Goal: Task Accomplishment & Management: Complete application form

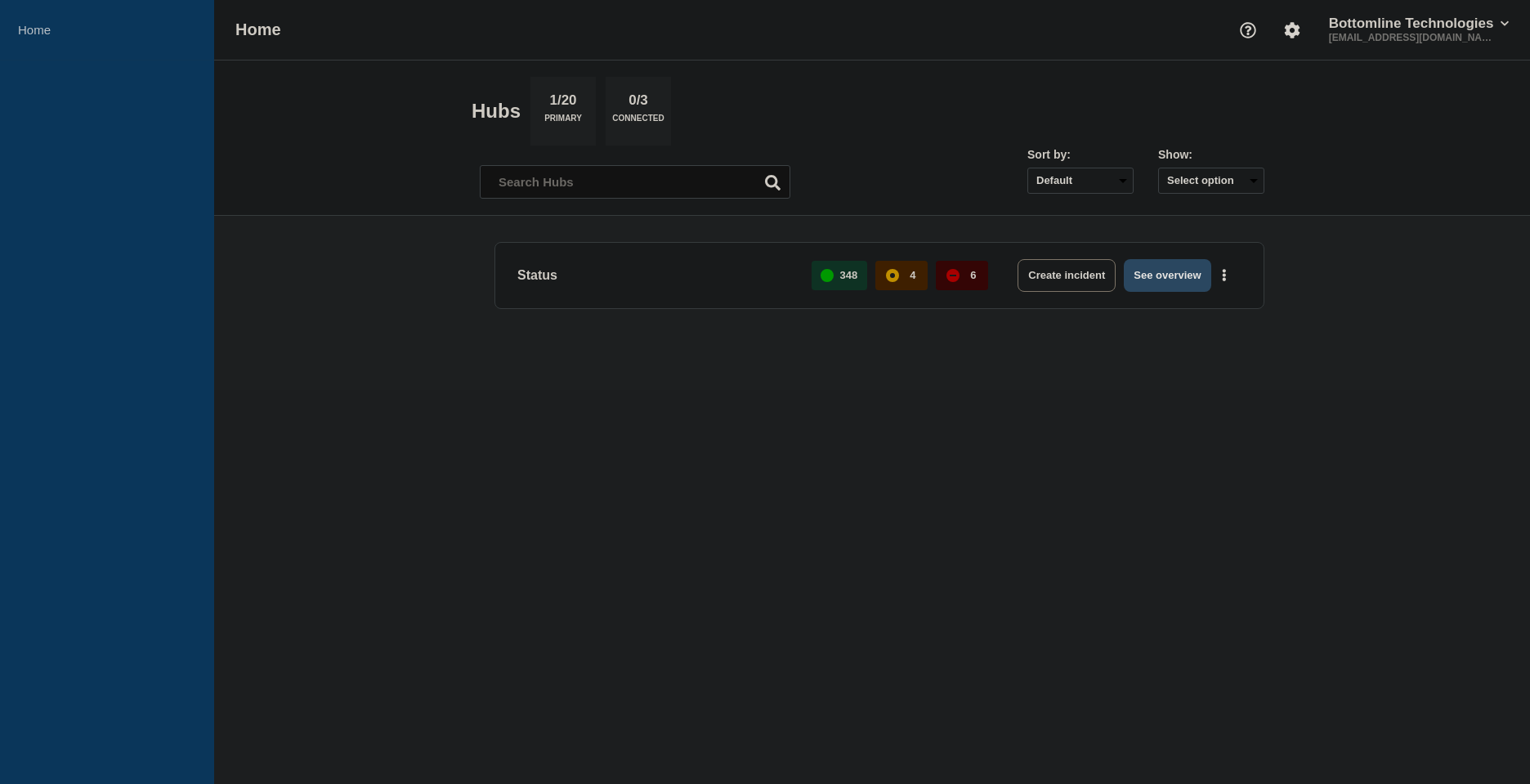
click at [1167, 272] on button "See overview" at bounding box center [1167, 275] width 87 height 33
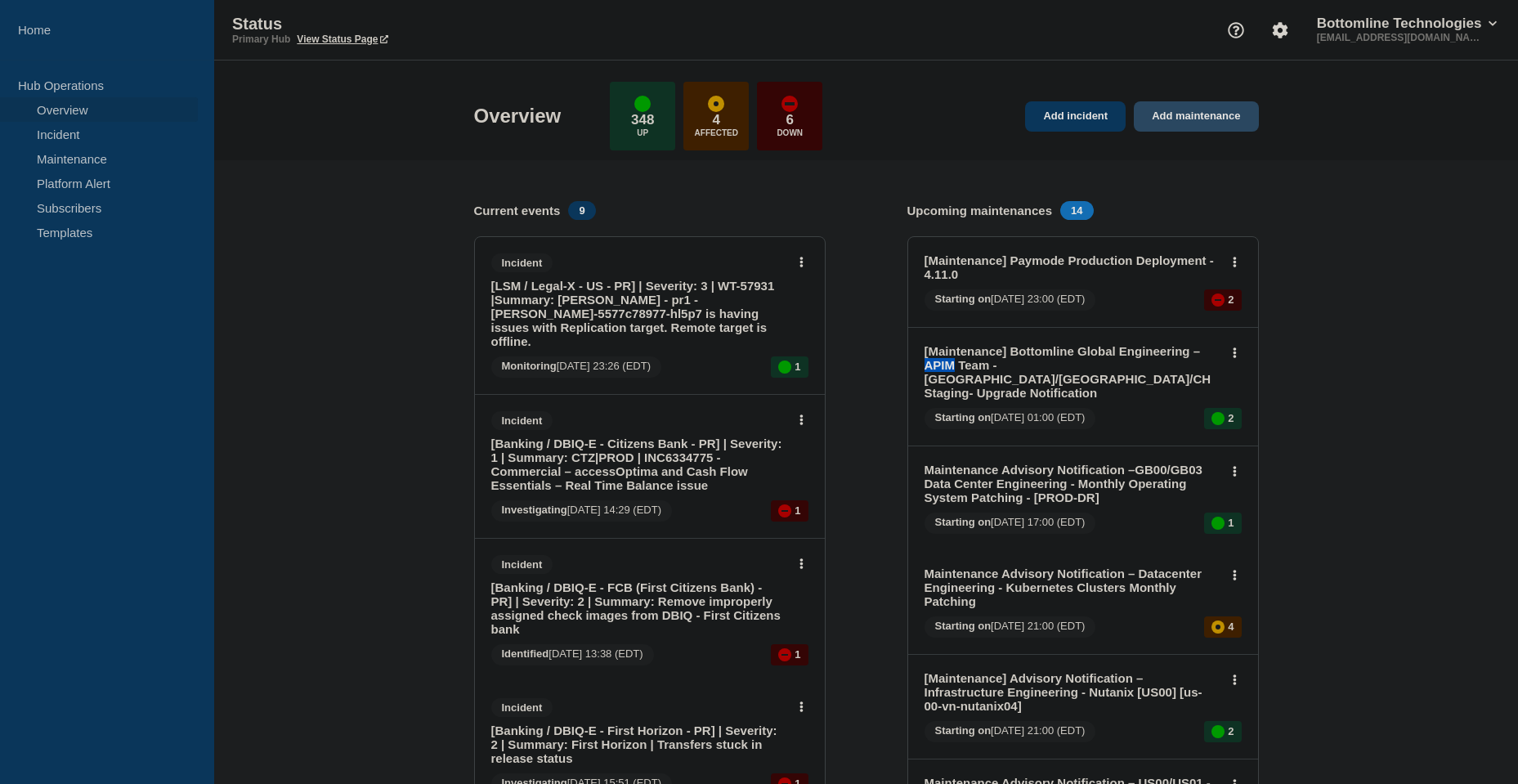
click at [1179, 109] on link "Add maintenance" at bounding box center [1196, 116] width 124 height 30
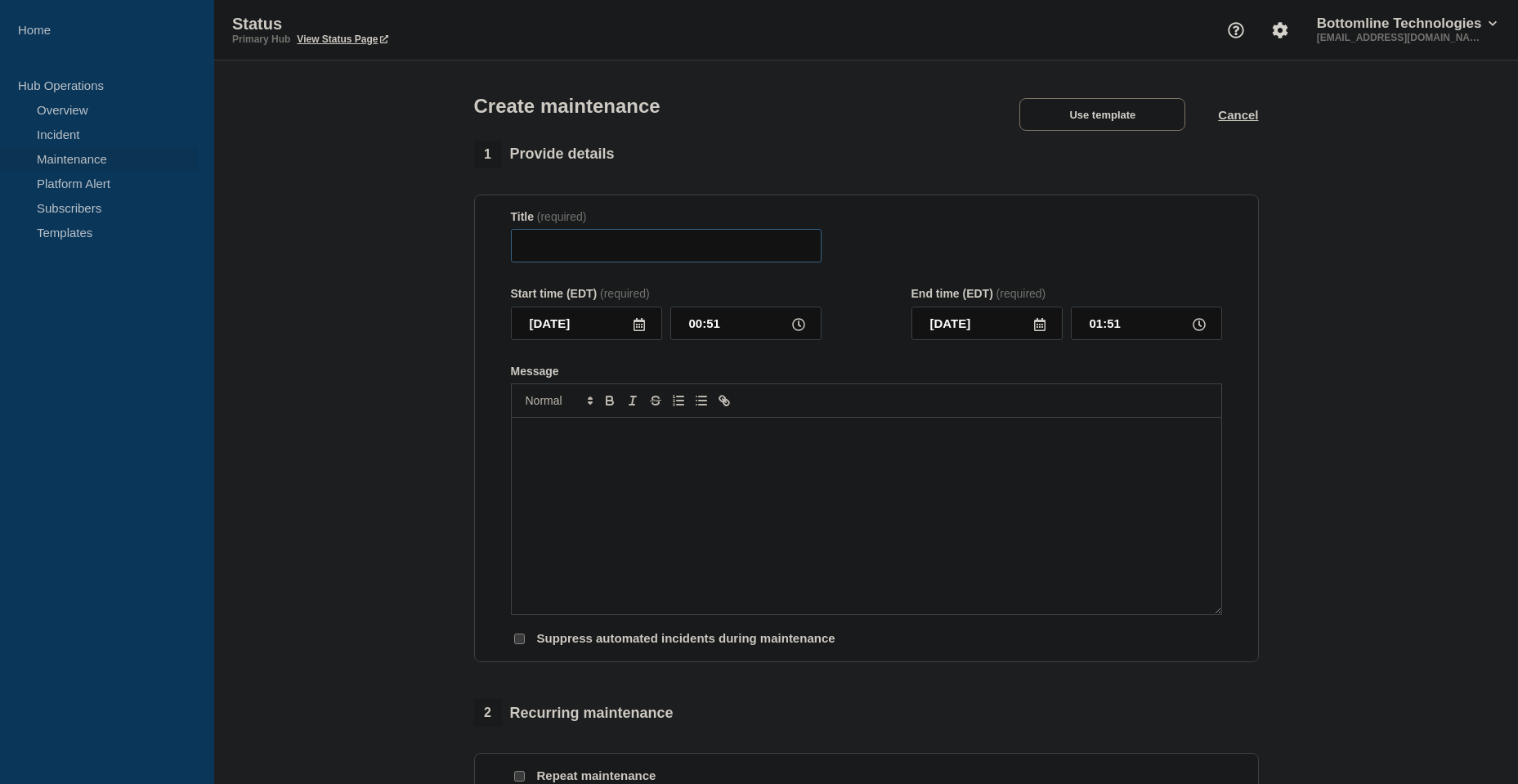
click at [568, 237] on input "Title" at bounding box center [666, 246] width 310 height 34
type input "APIM"
click at [1119, 118] on button "Use template" at bounding box center [1103, 114] width 166 height 33
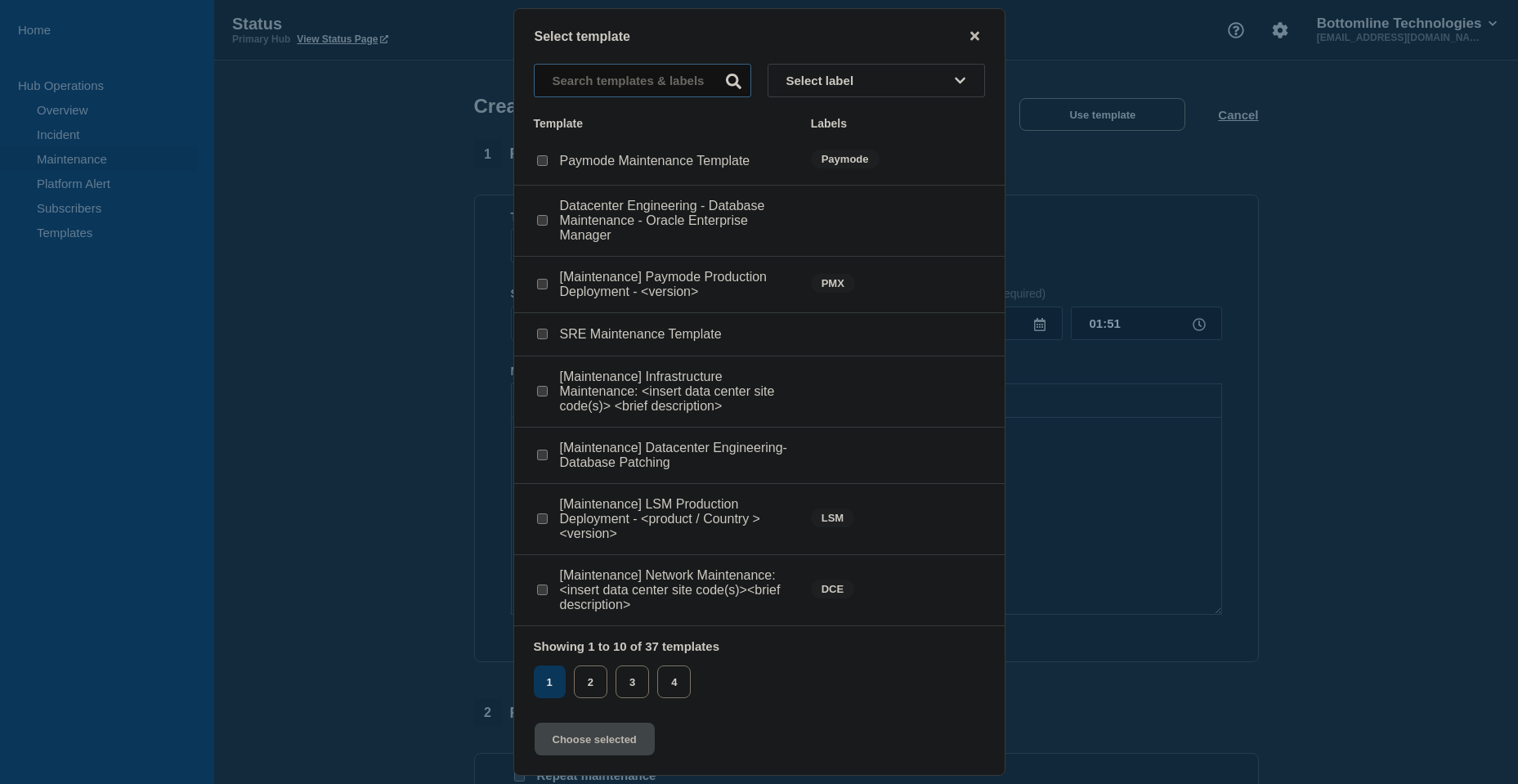
click at [626, 77] on input "text" at bounding box center [642, 80] width 218 height 34
type input "APIM"
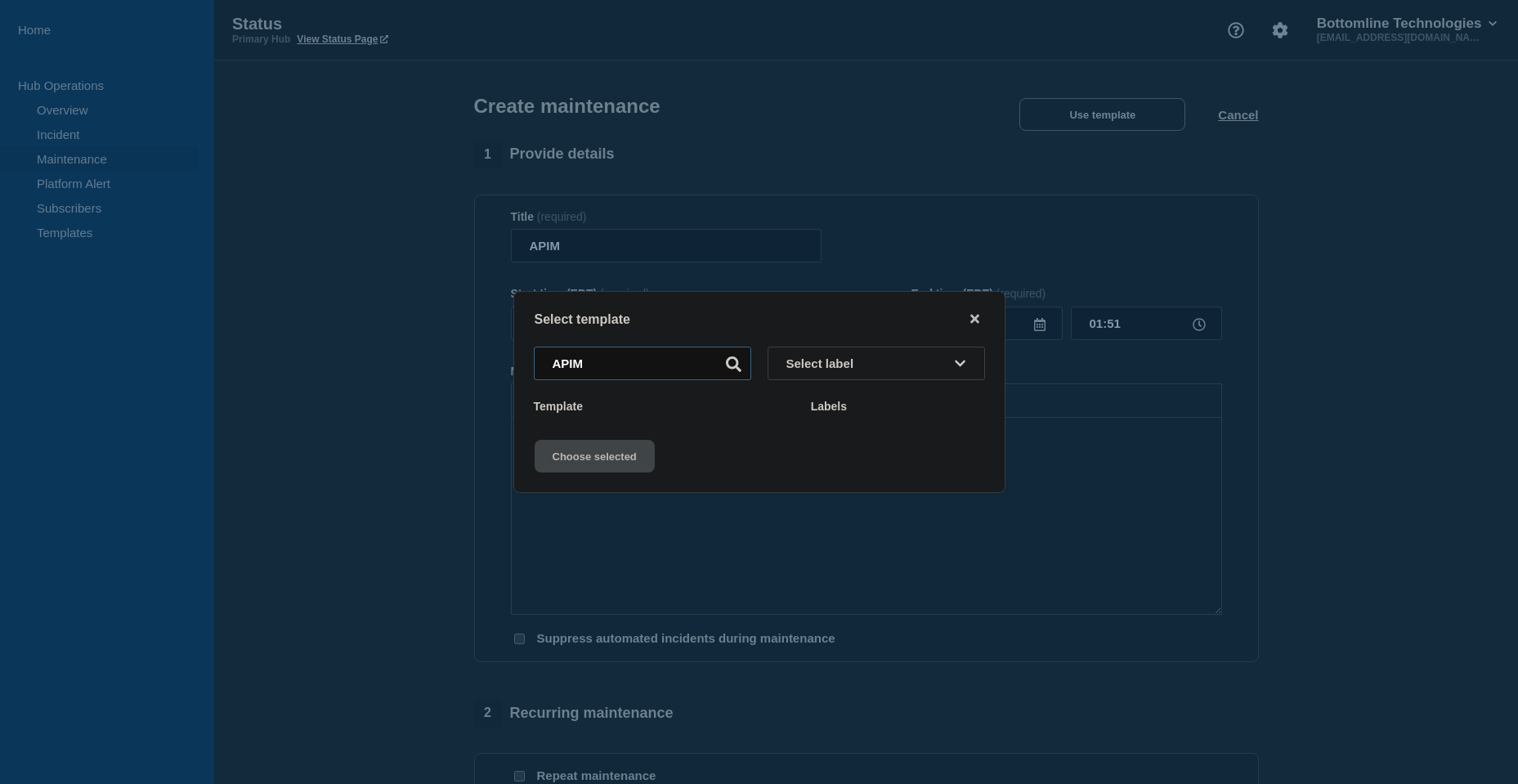
drag, startPoint x: 613, startPoint y: 362, endPoint x: 502, endPoint y: 369, distance: 111.2
click at [502, 369] on div "Select template APIM Select label Template Labels Choose selected" at bounding box center [759, 392] width 1518 height 784
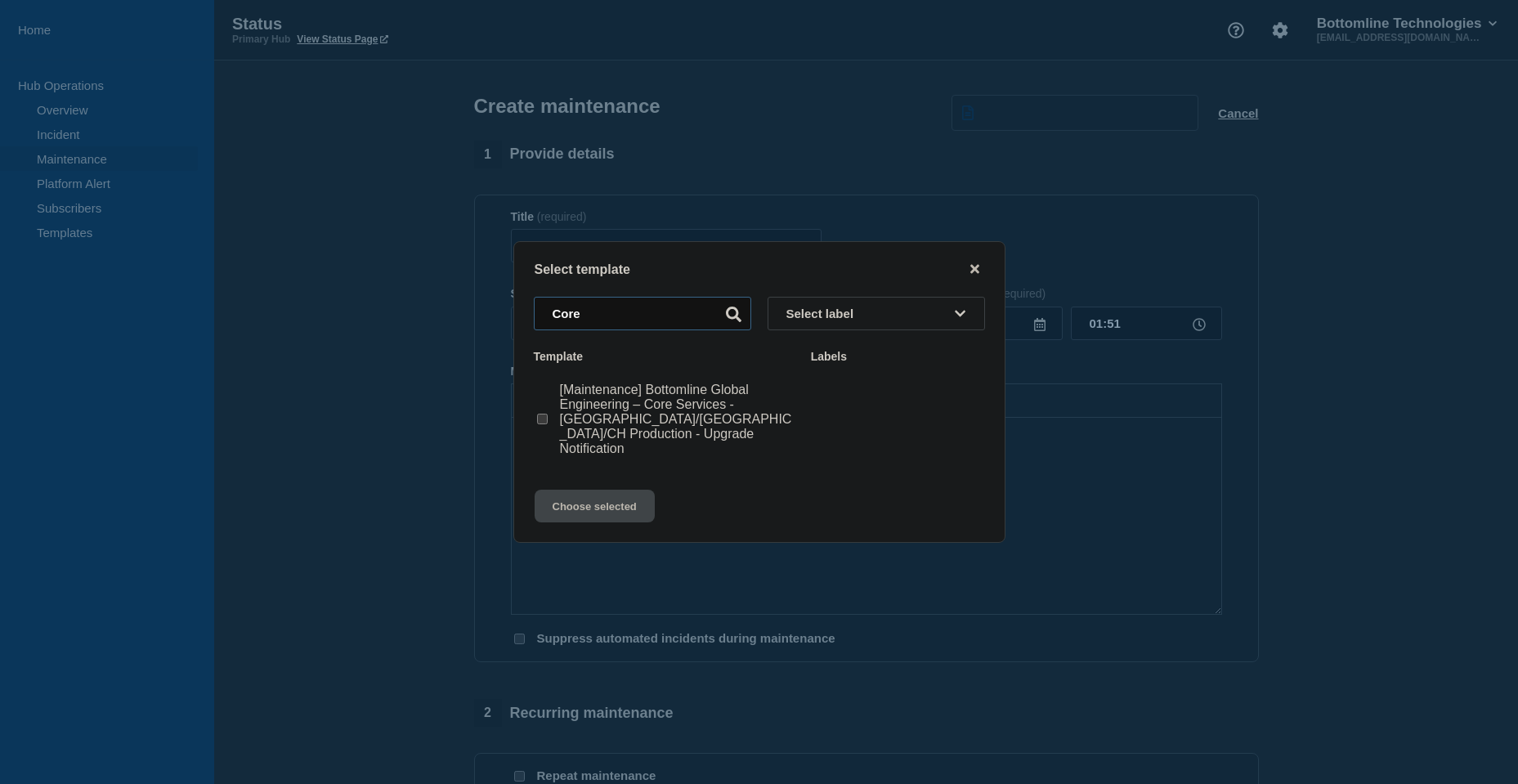
type input "Core"
click at [543, 417] on checkbox"] "[Maintenance] Bottomline Global Engineering – Core Services - US/UK/CH Producti…" at bounding box center [542, 419] width 10 height 10
checkbox checkbox"] "true"
click at [583, 502] on button "Choose selected" at bounding box center [594, 506] width 121 height 33
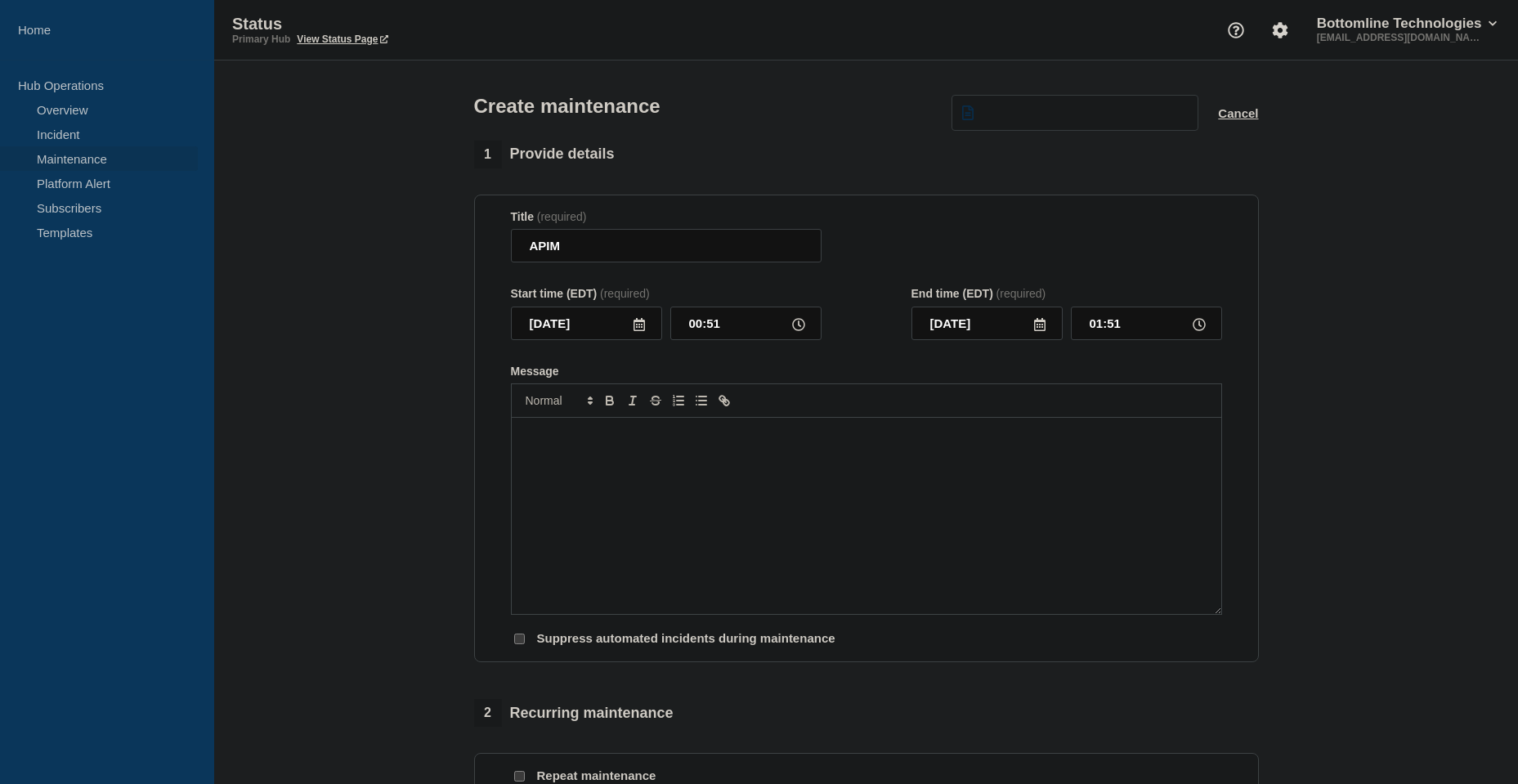
type input "03:51"
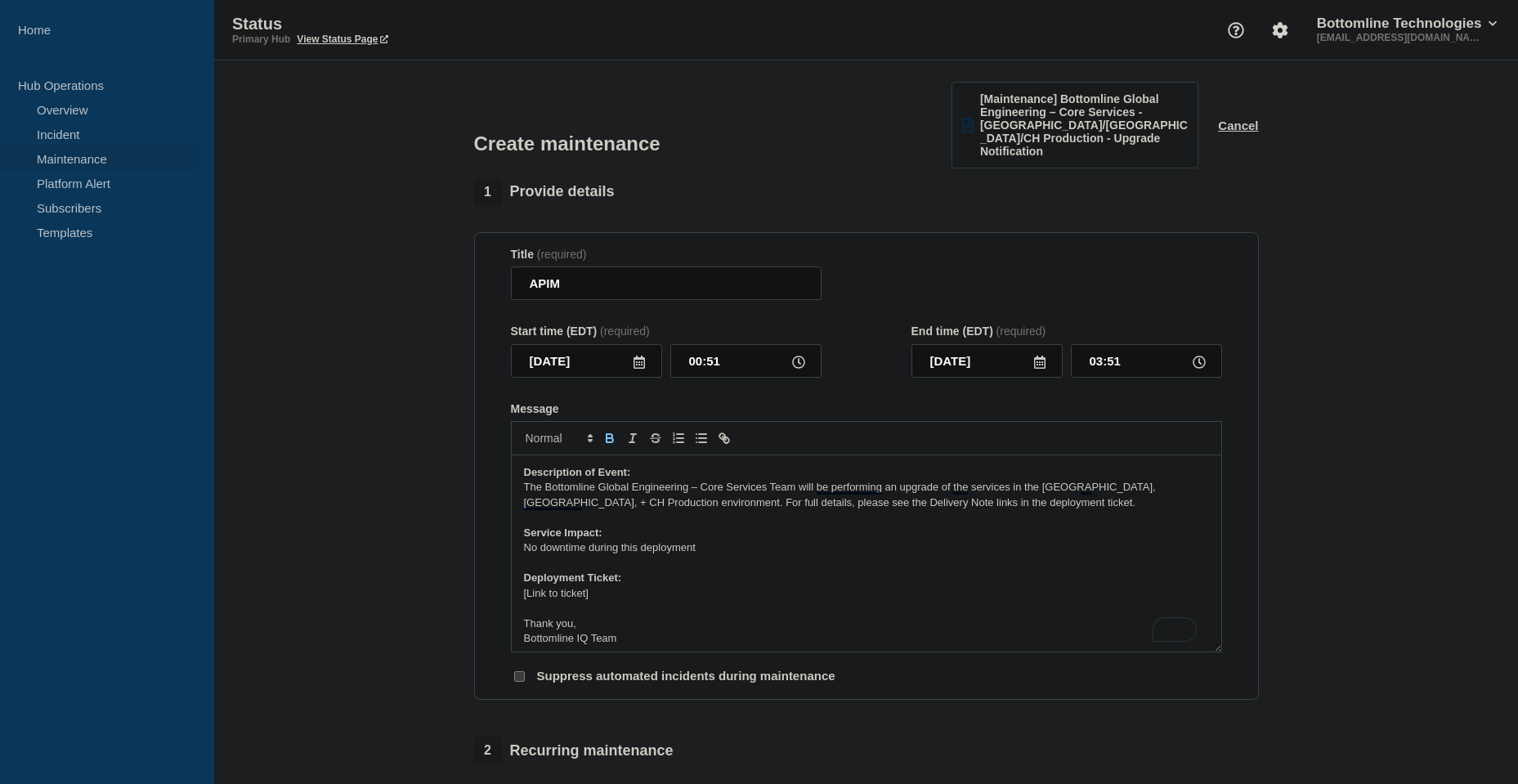
click at [799, 355] on icon at bounding box center [799, 362] width 13 height 13
click at [723, 346] on input "00:51" at bounding box center [746, 361] width 151 height 34
click at [700, 346] on input "00:51" at bounding box center [746, 361] width 151 height 34
click at [693, 349] on input "00:51" at bounding box center [746, 361] width 151 height 34
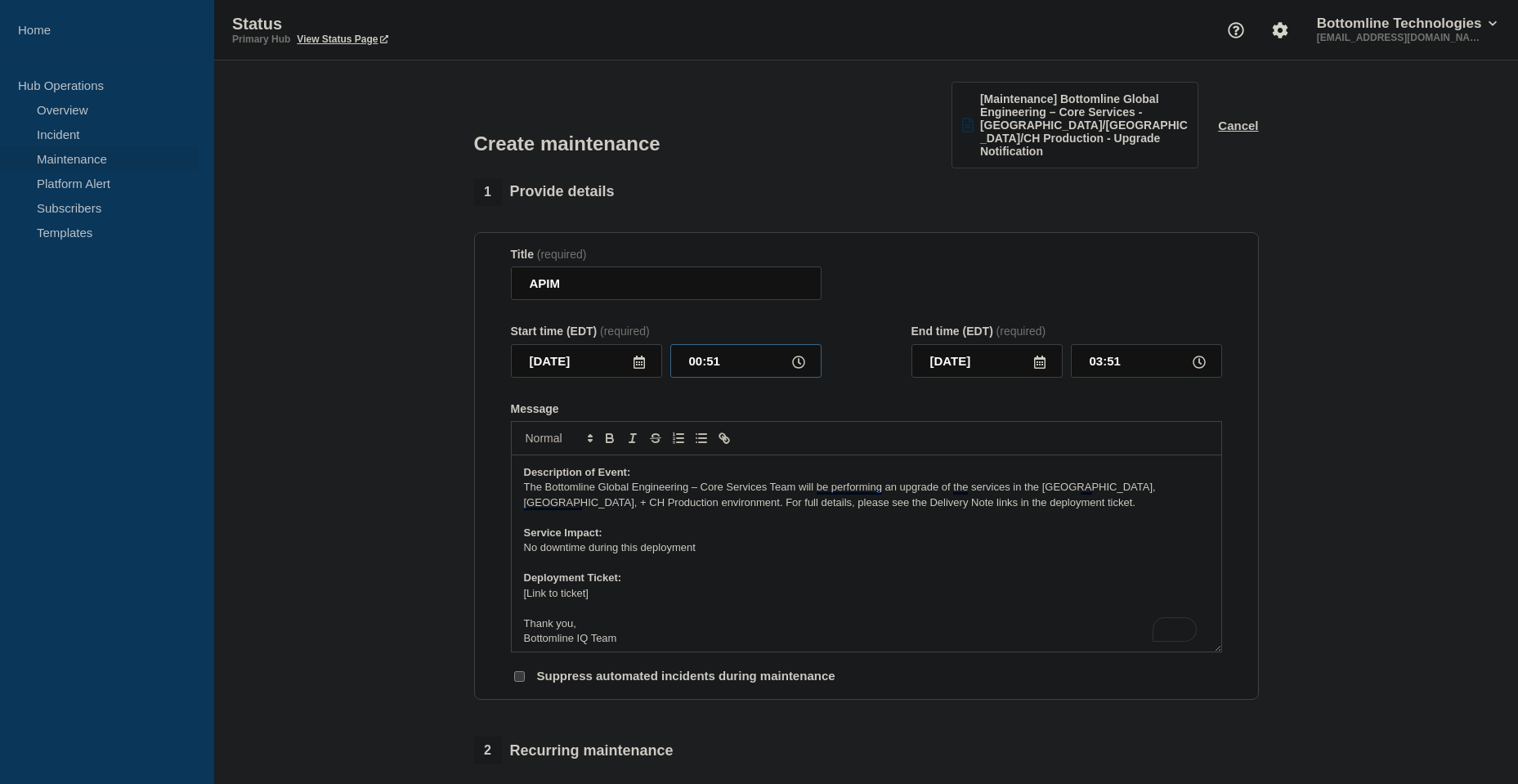
click at [693, 349] on input "00:51" at bounding box center [746, 361] width 151 height 34
type input "10:51"
type input "13:51"
type input "01:51"
type input "04:51"
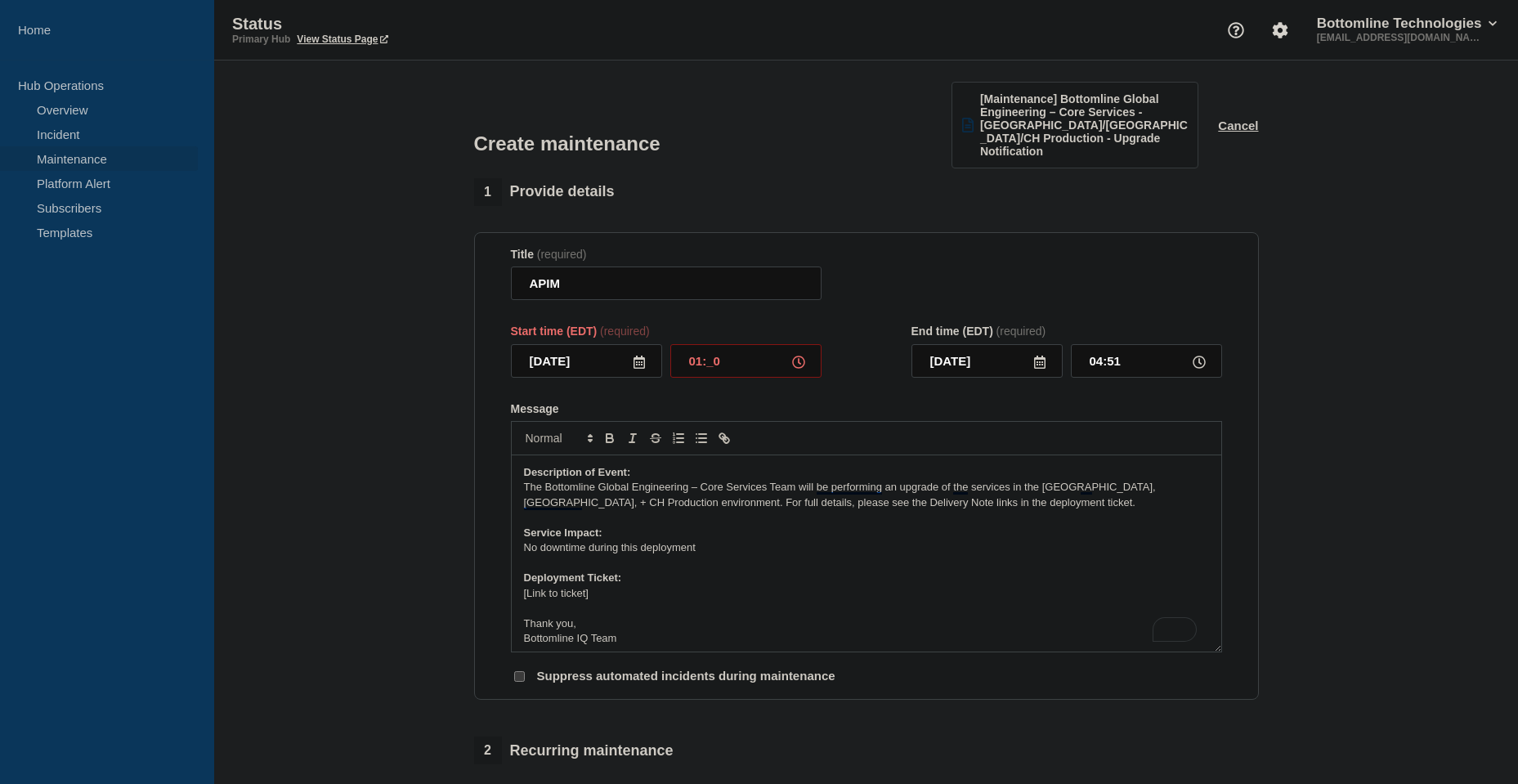
type input "01:00"
type input "04:00"
click at [1104, 381] on form "Title (required) APIM Start time (EDT) (required) 2025-08-19 01:00 End time (ED…" at bounding box center [866, 466] width 711 height 437
click at [1041, 355] on icon at bounding box center [1040, 362] width 13 height 13
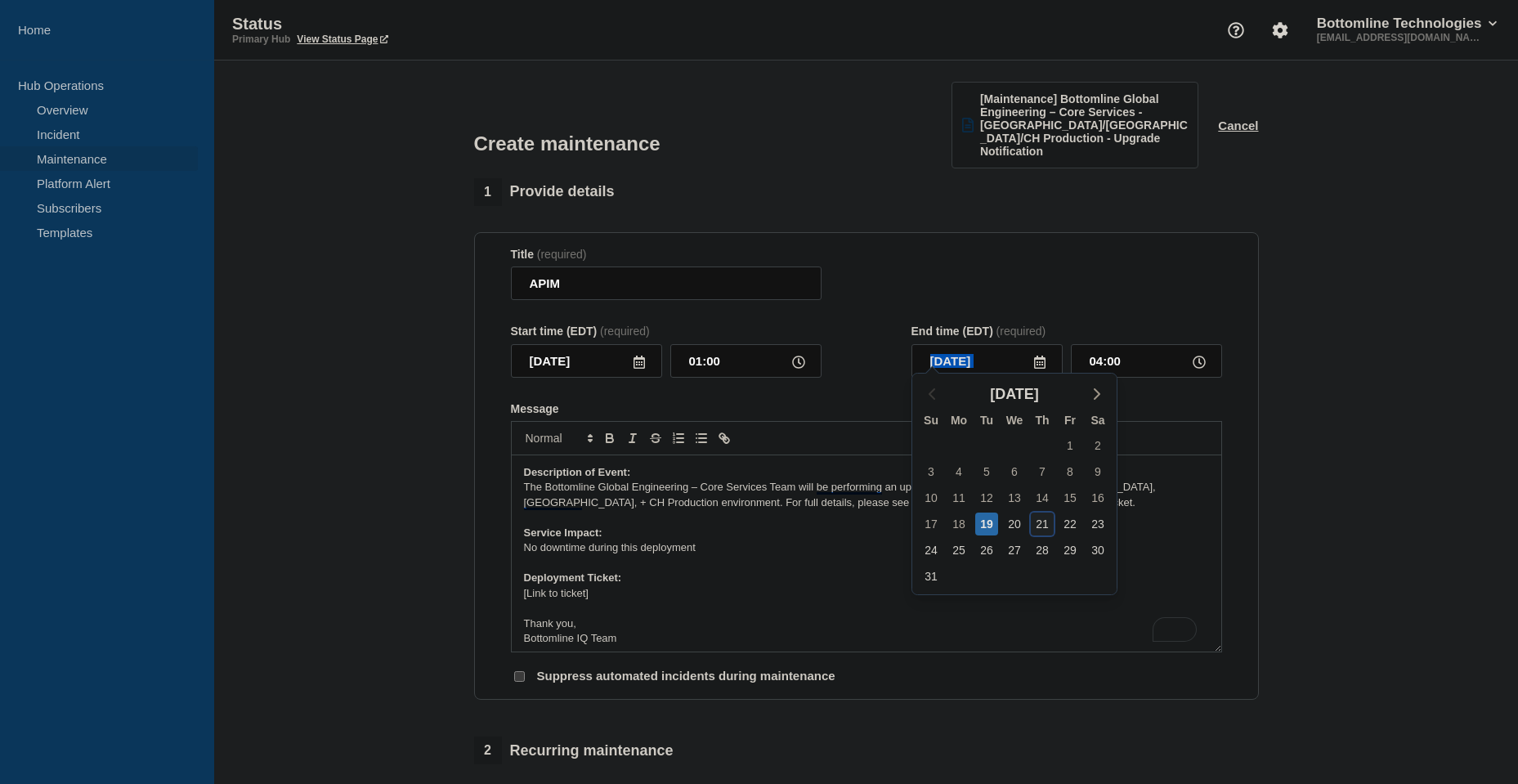
click at [1039, 520] on div "21" at bounding box center [1042, 523] width 22 height 22
type input "2025-08-21"
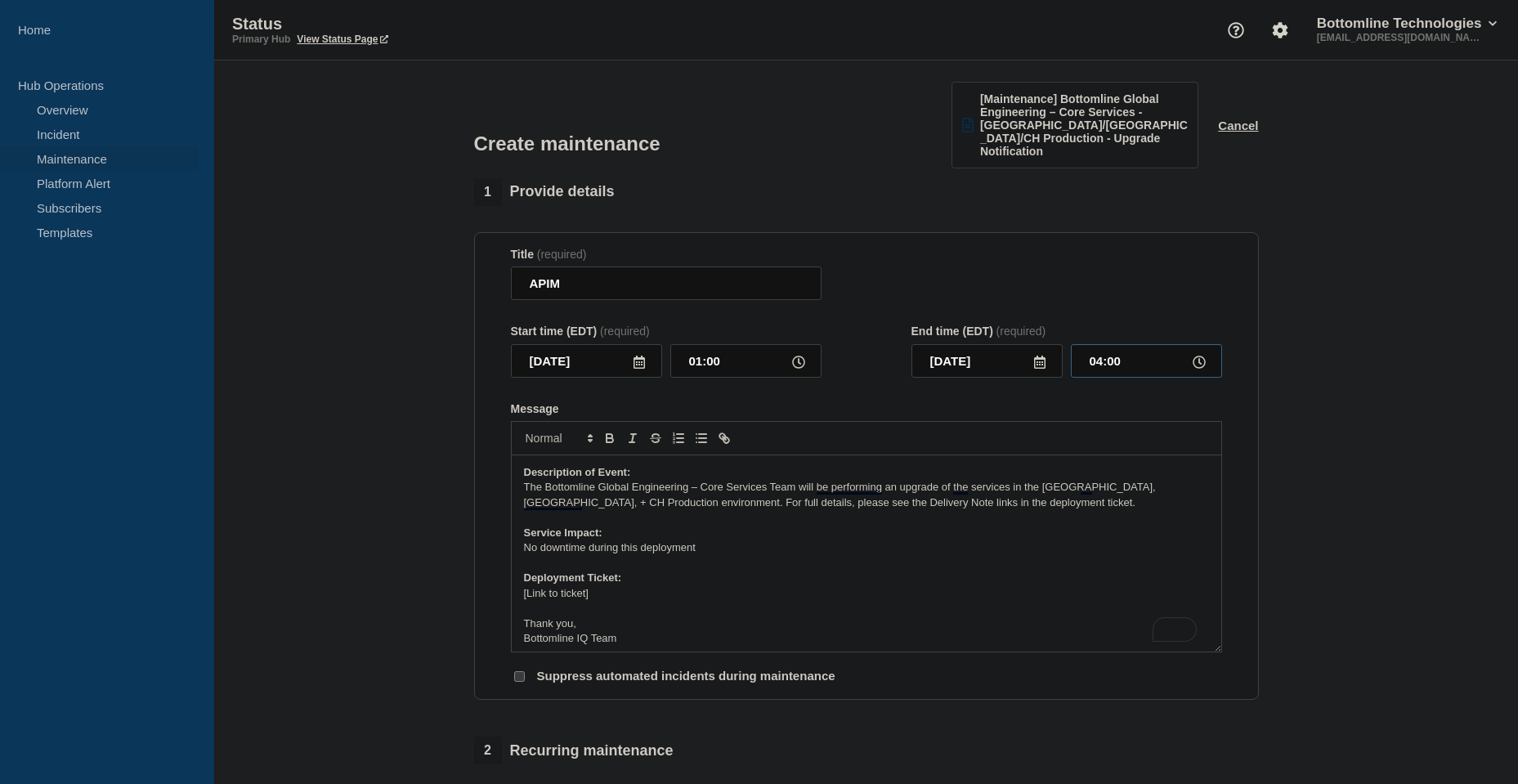
click at [1101, 349] on input "04:00" at bounding box center [1147, 361] width 151 height 34
click at [1096, 349] on input "04:00" at bounding box center [1147, 361] width 151 height 34
click at [1115, 348] on input "06:00" at bounding box center [1147, 361] width 151 height 34
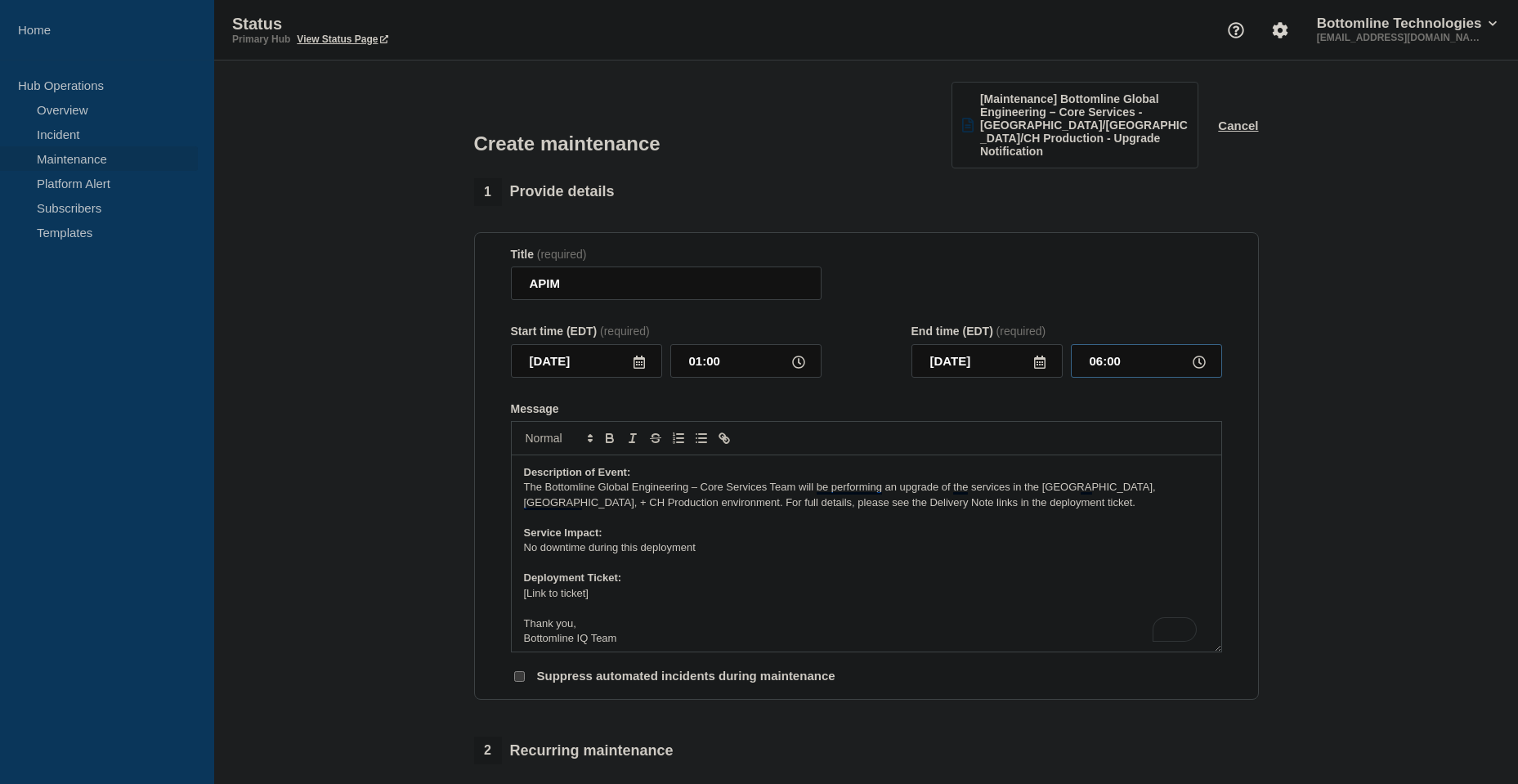
click at [1115, 348] on input "06:00" at bounding box center [1147, 361] width 151 height 34
type input "06:30"
click at [885, 402] on div "Message" at bounding box center [866, 408] width 711 height 13
drag, startPoint x: 597, startPoint y: 571, endPoint x: 442, endPoint y: 574, distance: 155.0
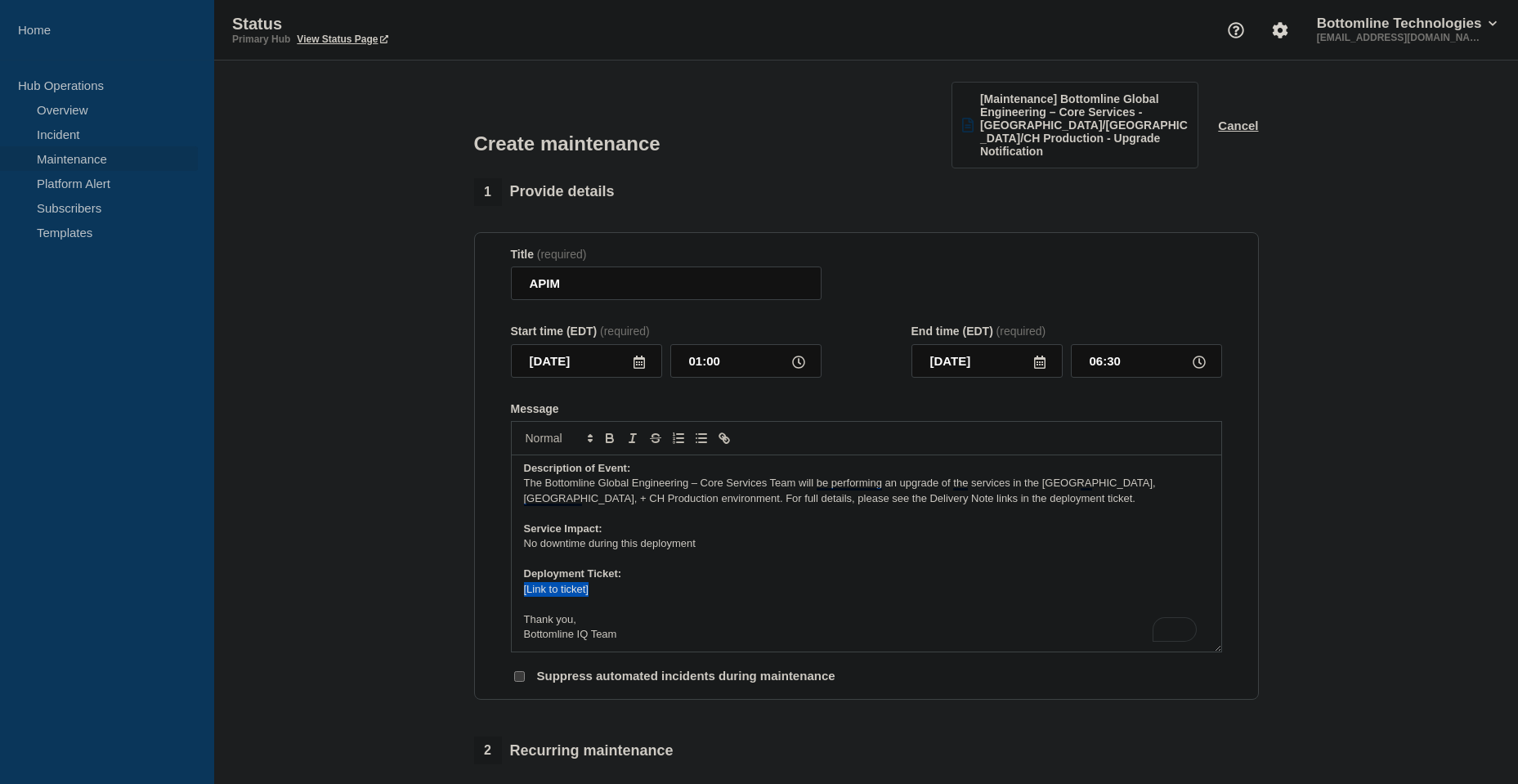
click at [442, 574] on section "1 Provide details Title (required) APIM Start time (EDT) (required) 2025-08-19 …" at bounding box center [866, 746] width 1304 height 1134
drag, startPoint x: 522, startPoint y: 620, endPoint x: 588, endPoint y: 617, distance: 66.1
click at [588, 617] on div "Description of Event: The Bottomline Global Engineering – Core Services Team wi…" at bounding box center [866, 553] width 709 height 196
click at [535, 627] on p "APIM Team" at bounding box center [866, 634] width 685 height 15
click at [537, 627] on p "APIM Team" at bounding box center [866, 634] width 685 height 15
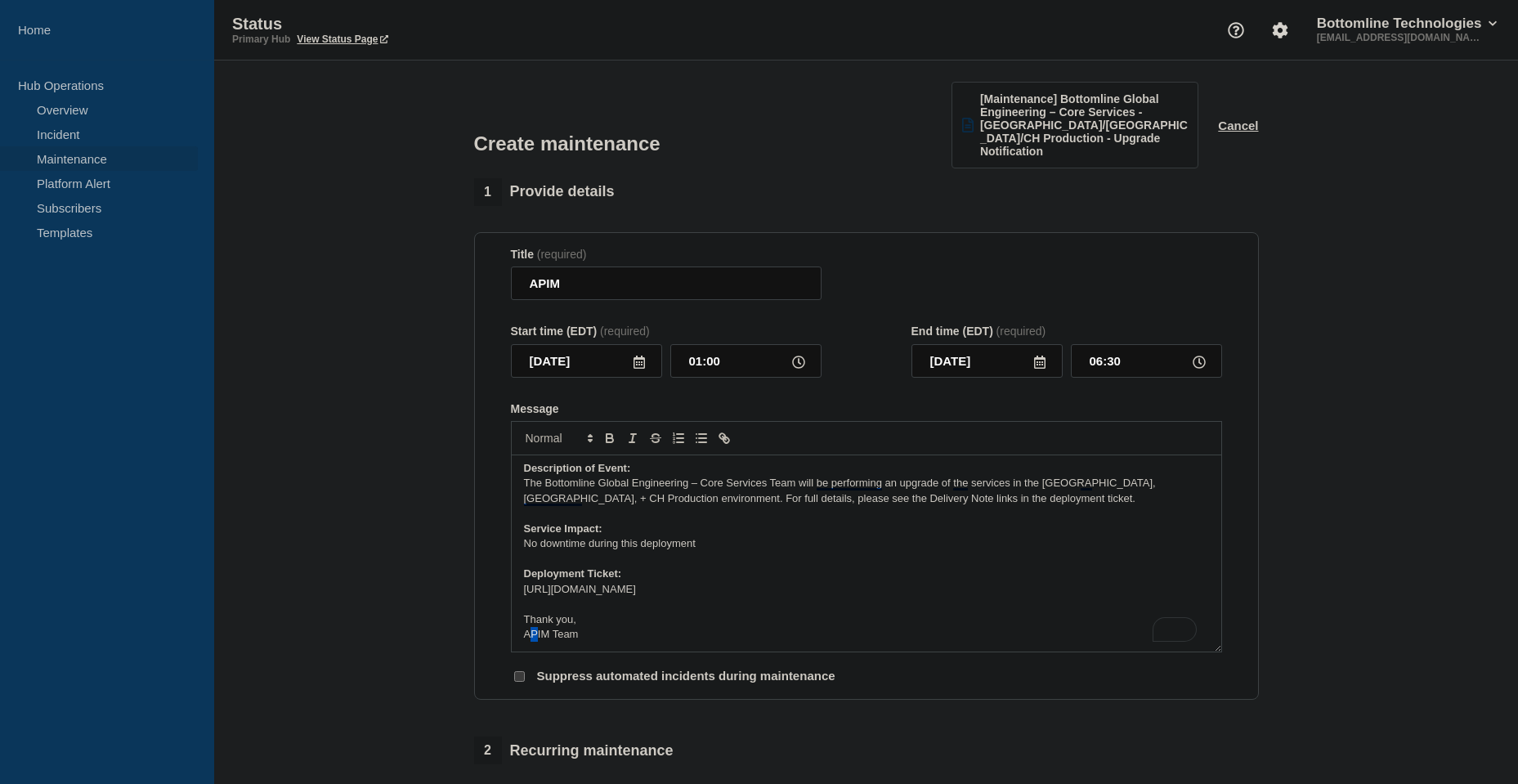
click at [538, 627] on p "APIM Team" at bounding box center [866, 634] width 685 height 15
copy p "APIM Team"
drag, startPoint x: 701, startPoint y: 467, endPoint x: 793, endPoint y: 466, distance: 92.0
click at [793, 476] on p "The Bottomline Global Engineering – Core Services Team will be performing an up…" at bounding box center [866, 491] width 685 height 30
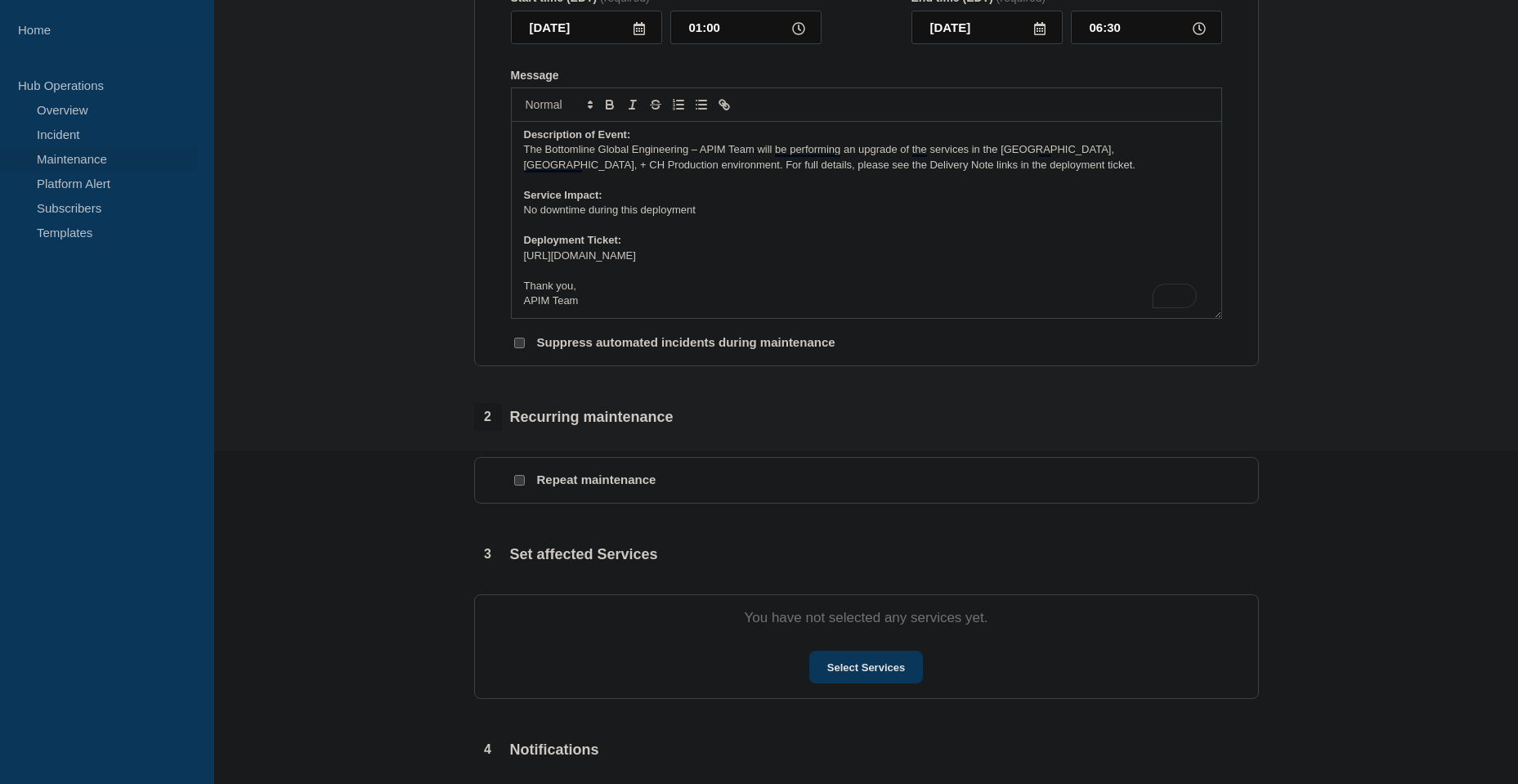
scroll to position [491, 0]
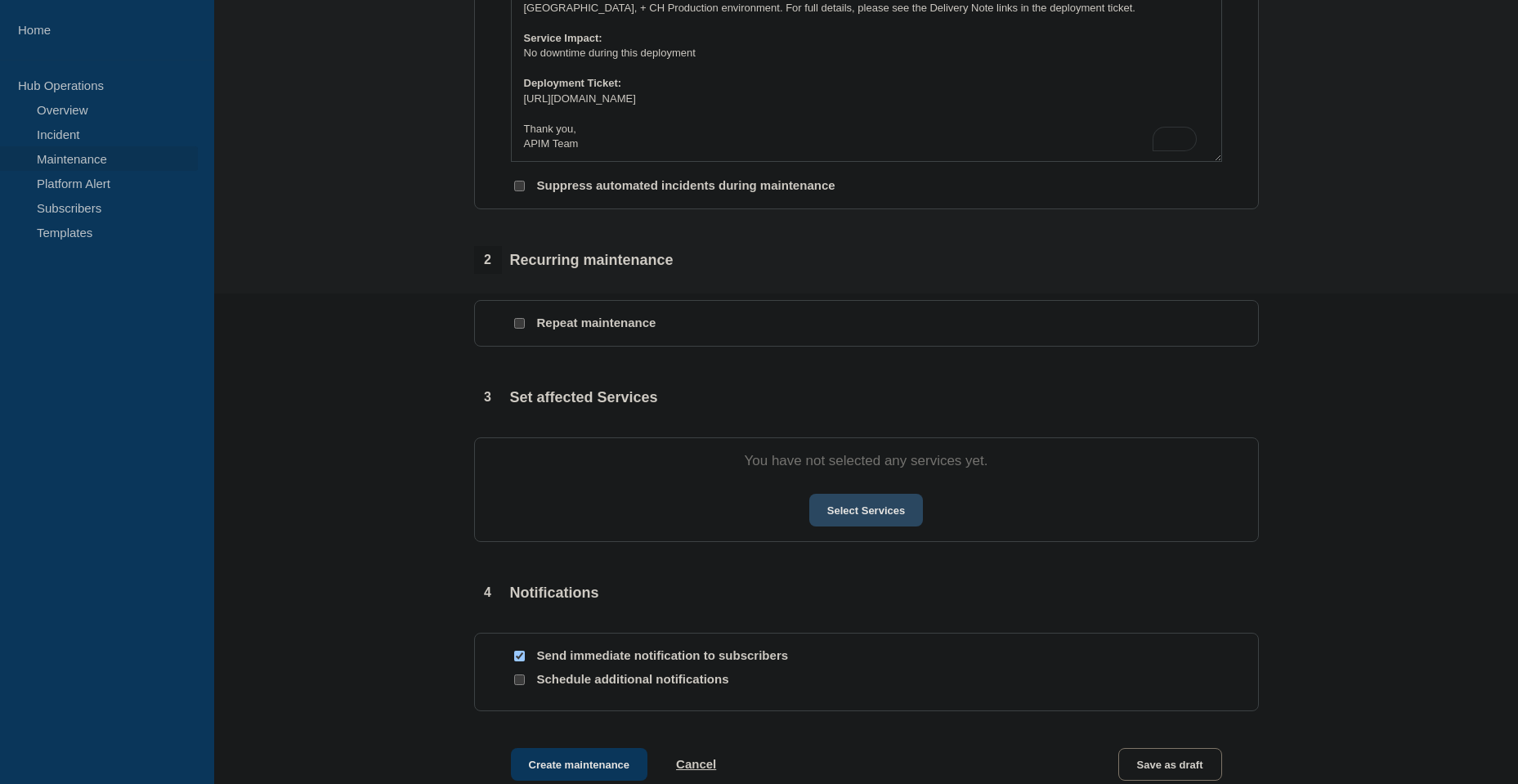
click at [873, 505] on button "Select Services" at bounding box center [866, 509] width 114 height 33
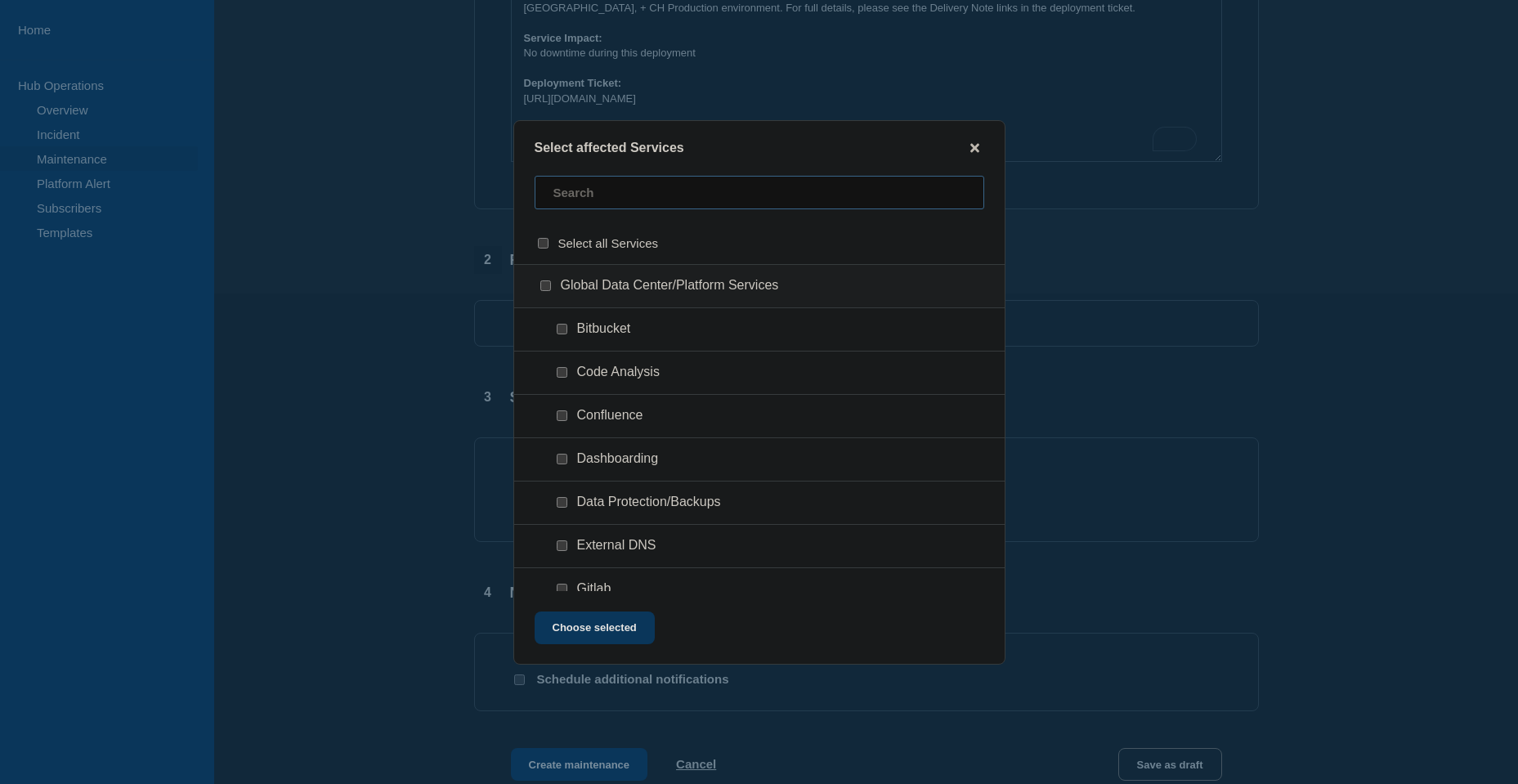
click at [620, 198] on input "text" at bounding box center [759, 192] width 450 height 34
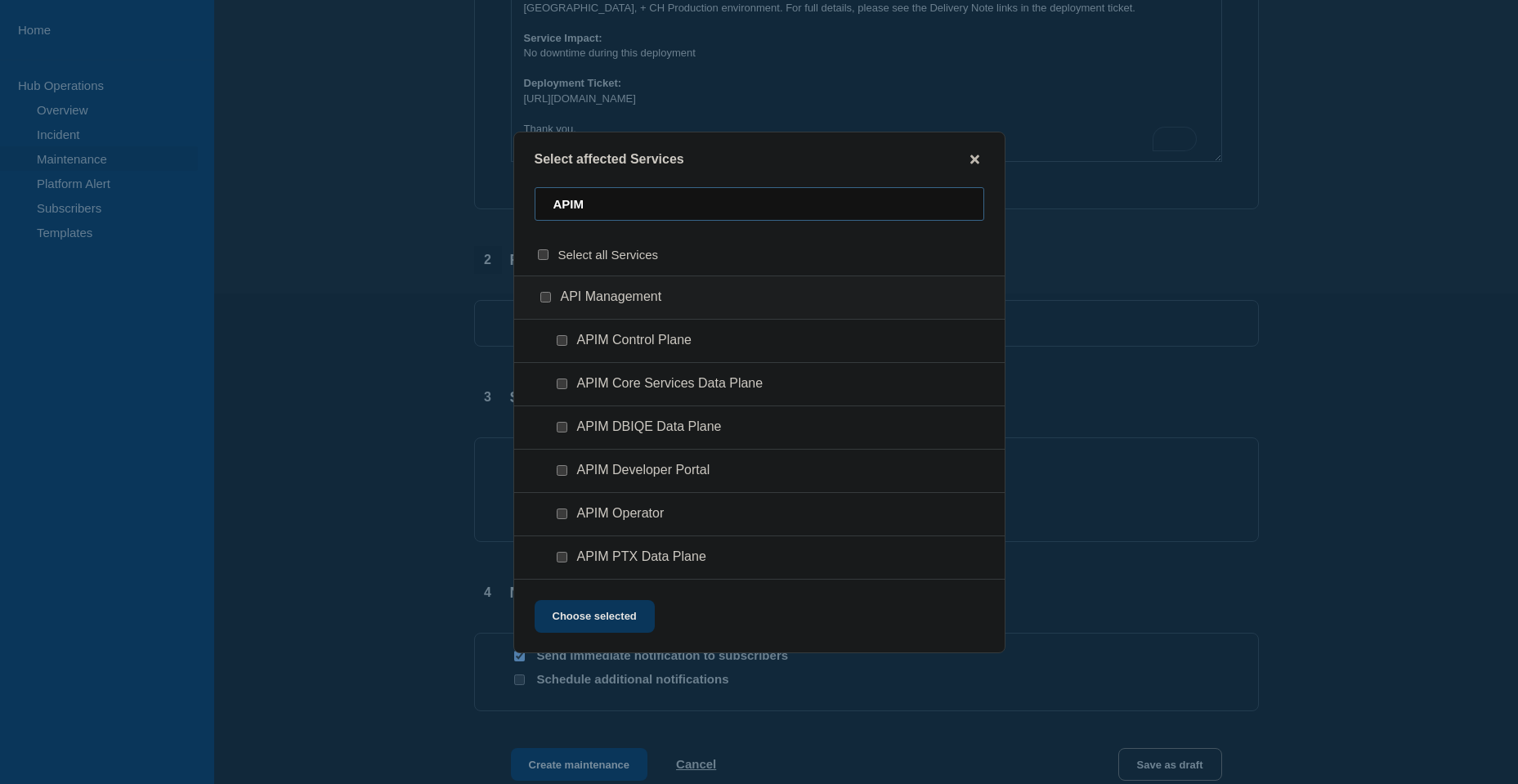
type input "APIM"
click at [547, 299] on input "API Management checkbox" at bounding box center [545, 296] width 10 height 10
checkbox input "true"
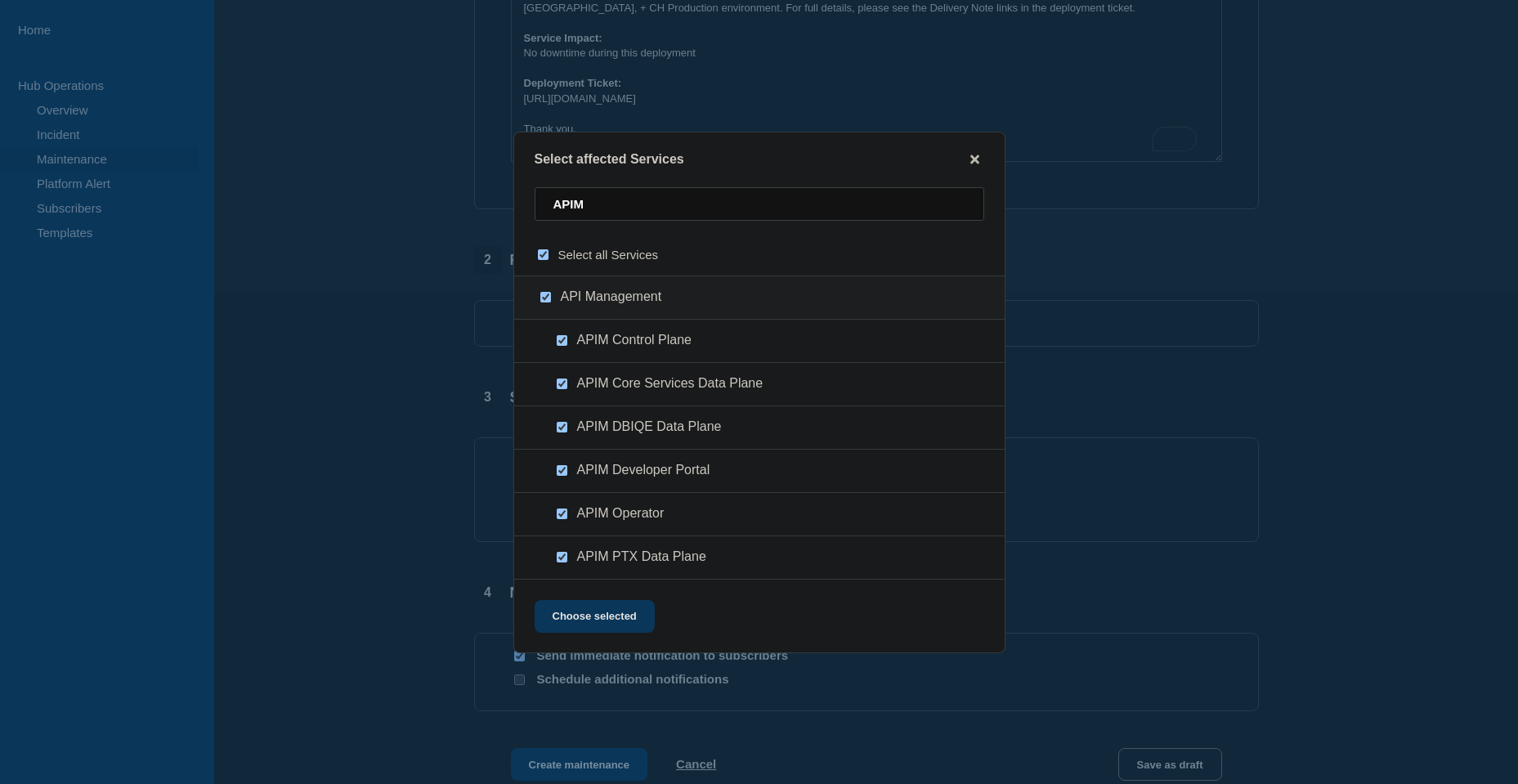
checkbox input "true"
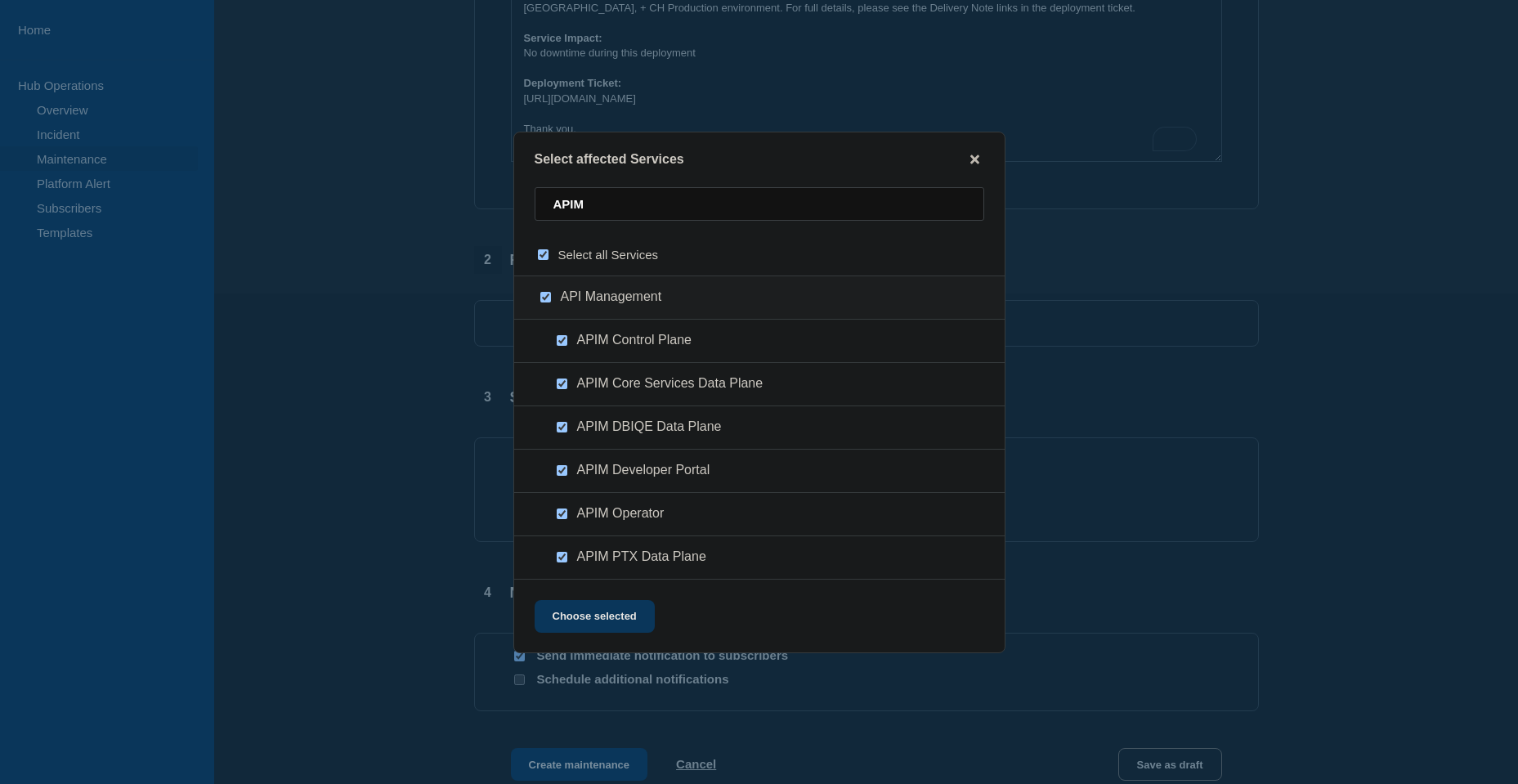
drag, startPoint x: 548, startPoint y: 298, endPoint x: 549, endPoint y: 316, distance: 18.0
click at [548, 297] on input "API Management checkbox" at bounding box center [545, 296] width 10 height 10
checkbox input "false"
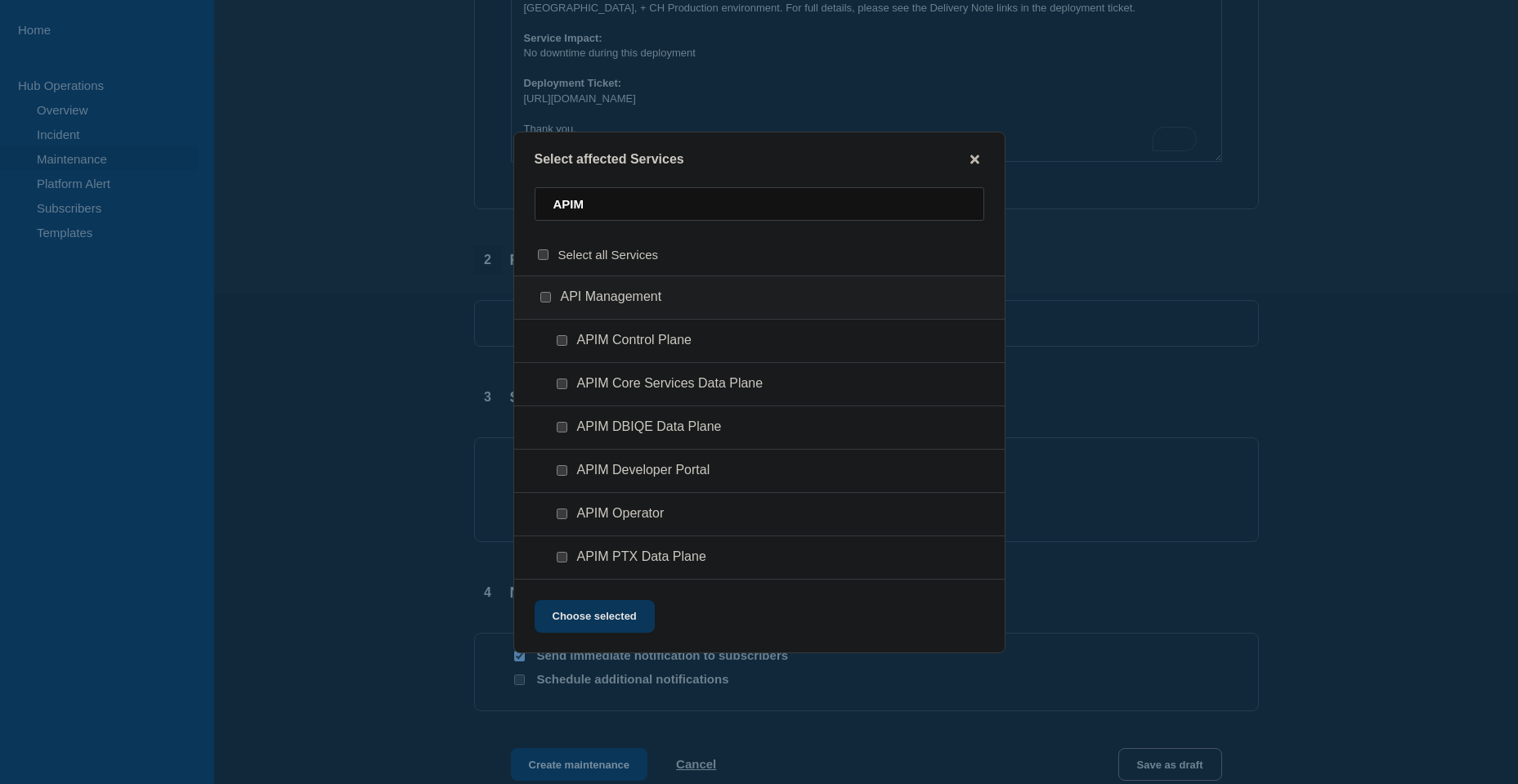
checkbox input "false"
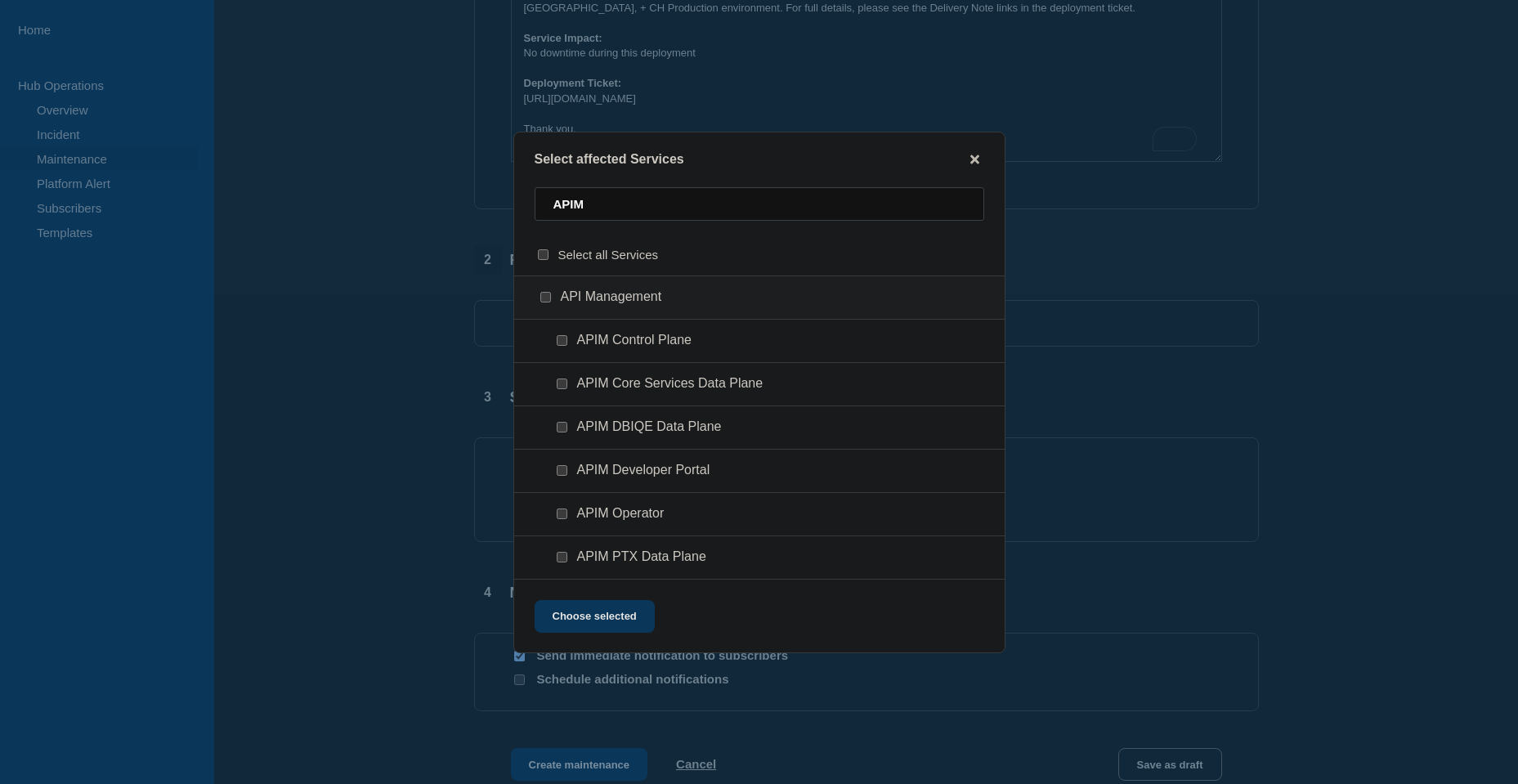
click at [562, 344] on input "APIM Control Plane checkbox" at bounding box center [562, 340] width 10 height 10
checkbox input "true"
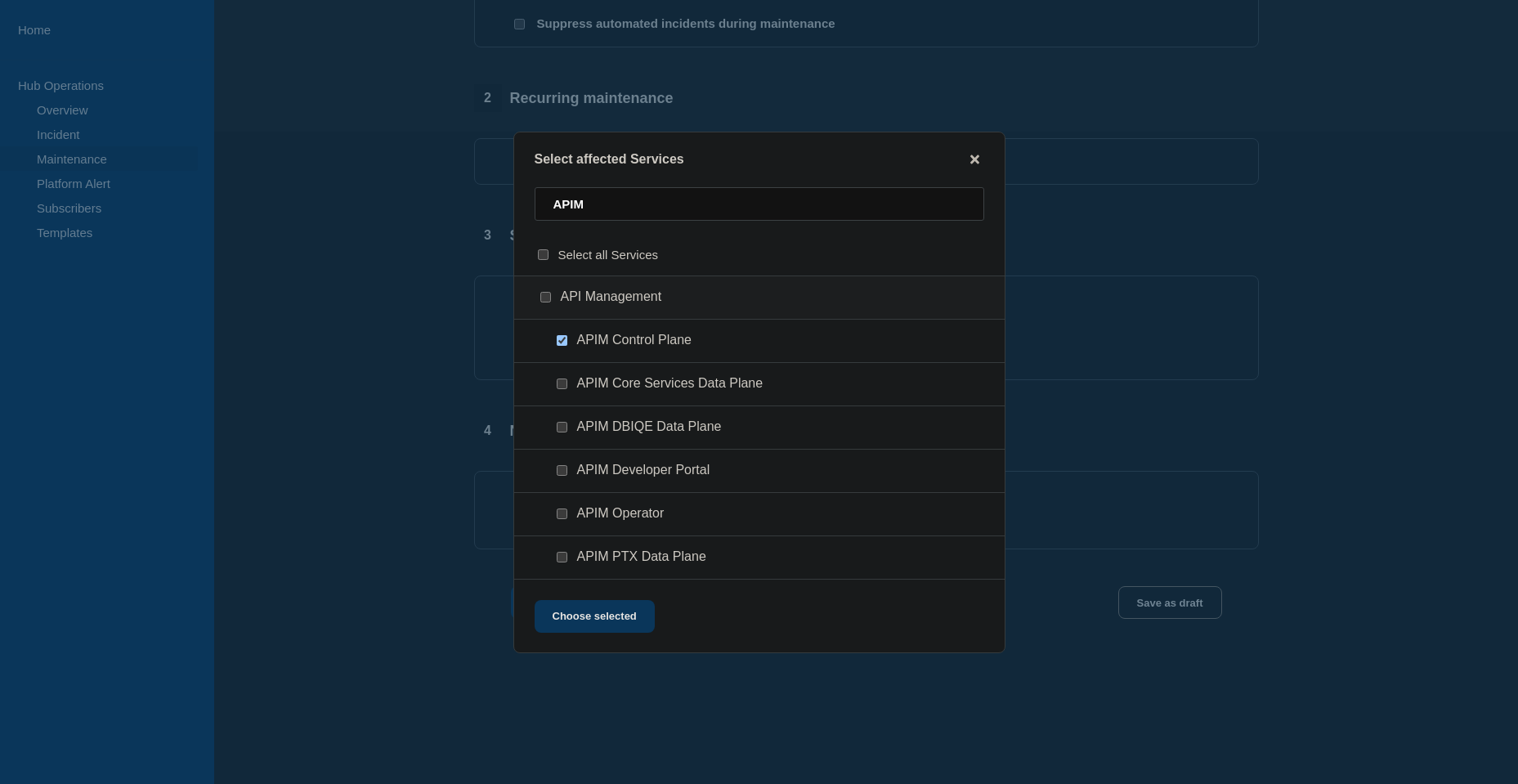
scroll to position [654, 0]
click at [565, 555] on input "APIM PTX Data Plane checkbox" at bounding box center [562, 556] width 10 height 10
checkbox input "true"
drag, startPoint x: 611, startPoint y: 619, endPoint x: 884, endPoint y: 626, distance: 273.1
click at [611, 618] on button "Choose selected" at bounding box center [594, 616] width 121 height 33
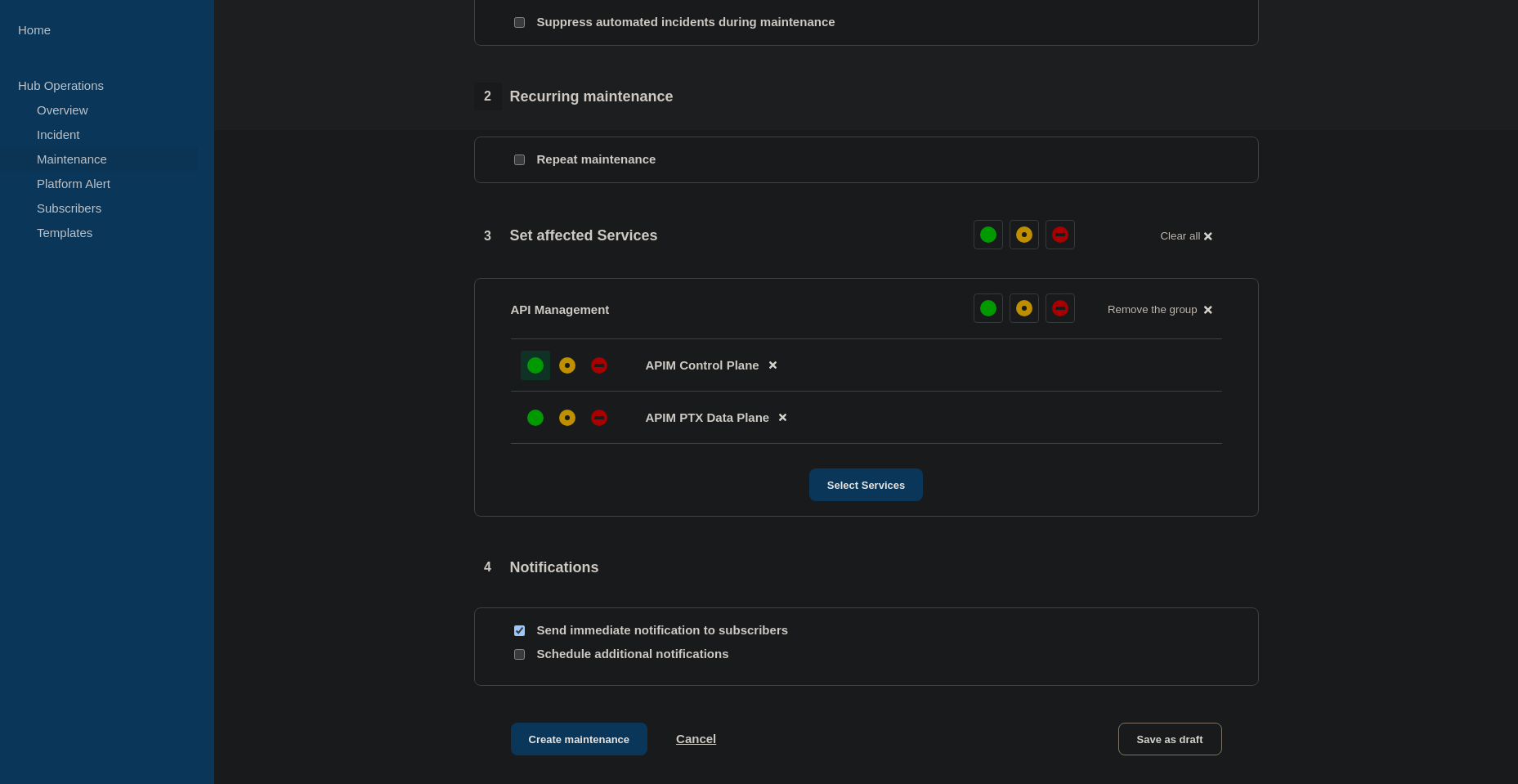
click at [537, 357] on div "up" at bounding box center [535, 364] width 16 height 16
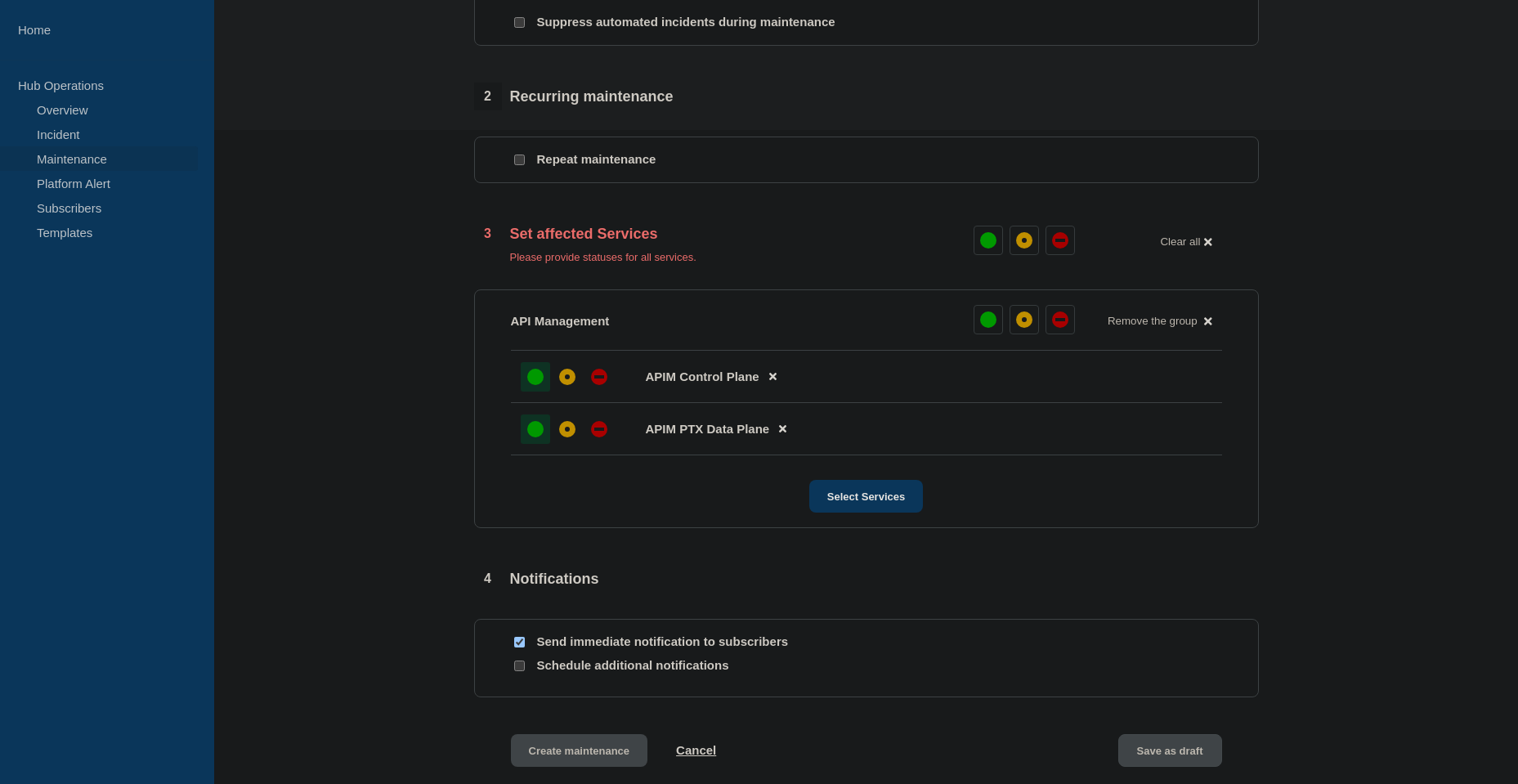
click at [537, 421] on div "up" at bounding box center [535, 428] width 16 height 16
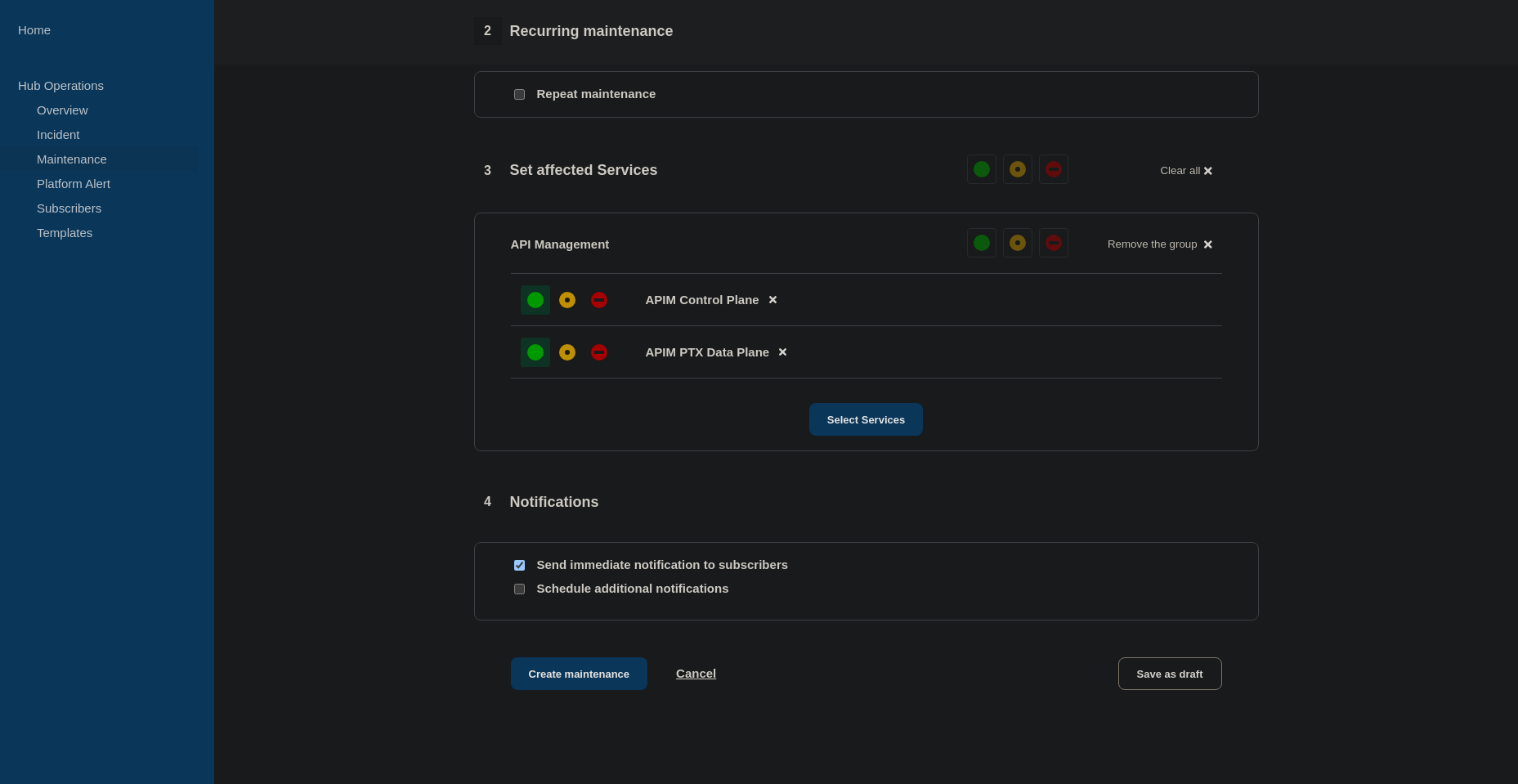
scroll to position [800, 0]
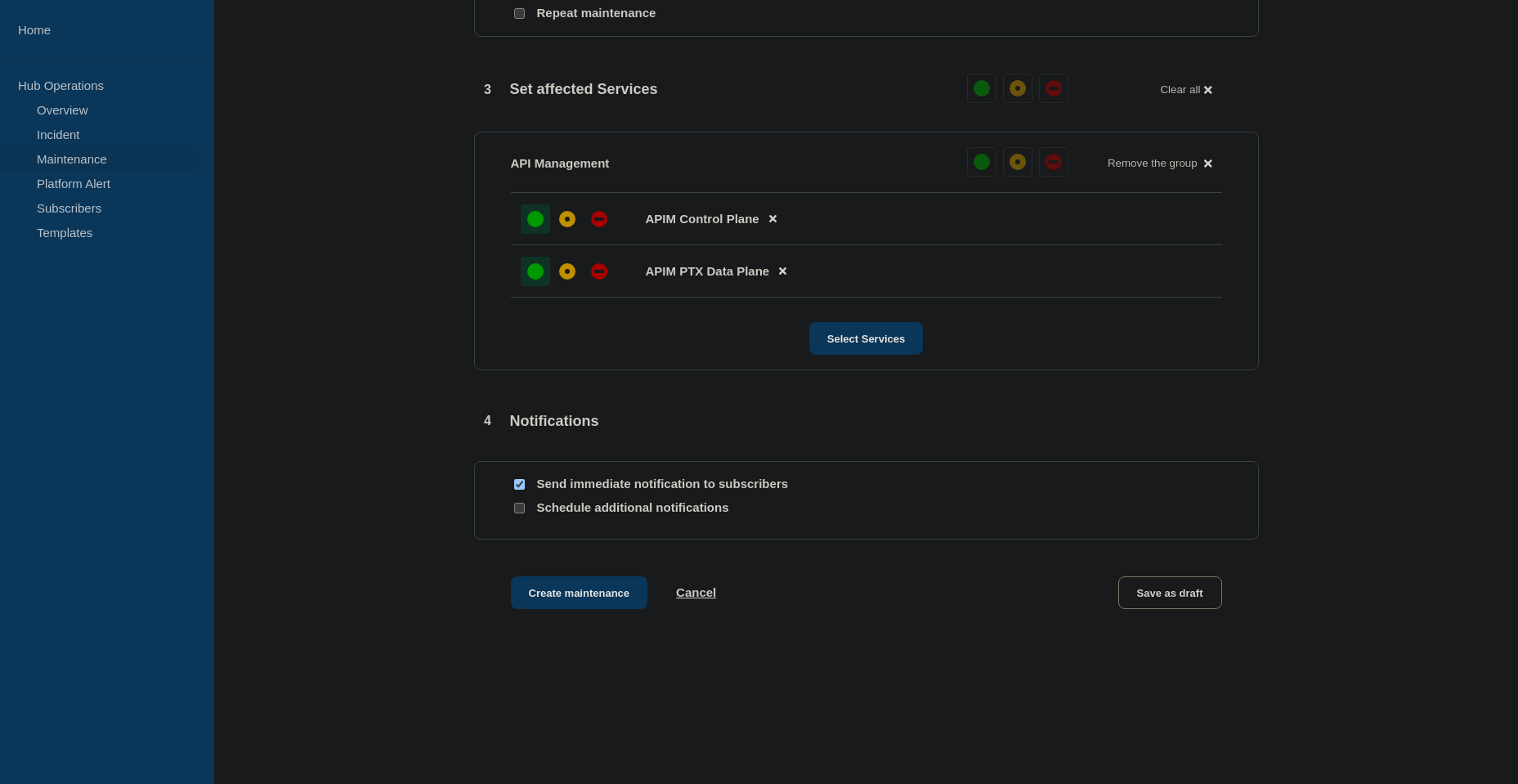
click at [519, 479] on input "Send immediate notification to subscribers" at bounding box center [519, 484] width 10 height 10
checkbox input "false"
click at [569, 583] on button "Create maintenance" at bounding box center [580, 592] width 137 height 33
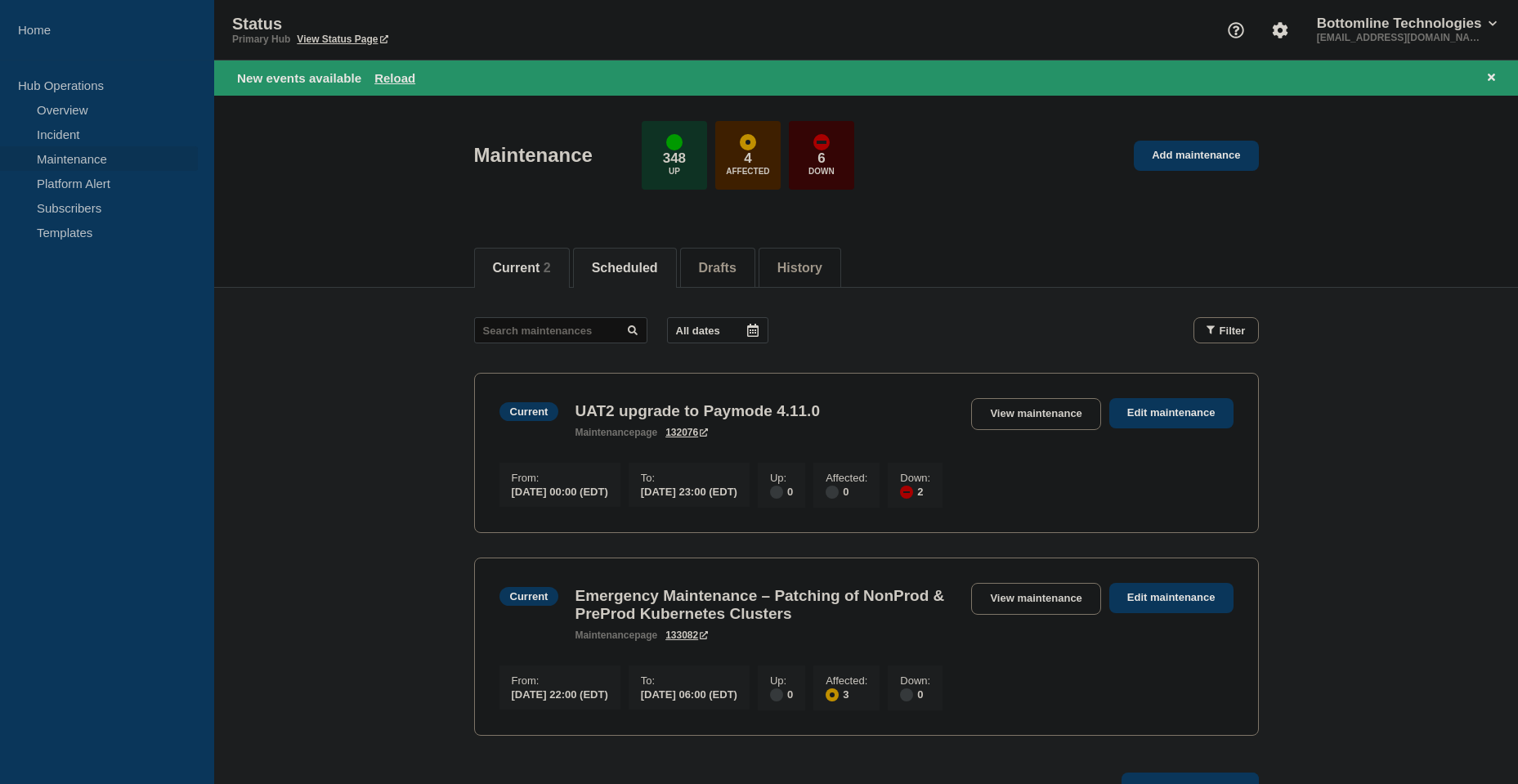
click at [632, 278] on li "Scheduled" at bounding box center [624, 267] width 104 height 40
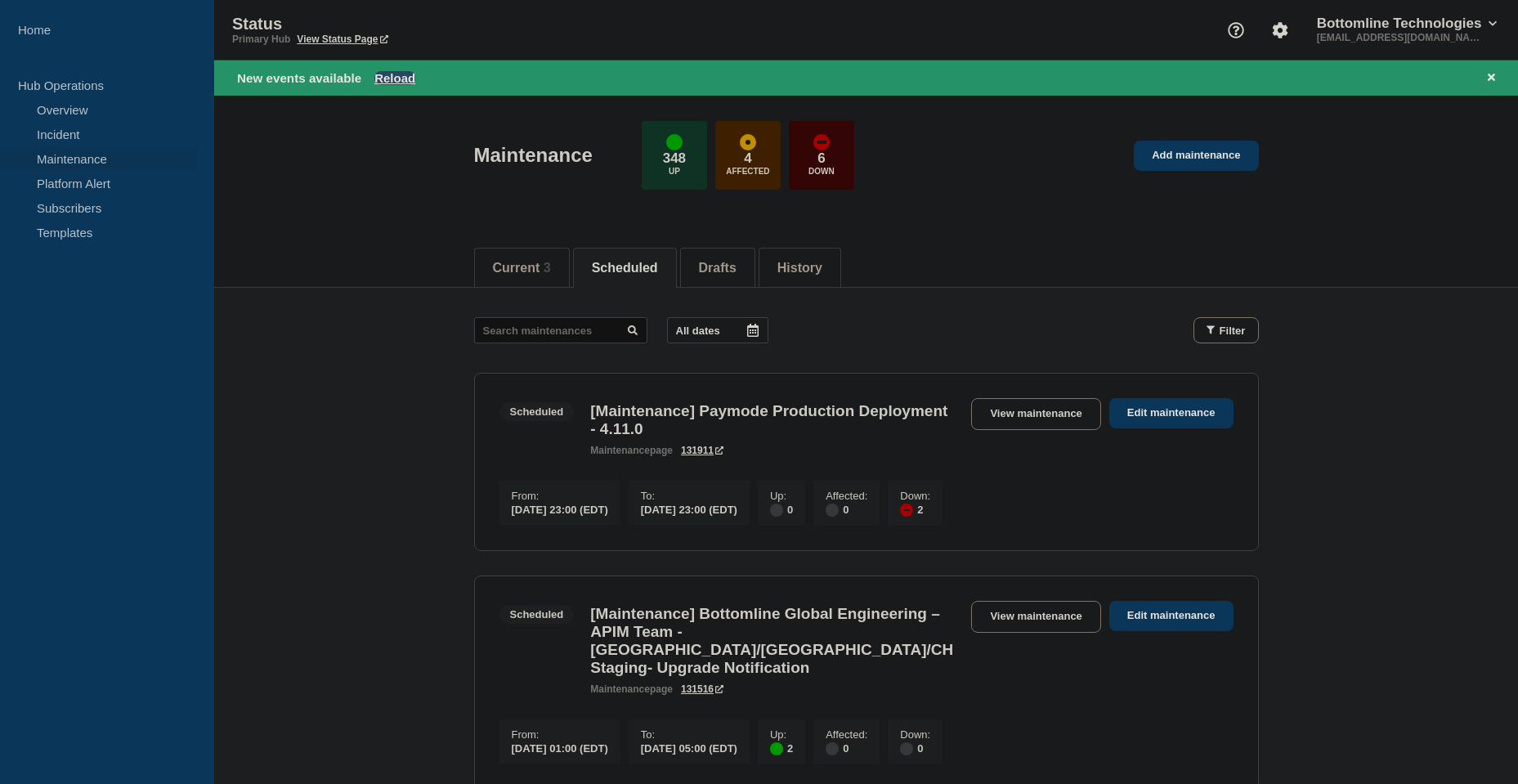
click at [400, 78] on button "Reload" at bounding box center [395, 78] width 41 height 14
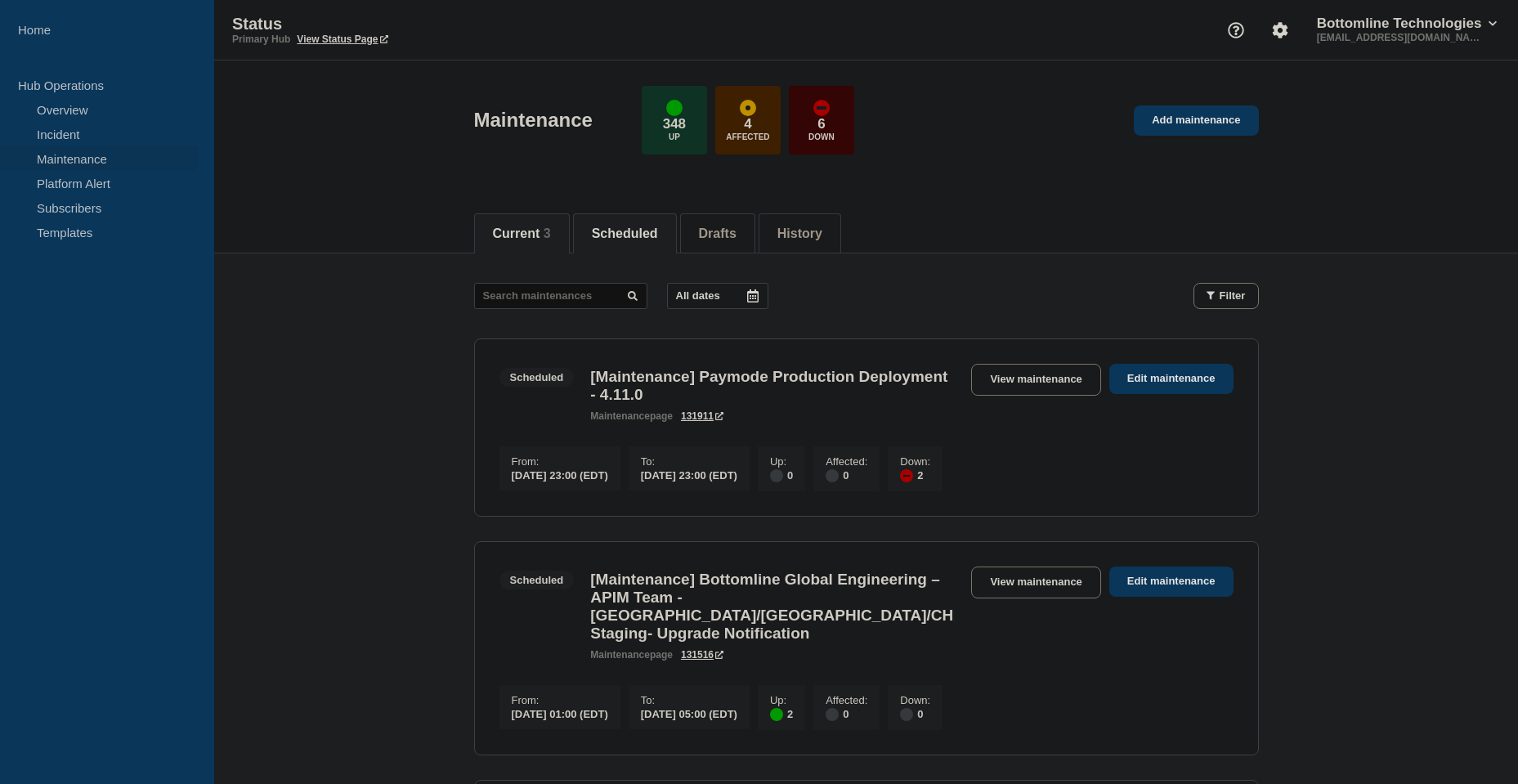
click at [538, 219] on li "Current 3" at bounding box center [522, 233] width 95 height 40
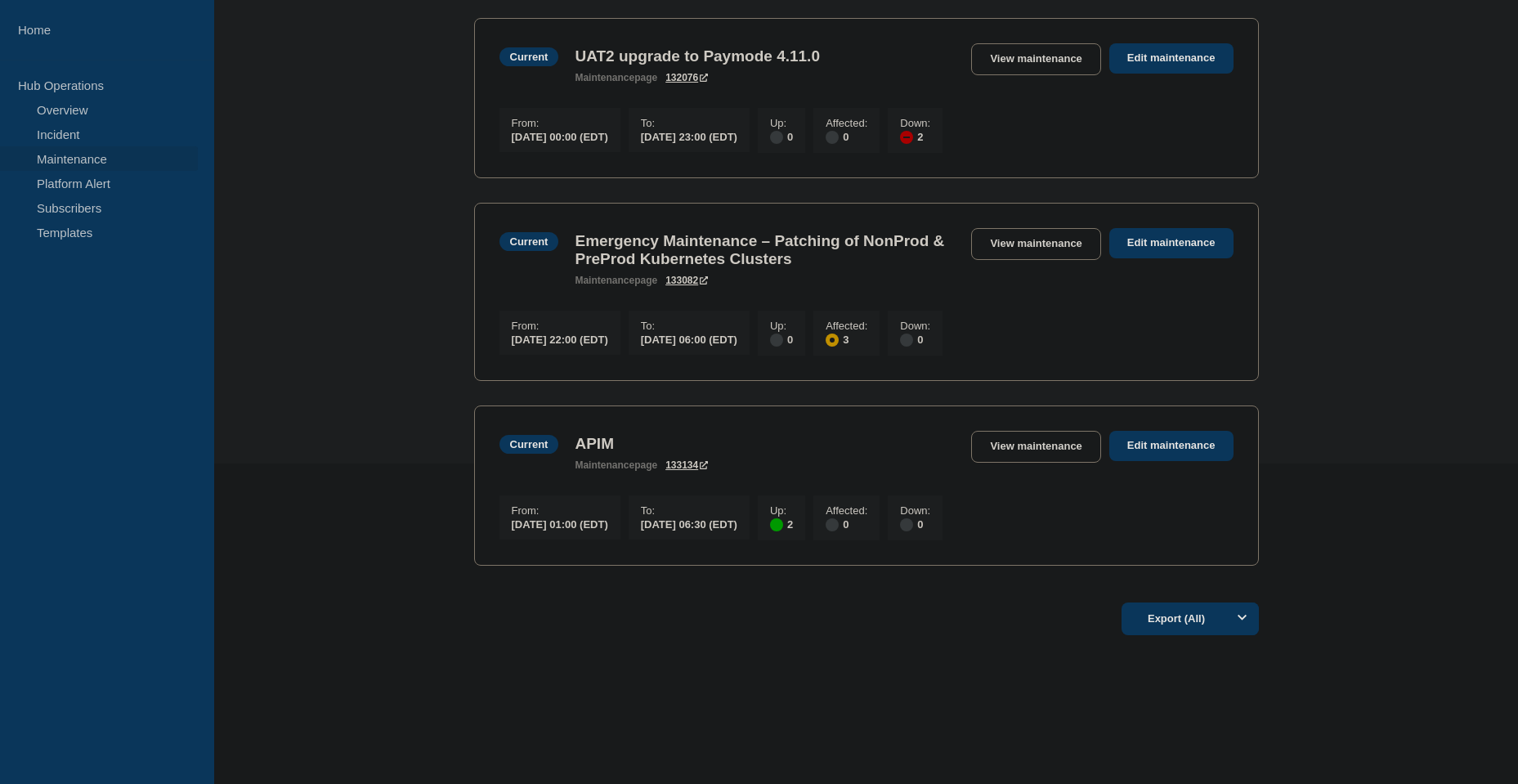
scroll to position [327, 0]
click at [1021, 463] on link "View maintenance" at bounding box center [1036, 447] width 129 height 32
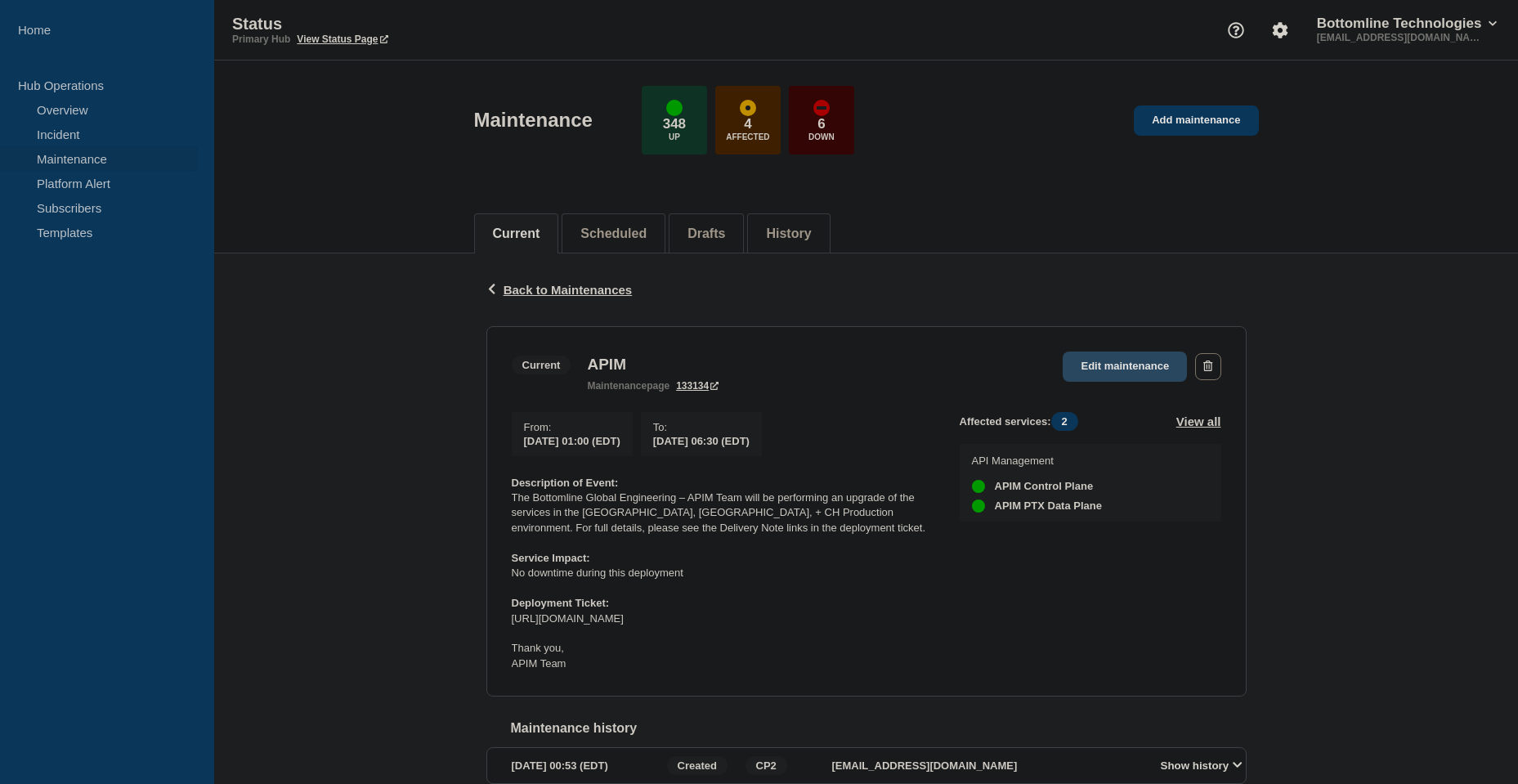
click at [1149, 371] on link "Edit maintenance" at bounding box center [1124, 366] width 124 height 30
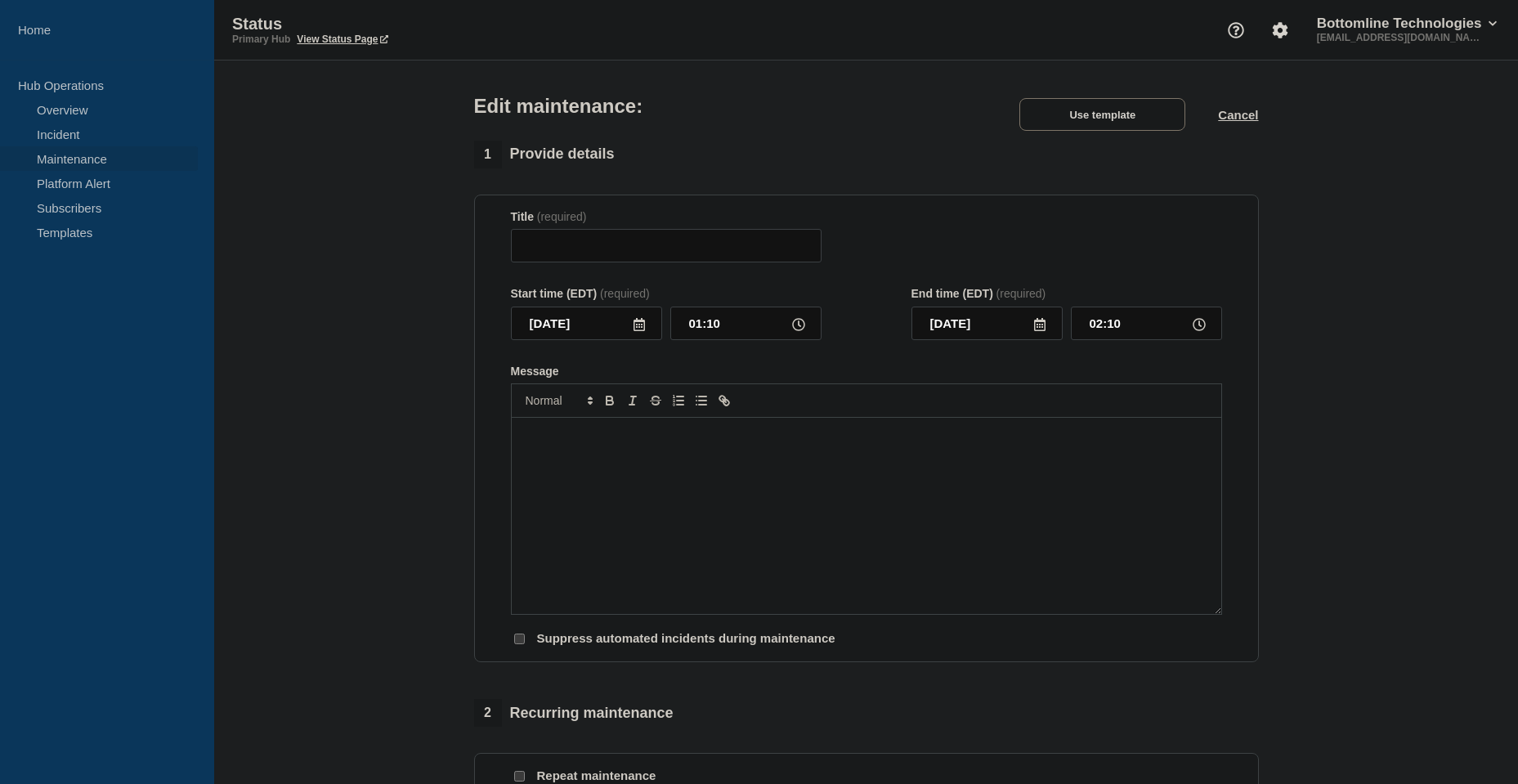
type input "APIM"
type input "01:00"
type input "2025-08-21"
type input "06:30"
checkbox input "false"
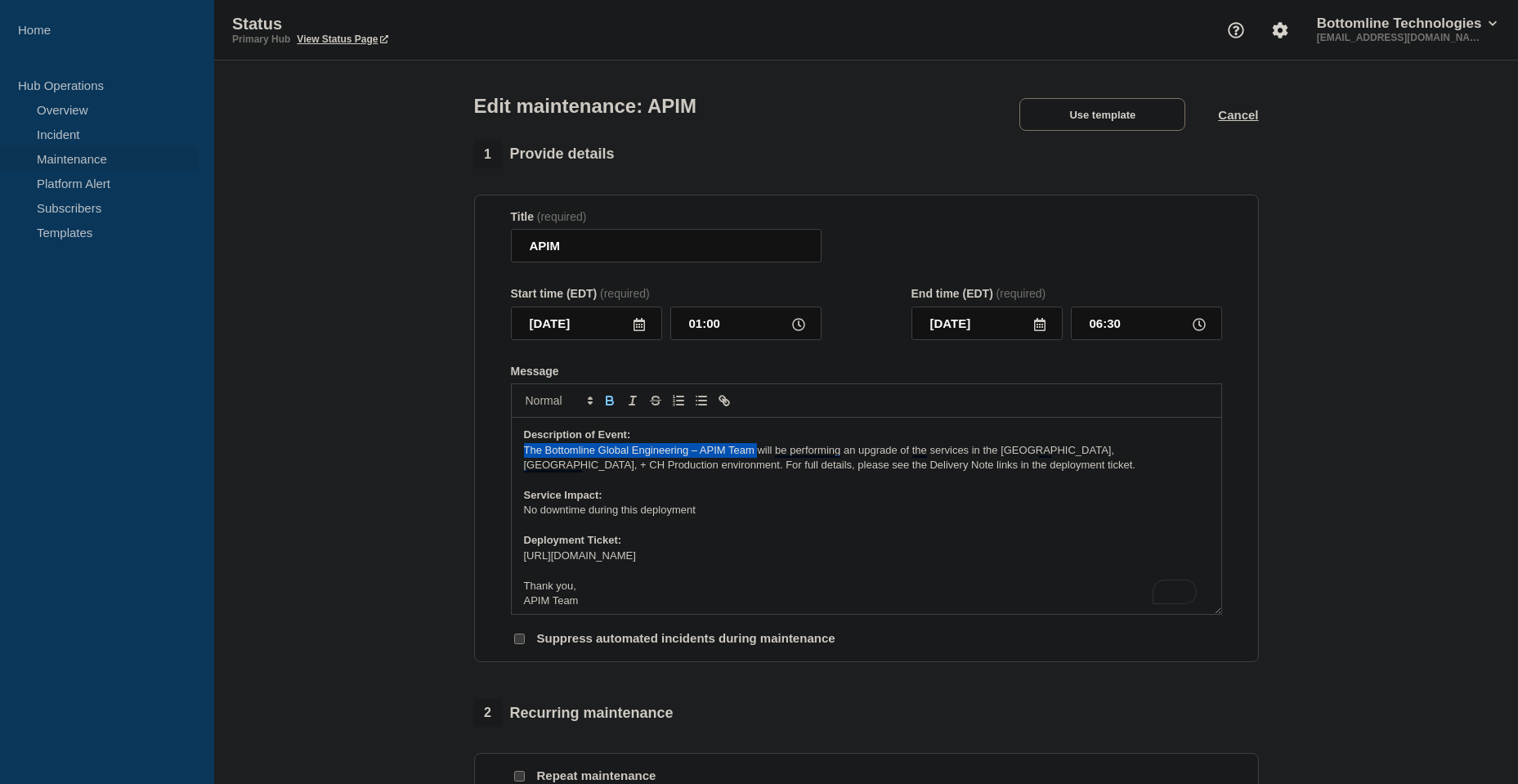
drag, startPoint x: 523, startPoint y: 452, endPoint x: 758, endPoint y: 455, distance: 235.0
click at [758, 455] on p "The Bottomline Global Engineering – APIM Team will be performing an upgrade of …" at bounding box center [866, 458] width 685 height 30
drag, startPoint x: 659, startPoint y: 250, endPoint x: 472, endPoint y: 251, distance: 187.0
click at [472, 251] on div "1 Provide details Title (required) APIM Start time (EDT) (required) 2025-08-19 …" at bounding box center [866, 777] width 804 height 1273
click at [468, 258] on div "1 Provide details Title (required) Start time (EDT) (required) 2025-08-19 01:00…" at bounding box center [866, 777] width 804 height 1273
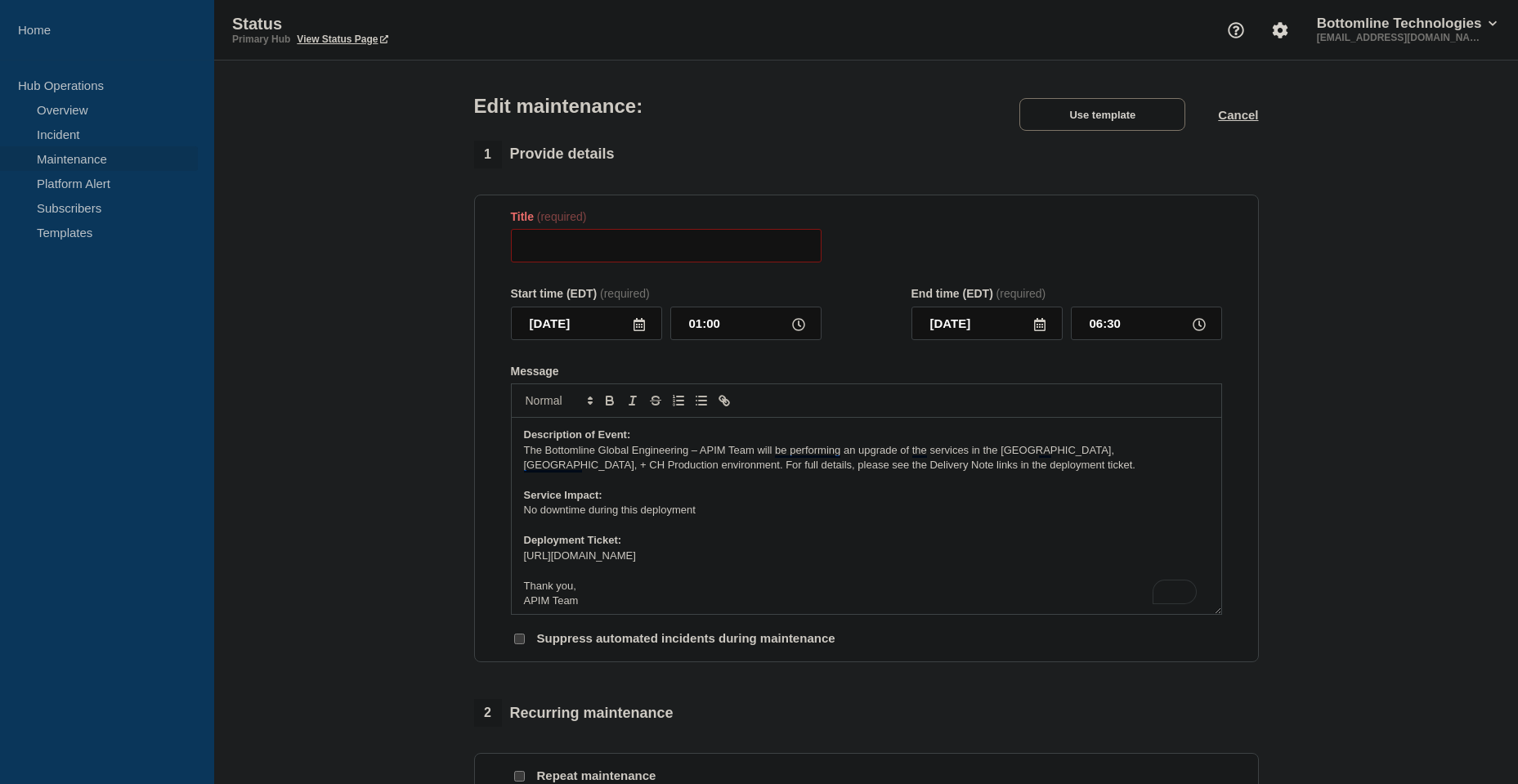
click at [599, 243] on input "Title" at bounding box center [666, 246] width 310 height 34
paste input "[Maintenance] Bottomline Global Engineering – Core Services - [GEOGRAPHIC_DATA]…"
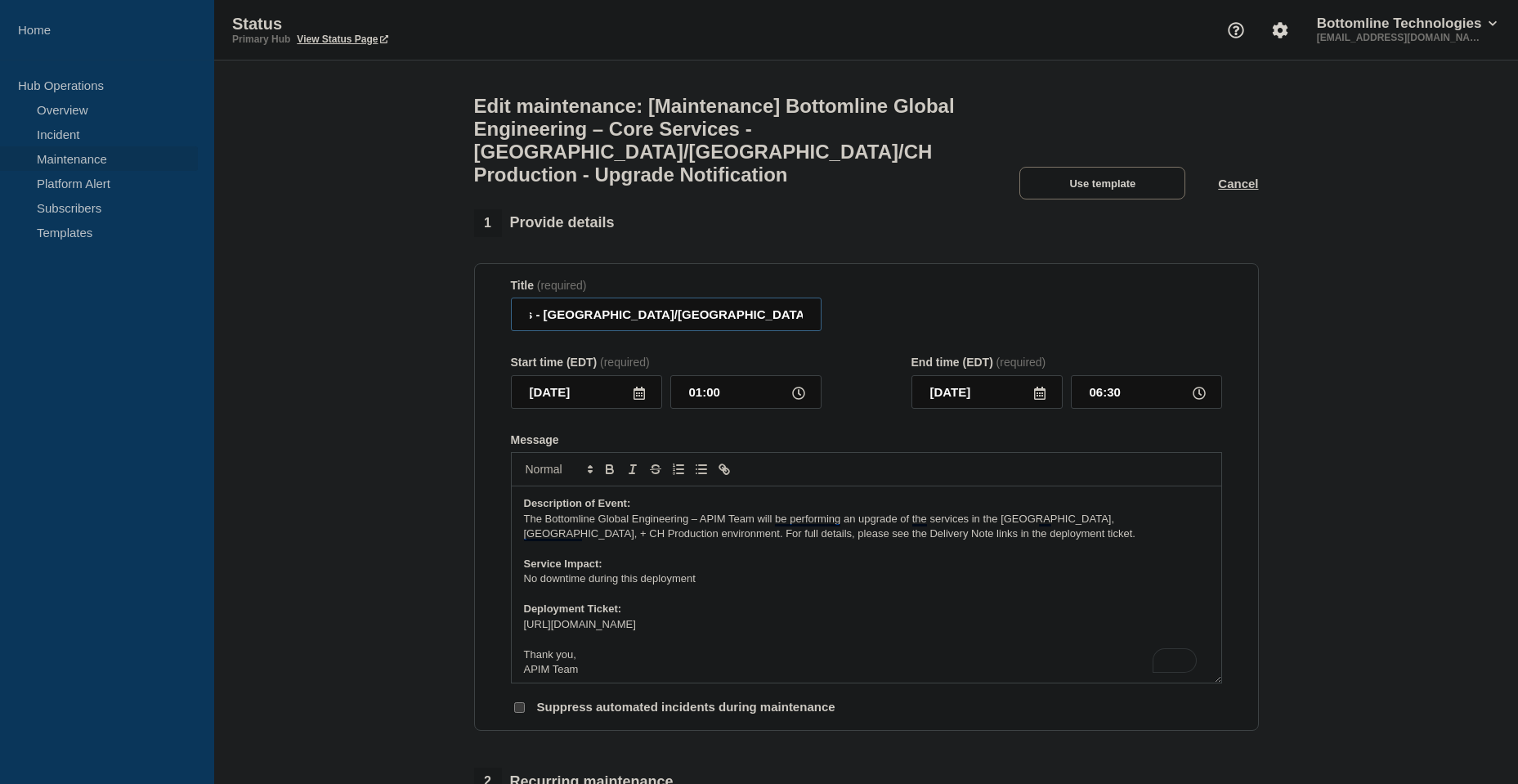
scroll to position [0, 9]
drag, startPoint x: 617, startPoint y: 305, endPoint x: 465, endPoint y: 311, distance: 152.1
click at [664, 307] on input "[Maintenance] Bottomline Global Engineering – Core Services - [GEOGRAPHIC_DATA]…" at bounding box center [666, 314] width 310 height 34
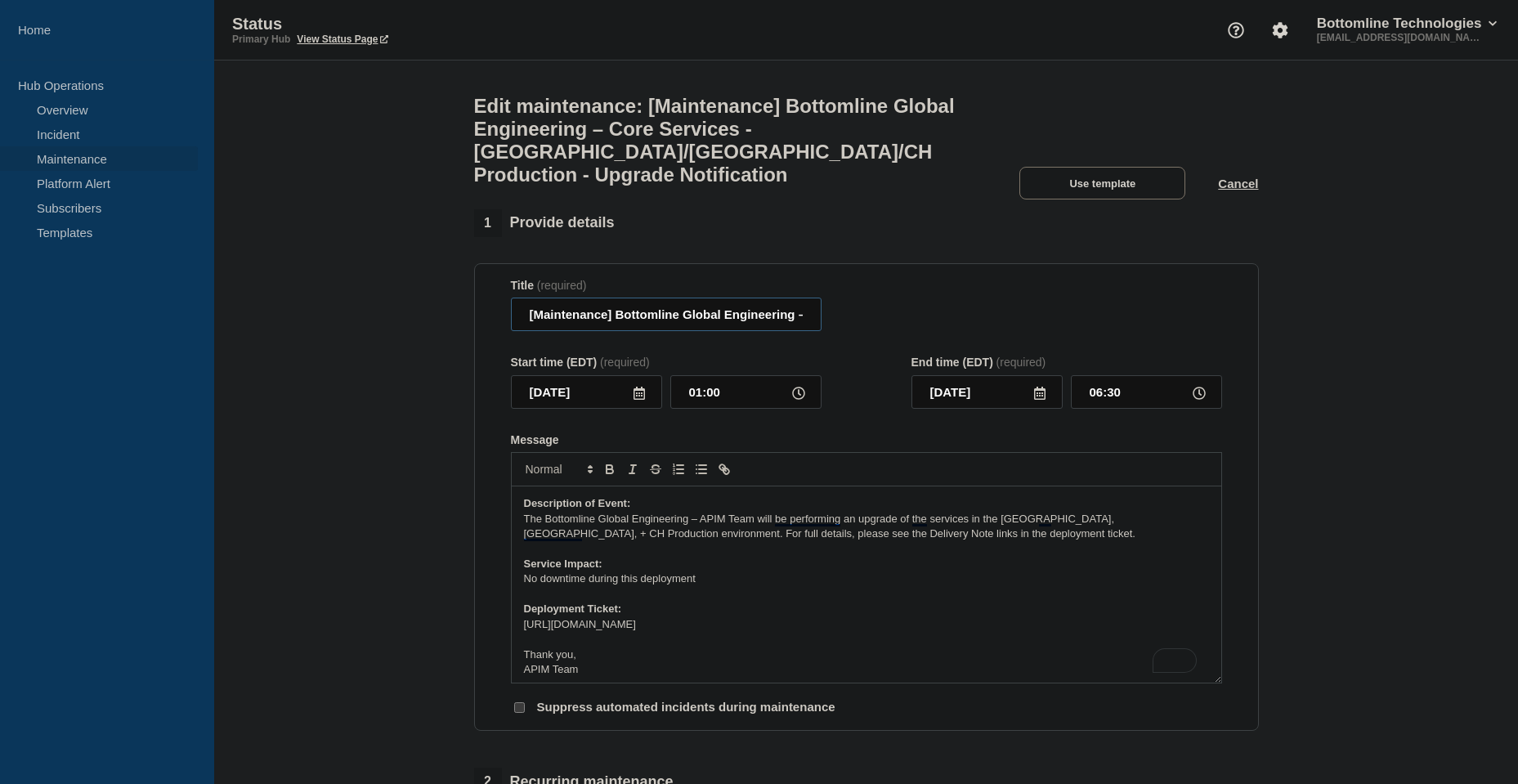
click at [722, 300] on input "[Maintenance] Bottomline Global Engineering – Core Services - [GEOGRAPHIC_DATA]…" at bounding box center [666, 314] width 310 height 34
drag, startPoint x: 714, startPoint y: 302, endPoint x: 787, endPoint y: 303, distance: 73.0
click at [787, 303] on input "[Maintenance] Bottomline Global Engineering – Core Services - [GEOGRAPHIC_DATA]…" at bounding box center [666, 314] width 310 height 34
click at [770, 304] on input "[Maintenance] Bottomline Global Engineering – Core Services - [GEOGRAPHIC_DATA]…" at bounding box center [666, 314] width 310 height 34
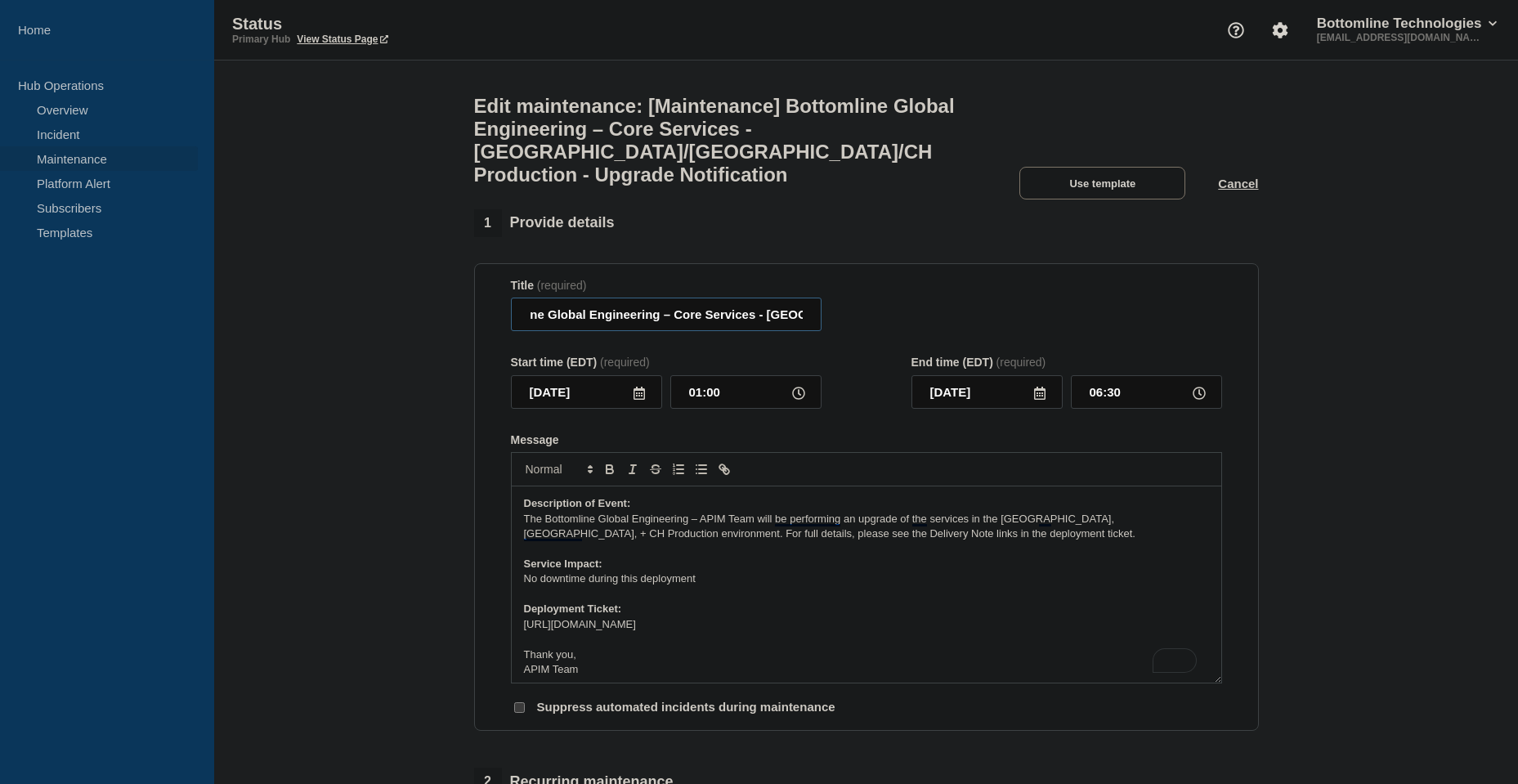
scroll to position [0, 64]
drag, startPoint x: 775, startPoint y: 303, endPoint x: 786, endPoint y: 301, distance: 11.2
click at [786, 301] on input "[Maintenance] Bottomline Global Engineering – Core Services - [GEOGRAPHIC_DATA]…" at bounding box center [666, 314] width 310 height 34
type input "[Maintenance] Bottomline Global Engineering – APIM Team - US/UK/CH Production -…"
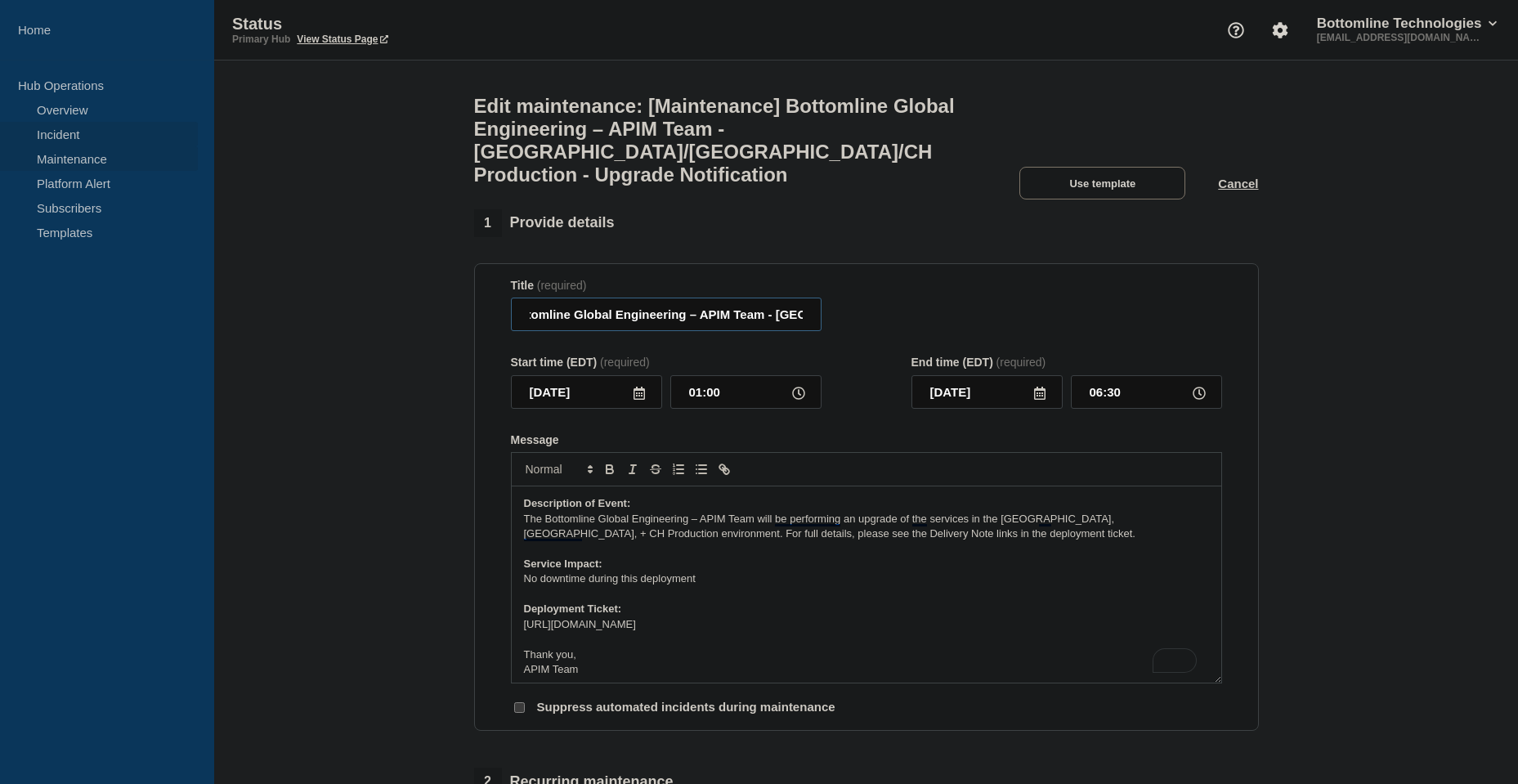
scroll to position [0, 0]
click at [798, 387] on icon at bounding box center [799, 393] width 13 height 13
click at [709, 385] on input "01:00" at bounding box center [746, 392] width 151 height 34
click at [699, 384] on input "01:00" at bounding box center [746, 392] width 151 height 34
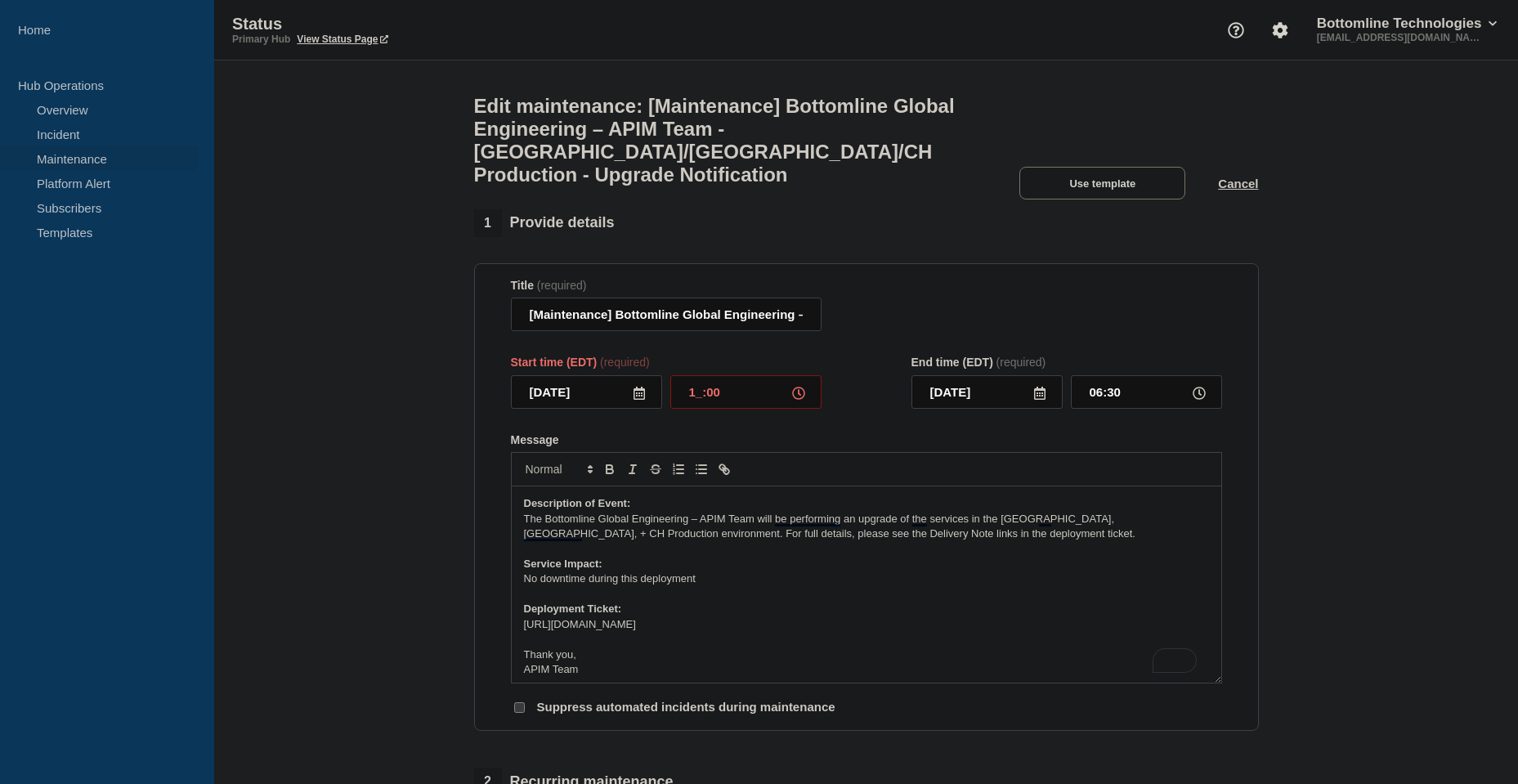
type input "12:00"
type input "17:30"
click at [700, 387] on input "12:00" at bounding box center [746, 392] width 151 height 34
click at [700, 386] on input "12:00" at bounding box center [746, 392] width 151 height 34
click at [694, 378] on input "12:00" at bounding box center [746, 392] width 151 height 34
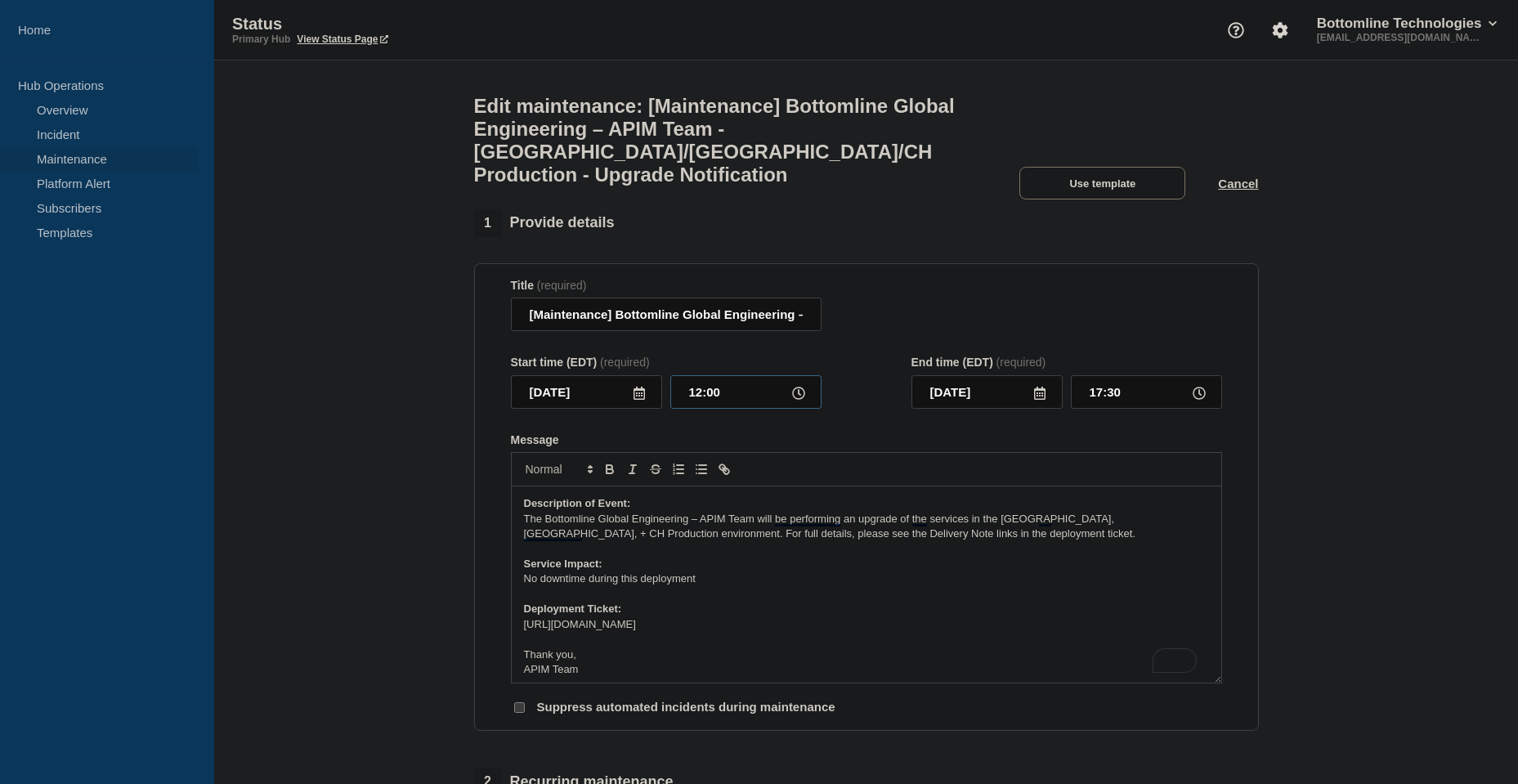
click at [694, 378] on input "12:00" at bounding box center [746, 392] width 151 height 34
type input "05:00"
click at [727, 411] on form "Title (required) [Maintenance] Bottomline Global Engineering – APIM Team - US/U…" at bounding box center [866, 497] width 711 height 437
click at [1103, 378] on input "10:30" at bounding box center [1147, 392] width 151 height 34
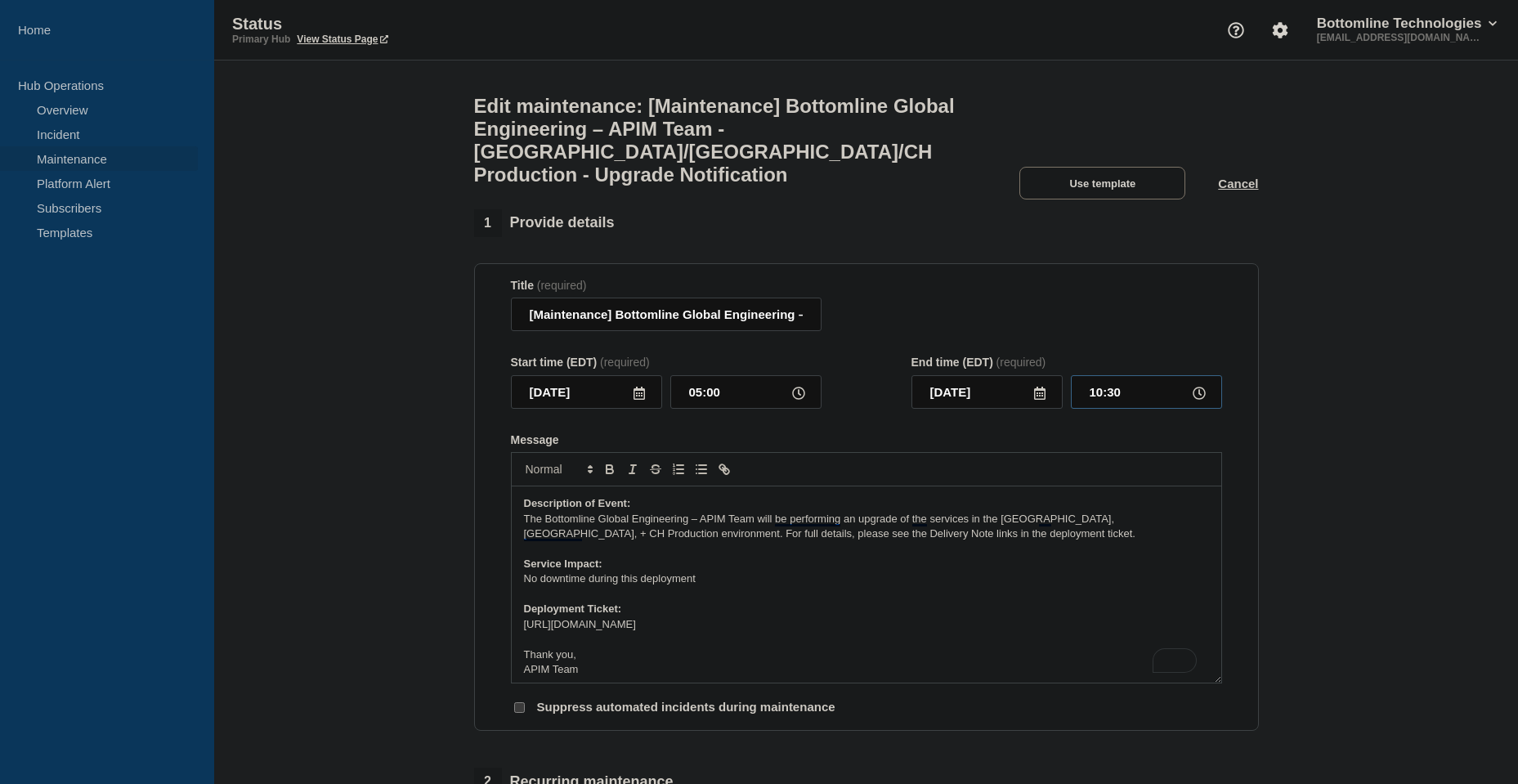
click at [1095, 379] on input "10:30" at bounding box center [1147, 392] width 151 height 34
type input "19:00"
click at [1037, 512] on p "The Bottomline Global Engineering – APIM Team will be performing an upgrade of …" at bounding box center [866, 527] width 685 height 30
click at [761, 617] on p "https://jira.bottomline.tech/browse/BTIQ-21888" at bounding box center [866, 624] width 685 height 15
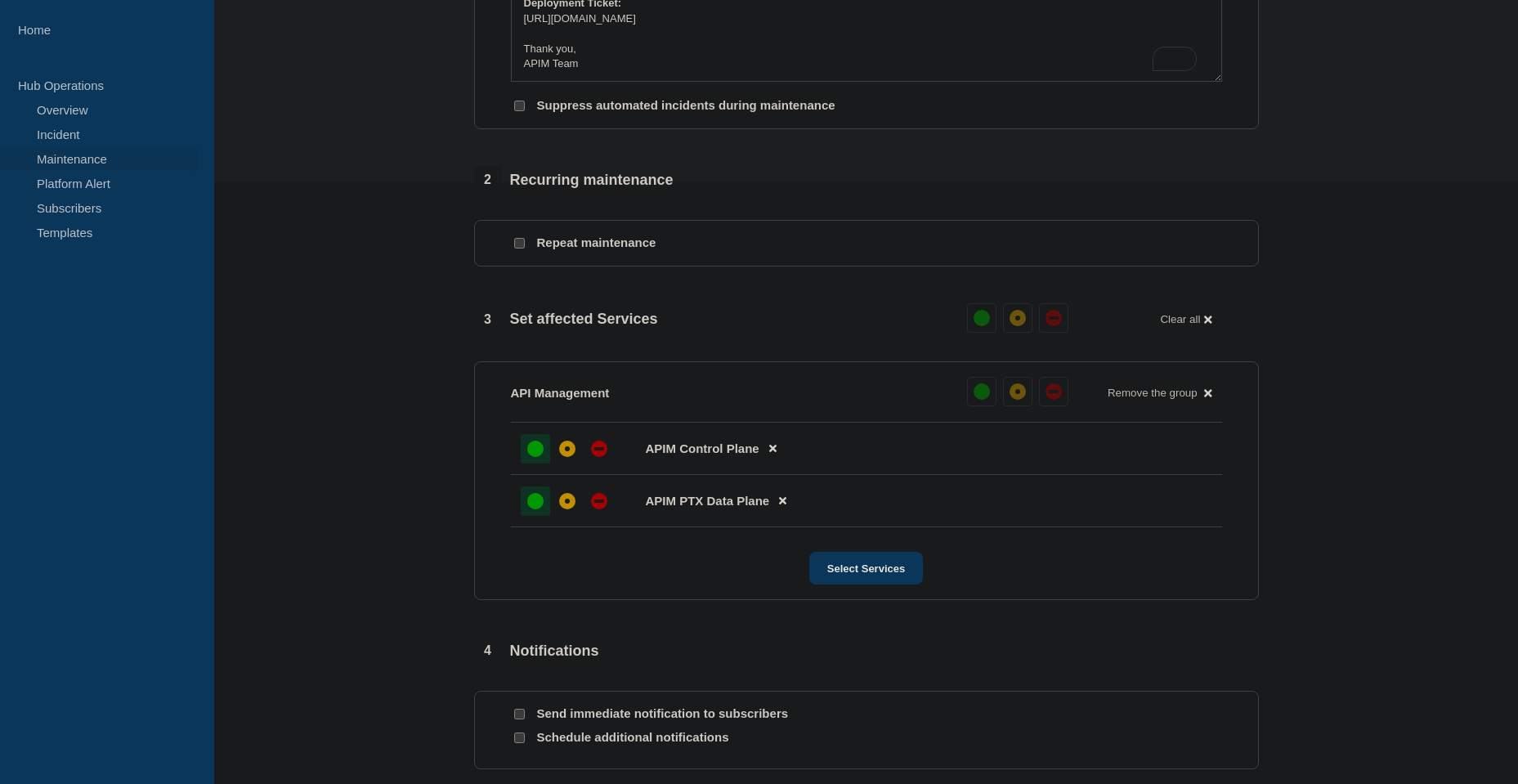
scroll to position [735, 0]
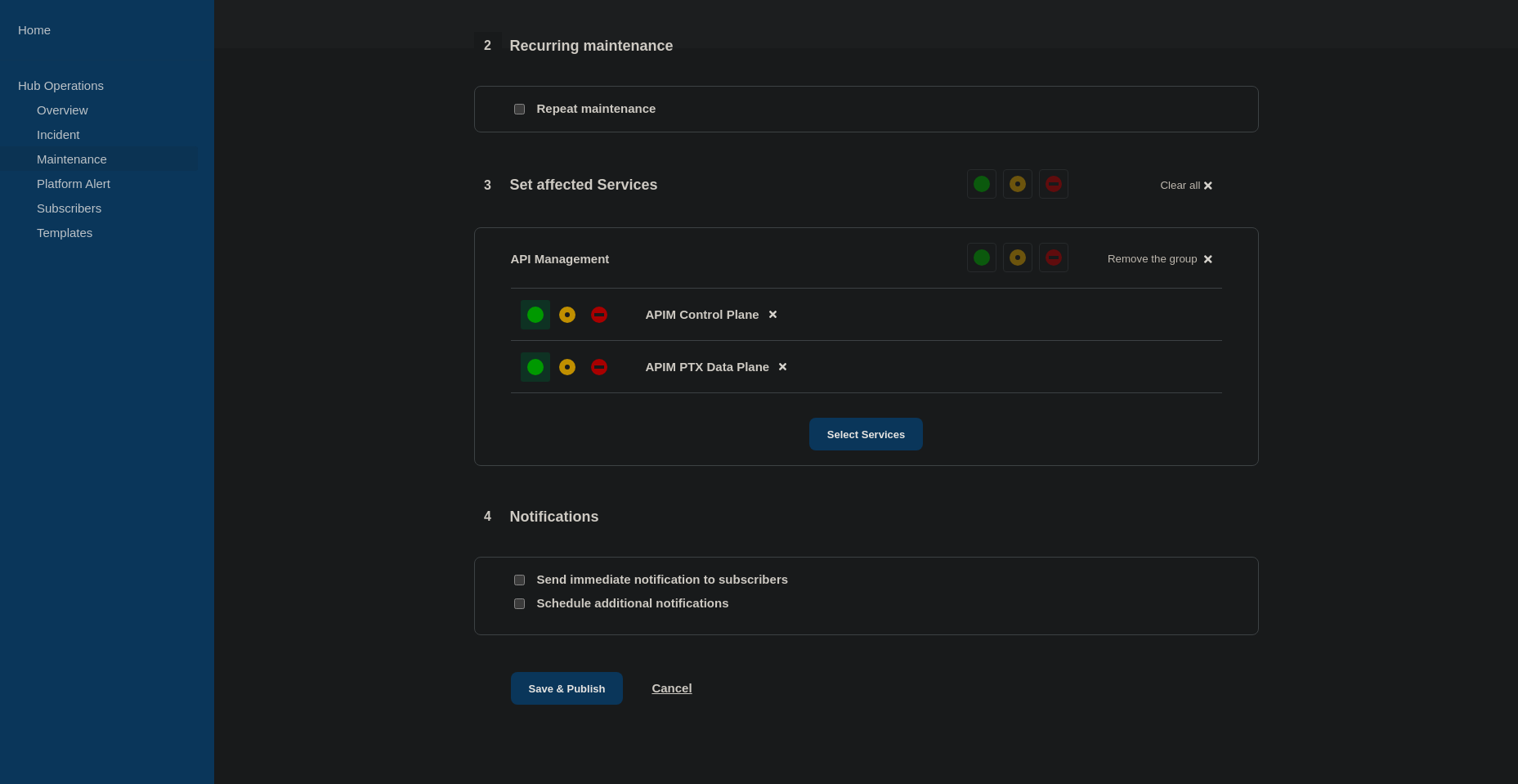
click at [605, 572] on p "Send immediate notification to subscribers" at bounding box center [668, 579] width 262 height 16
click at [517, 575] on input "Send immediate notification to subscribers" at bounding box center [519, 579] width 10 height 10
checkbox input "true"
click at [583, 681] on button "Save & Publish" at bounding box center [567, 688] width 113 height 33
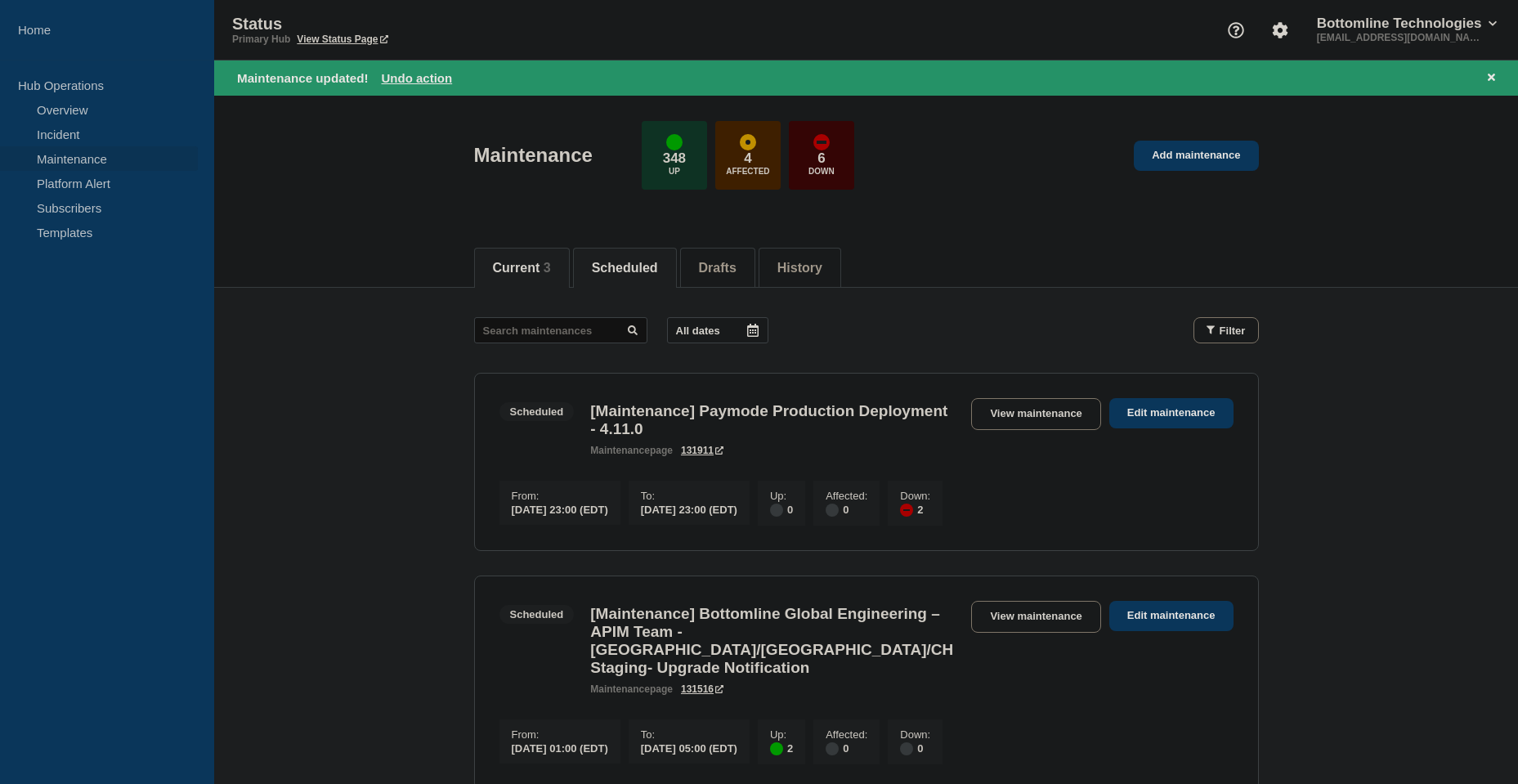
click at [514, 263] on button "Current 3" at bounding box center [522, 268] width 58 height 15
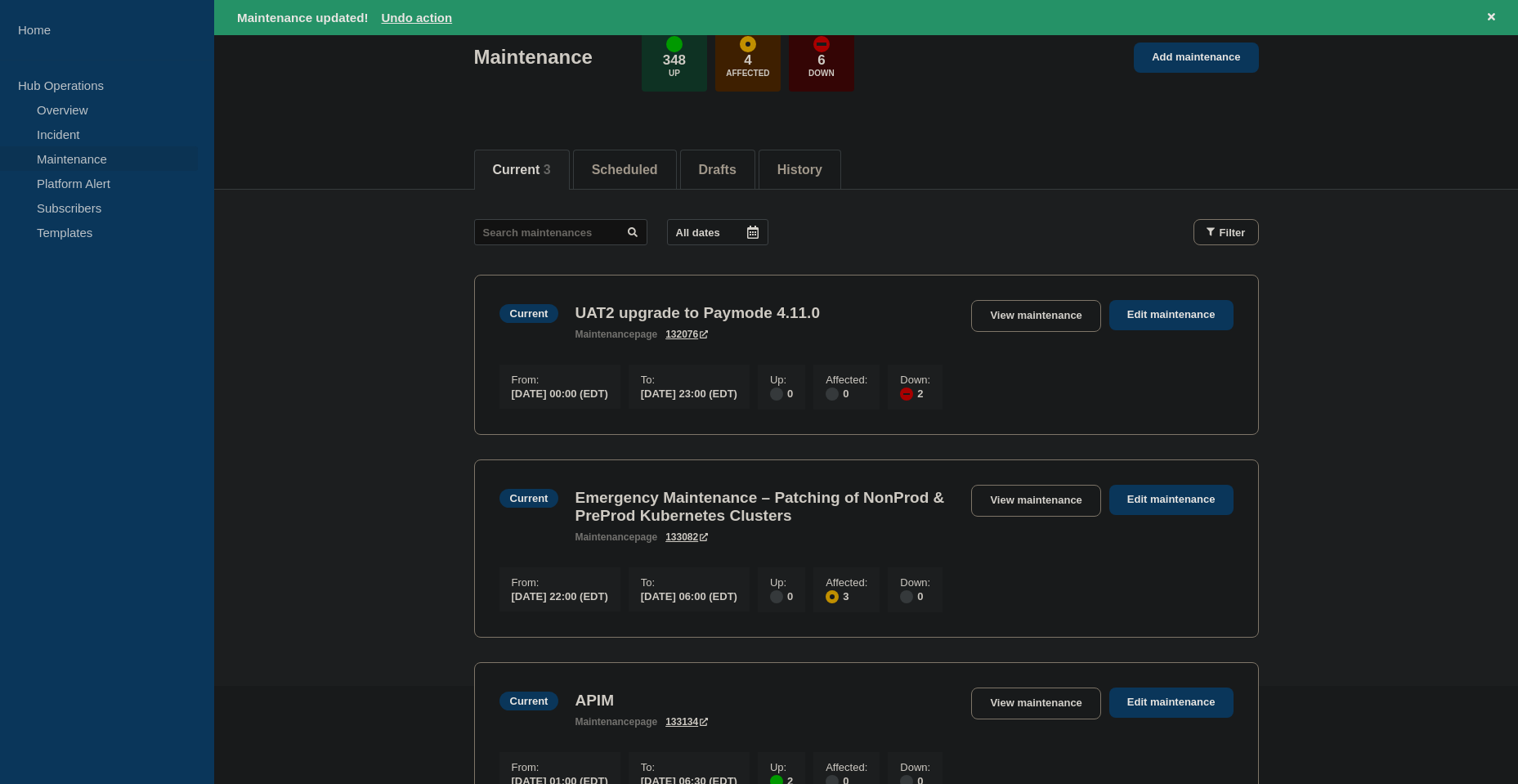
scroll to position [327, 0]
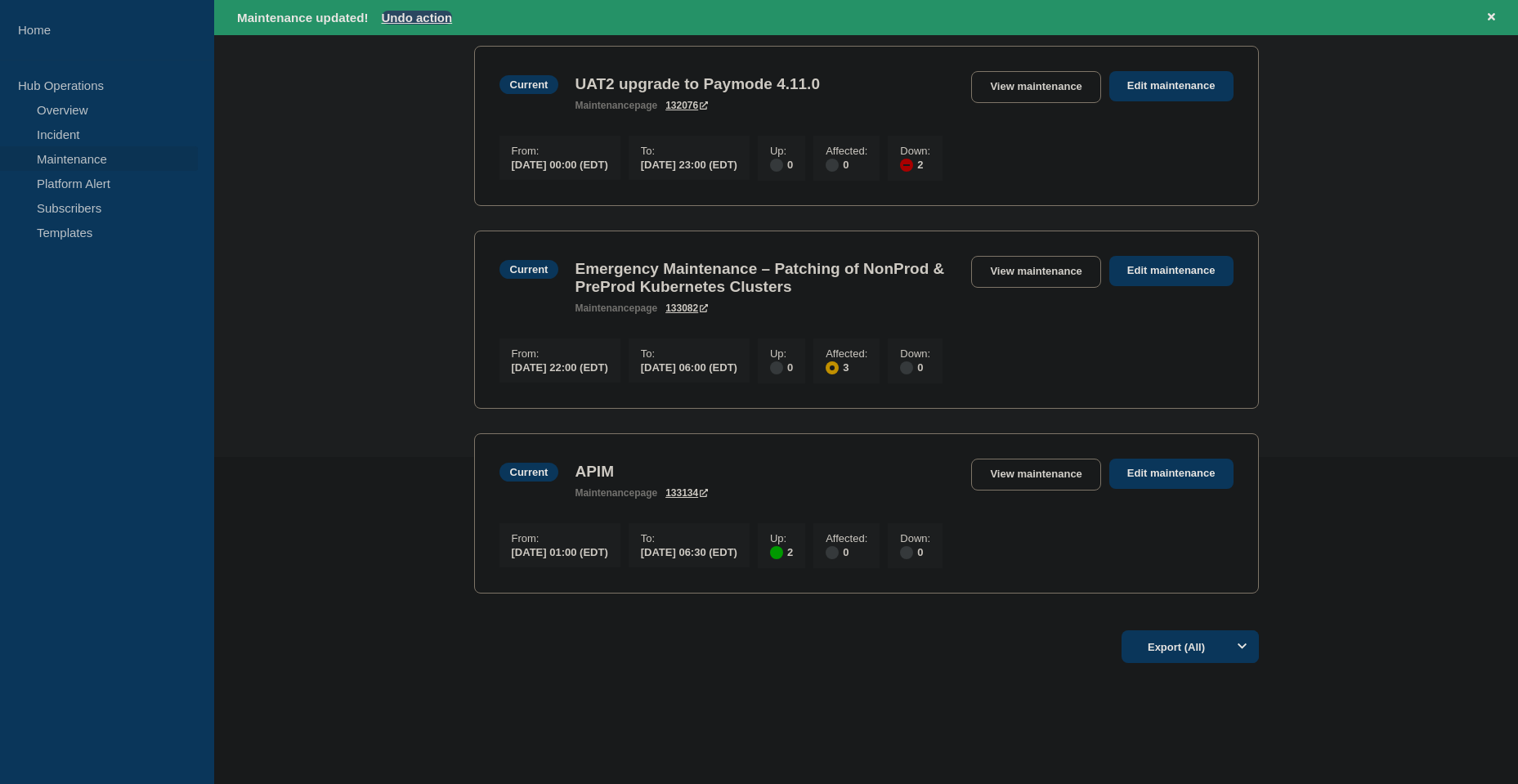
click at [424, 16] on button "Undo action" at bounding box center [417, 17] width 71 height 14
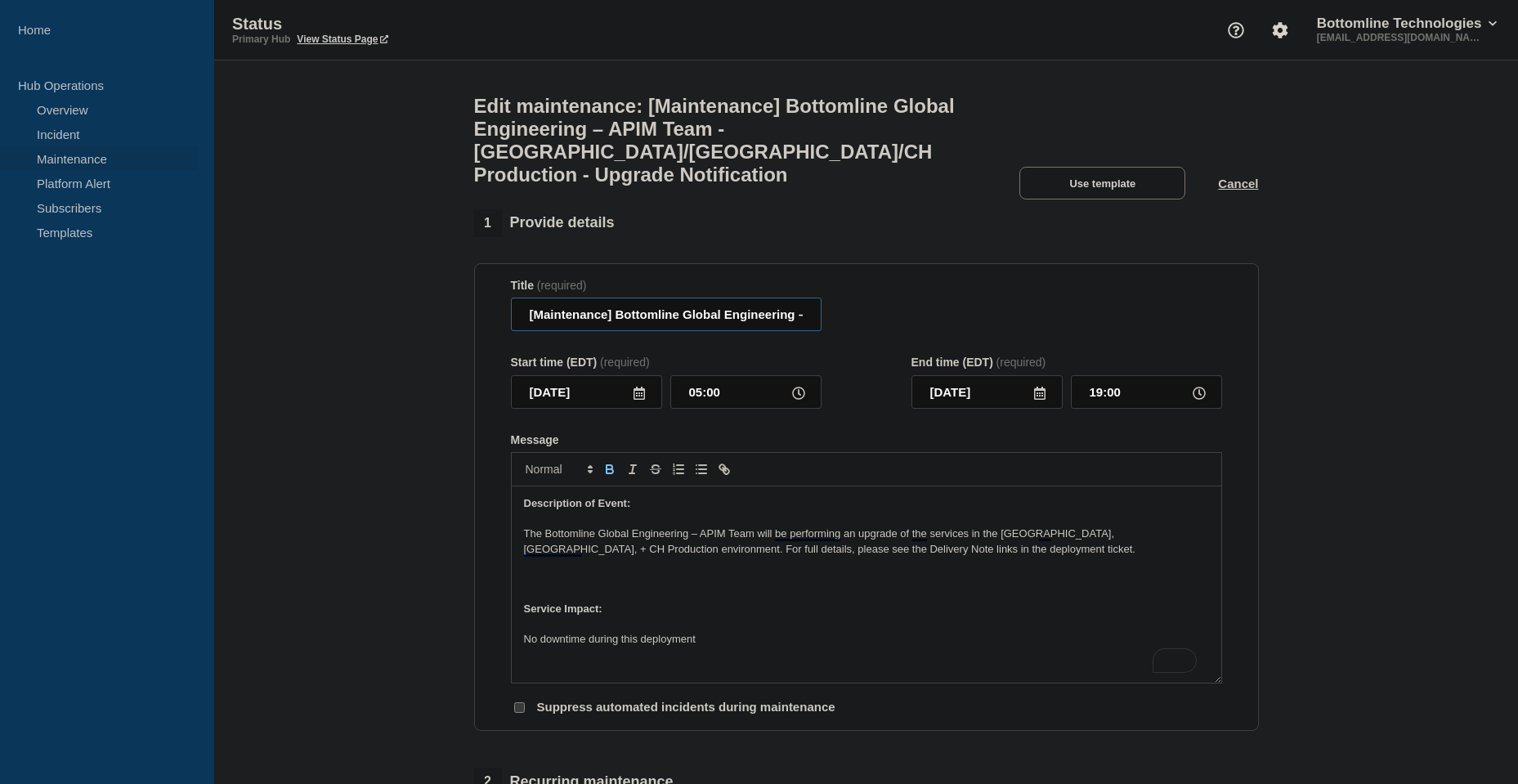
drag, startPoint x: 673, startPoint y: 305, endPoint x: 780, endPoint y: 307, distance: 107.0
click at [780, 307] on input "[Maintenance] Bottomline Global Engineering – APIM Team - US/UK/CH Production -…" at bounding box center [666, 314] width 310 height 34
click at [856, 452] on div at bounding box center [866, 469] width 711 height 35
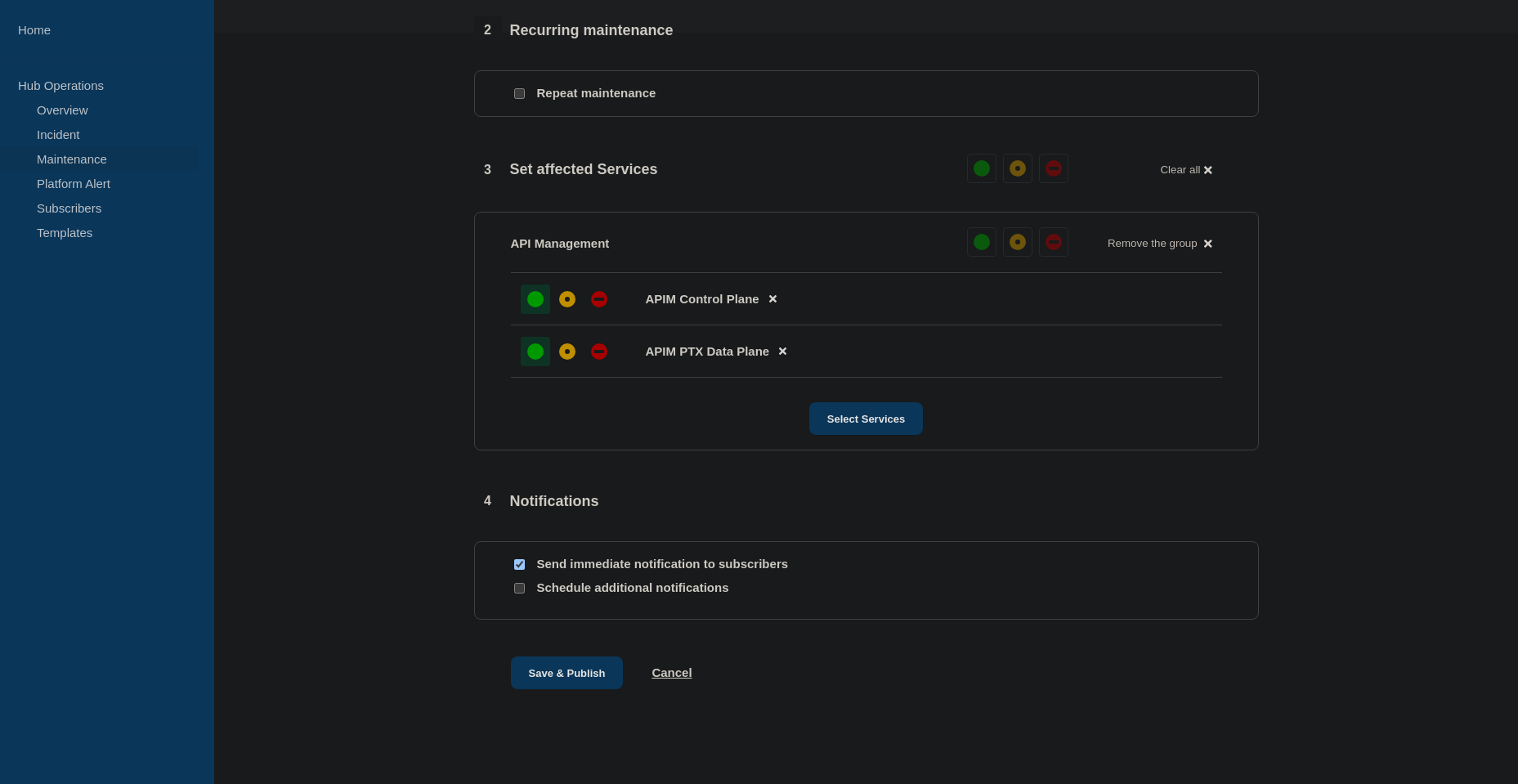
scroll to position [752, 0]
click at [578, 655] on button "Save & Publish" at bounding box center [567, 671] width 113 height 33
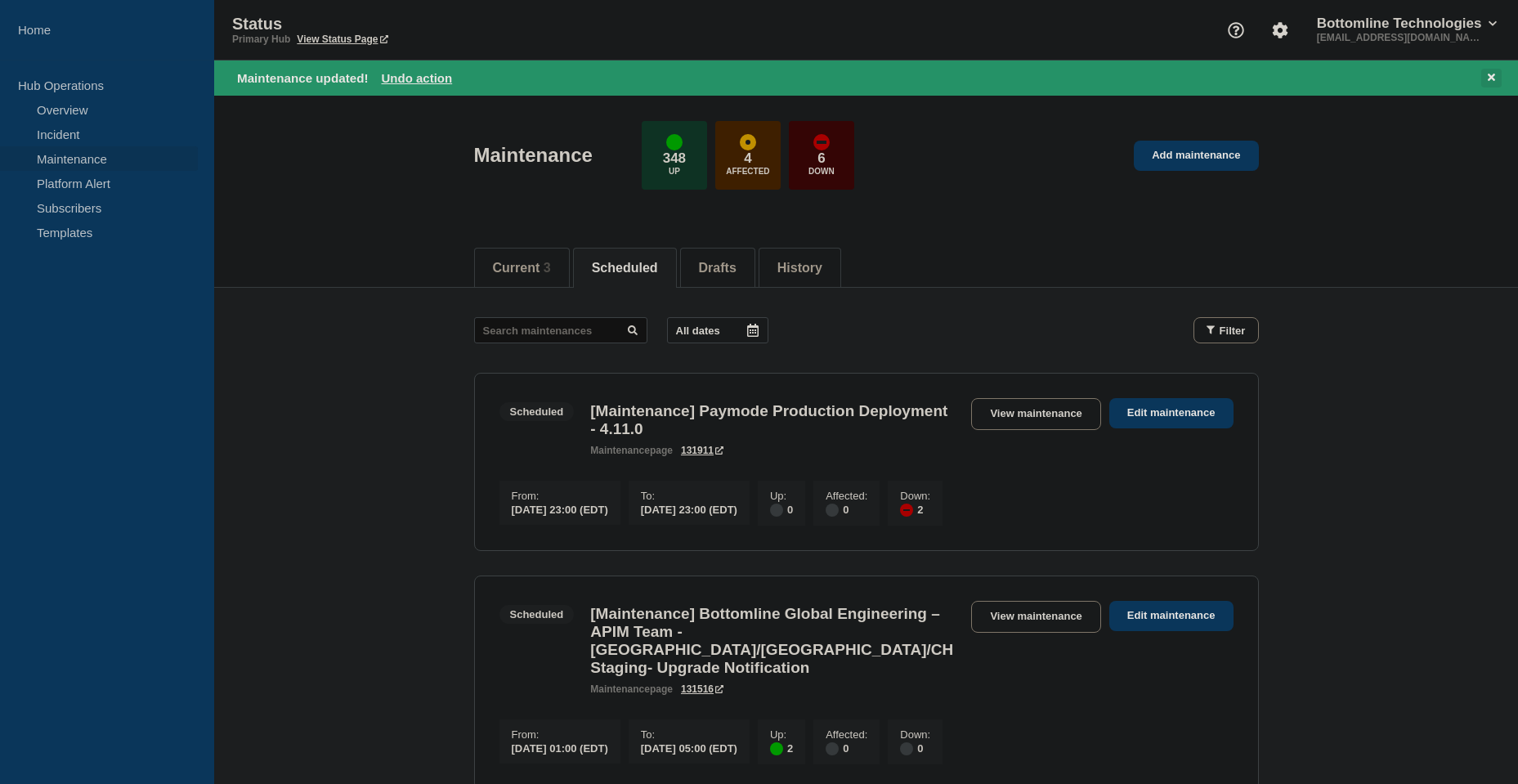
click at [1491, 81] on icon at bounding box center [1492, 77] width 7 height 10
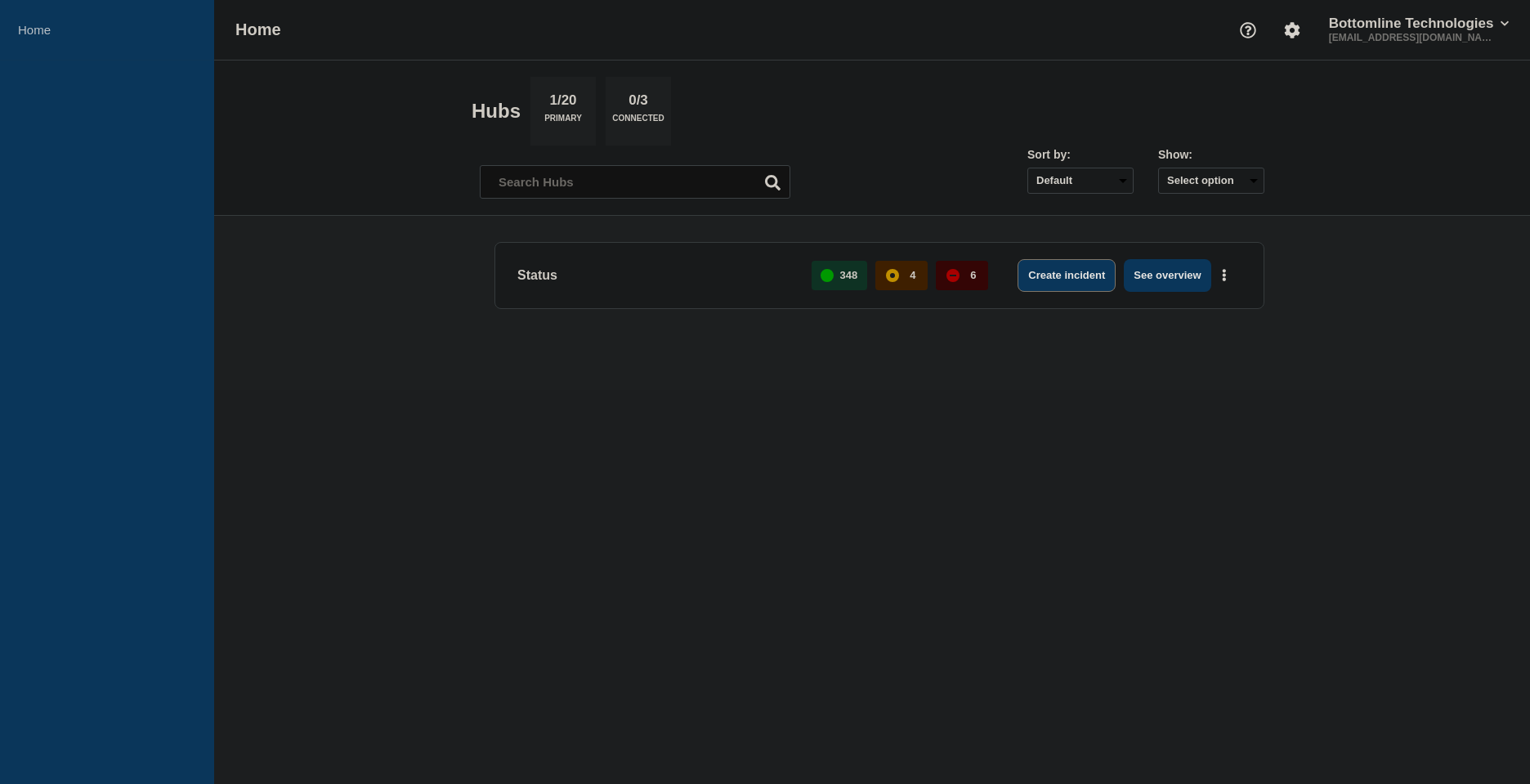
click at [1065, 278] on button "Create incident" at bounding box center [1066, 275] width 98 height 33
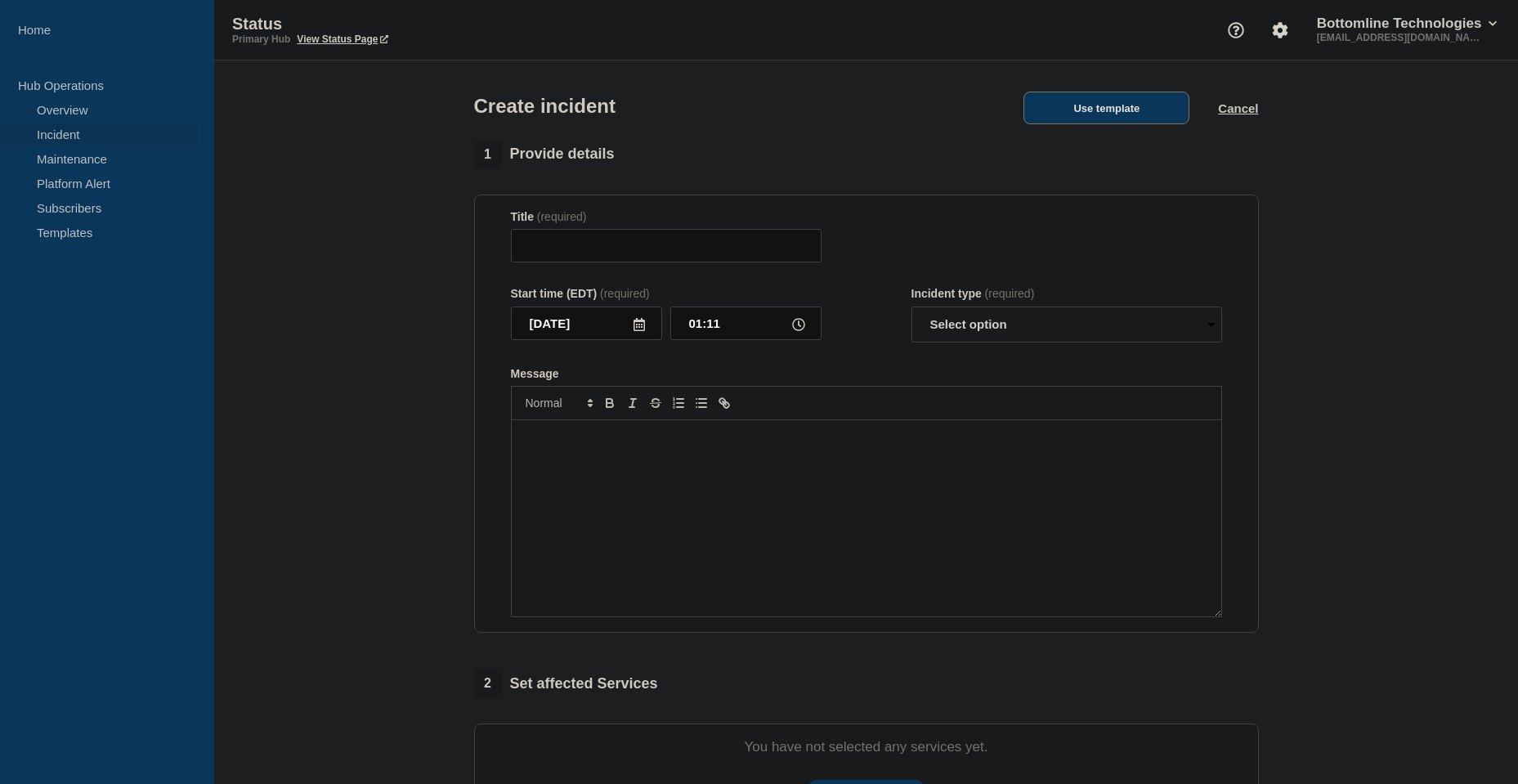
click at [1142, 105] on button "Use template" at bounding box center [1107, 107] width 166 height 33
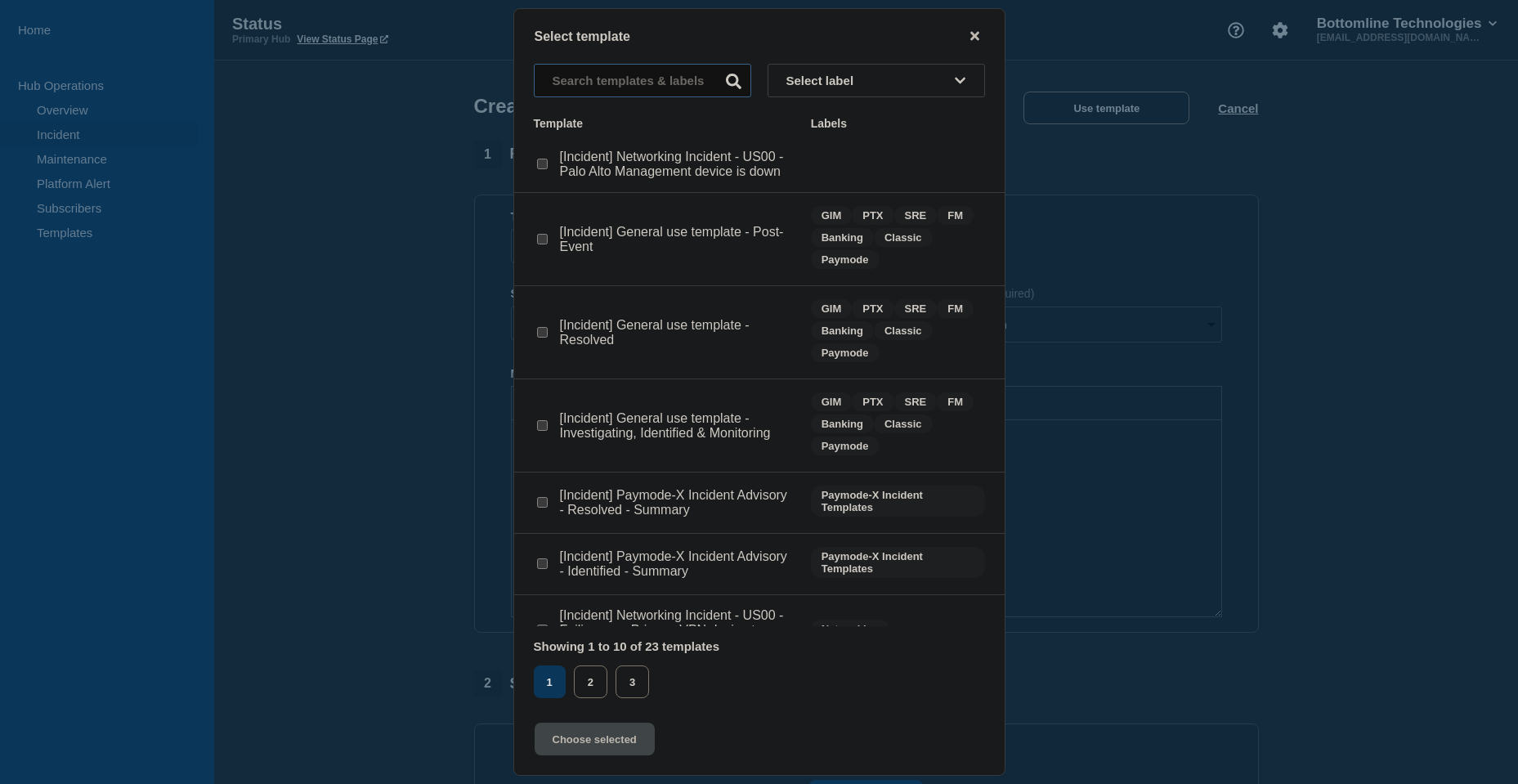
click at [655, 81] on input "text" at bounding box center [642, 80] width 218 height 34
type input "core"
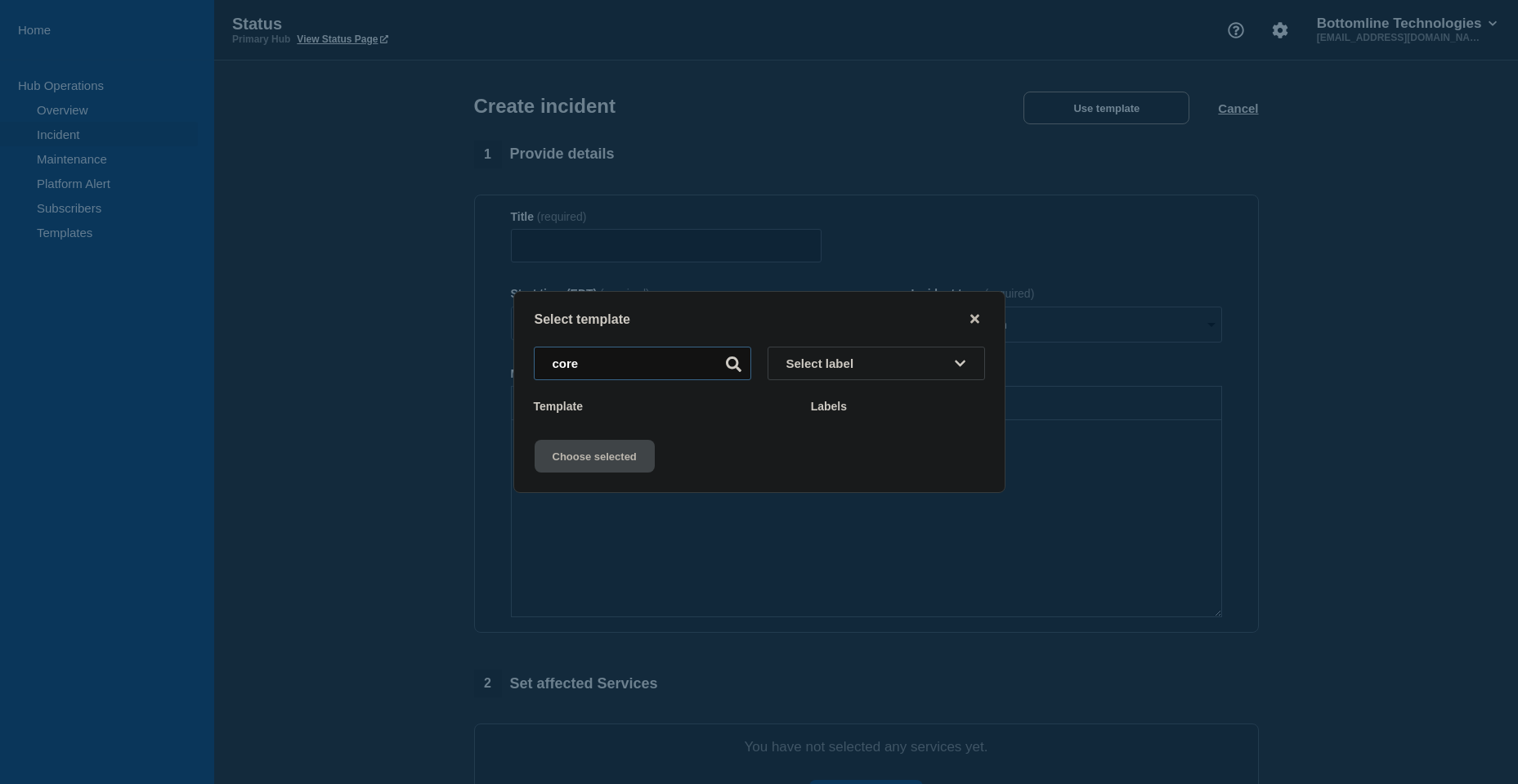
drag, startPoint x: 604, startPoint y: 351, endPoint x: 508, endPoint y: 350, distance: 96.0
click at [508, 350] on div "Select template core Select label Template Labels Choose selected" at bounding box center [759, 392] width 1518 height 784
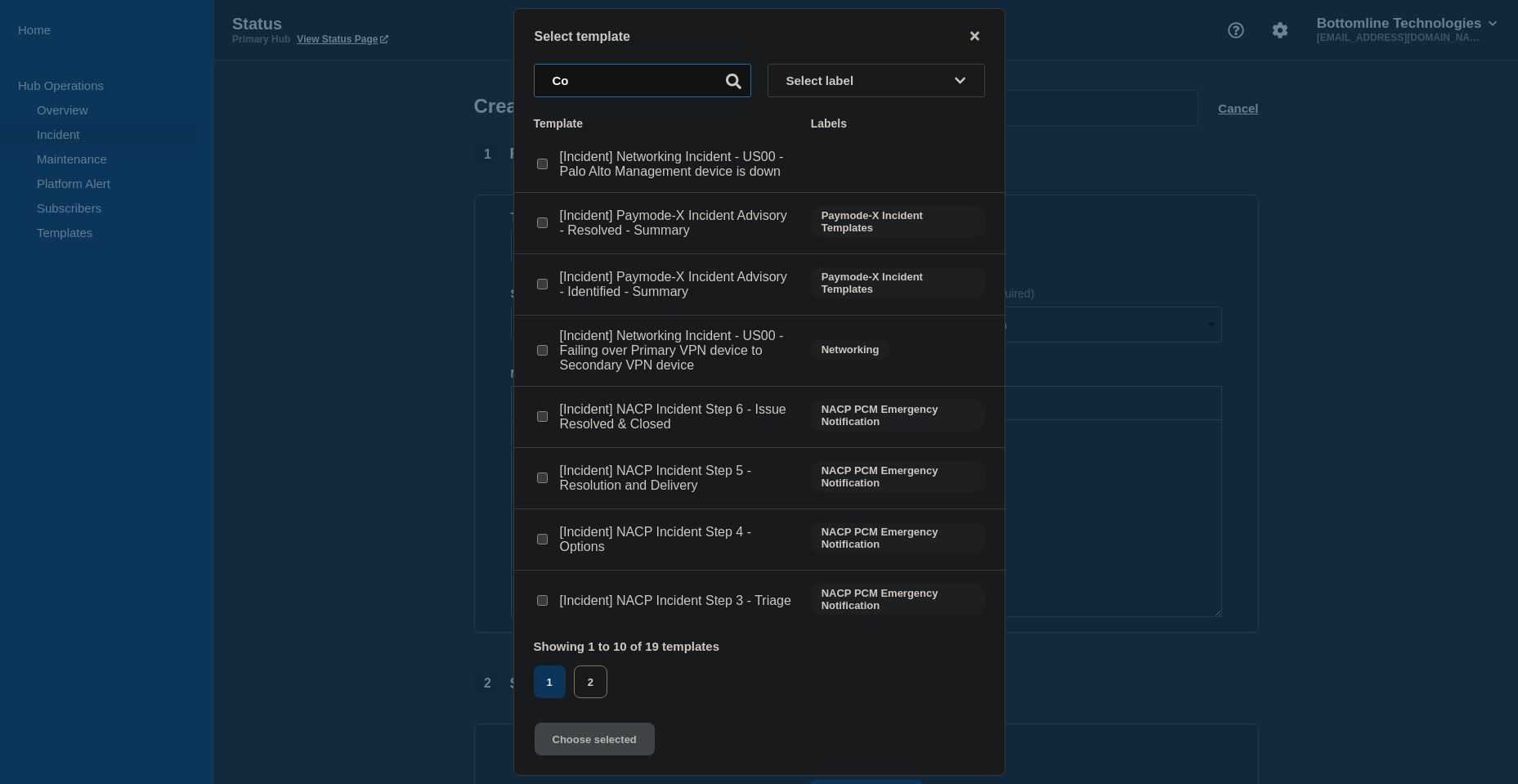
type input "C"
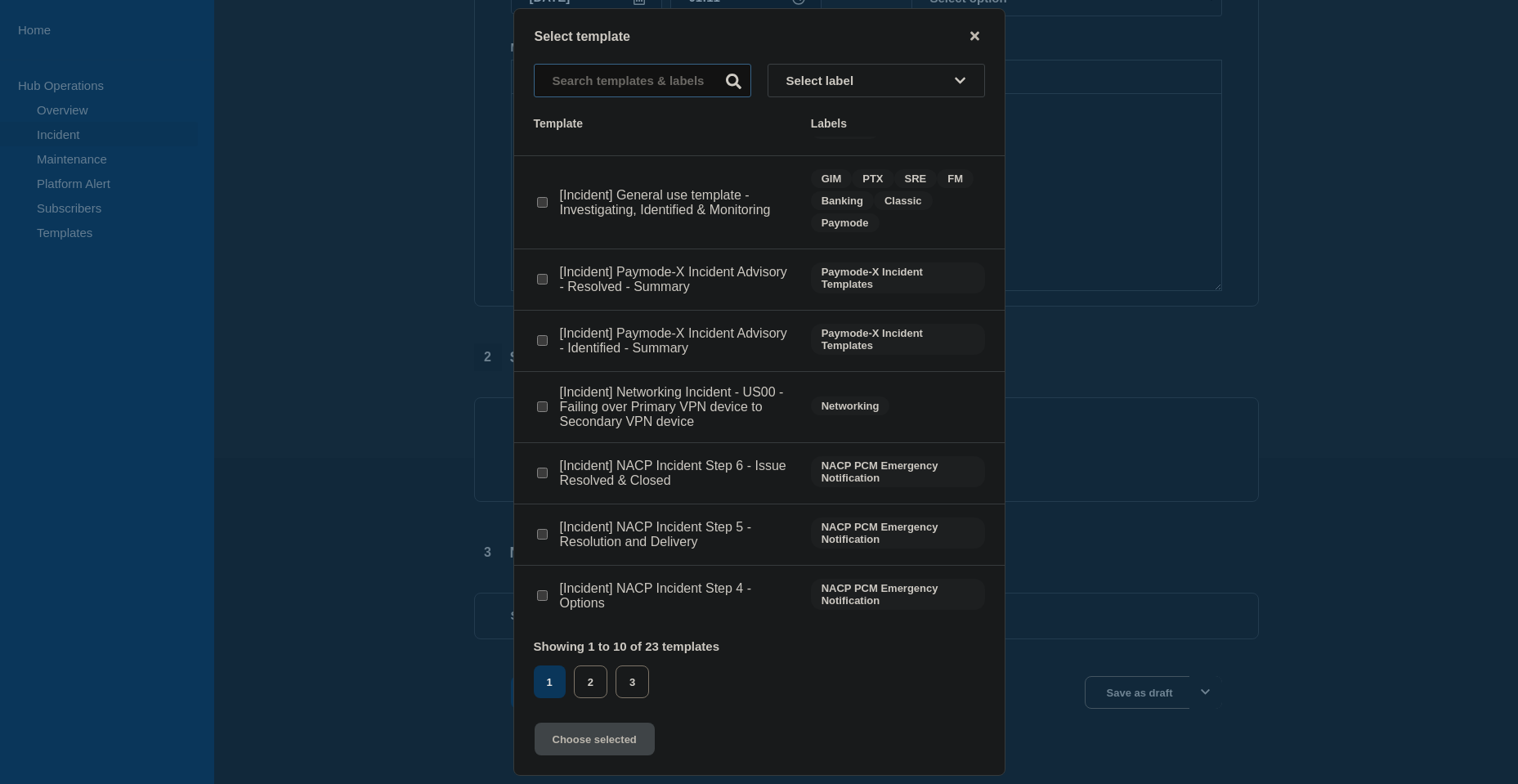
scroll to position [327, 0]
click at [1194, 235] on div at bounding box center [759, 392] width 1518 height 784
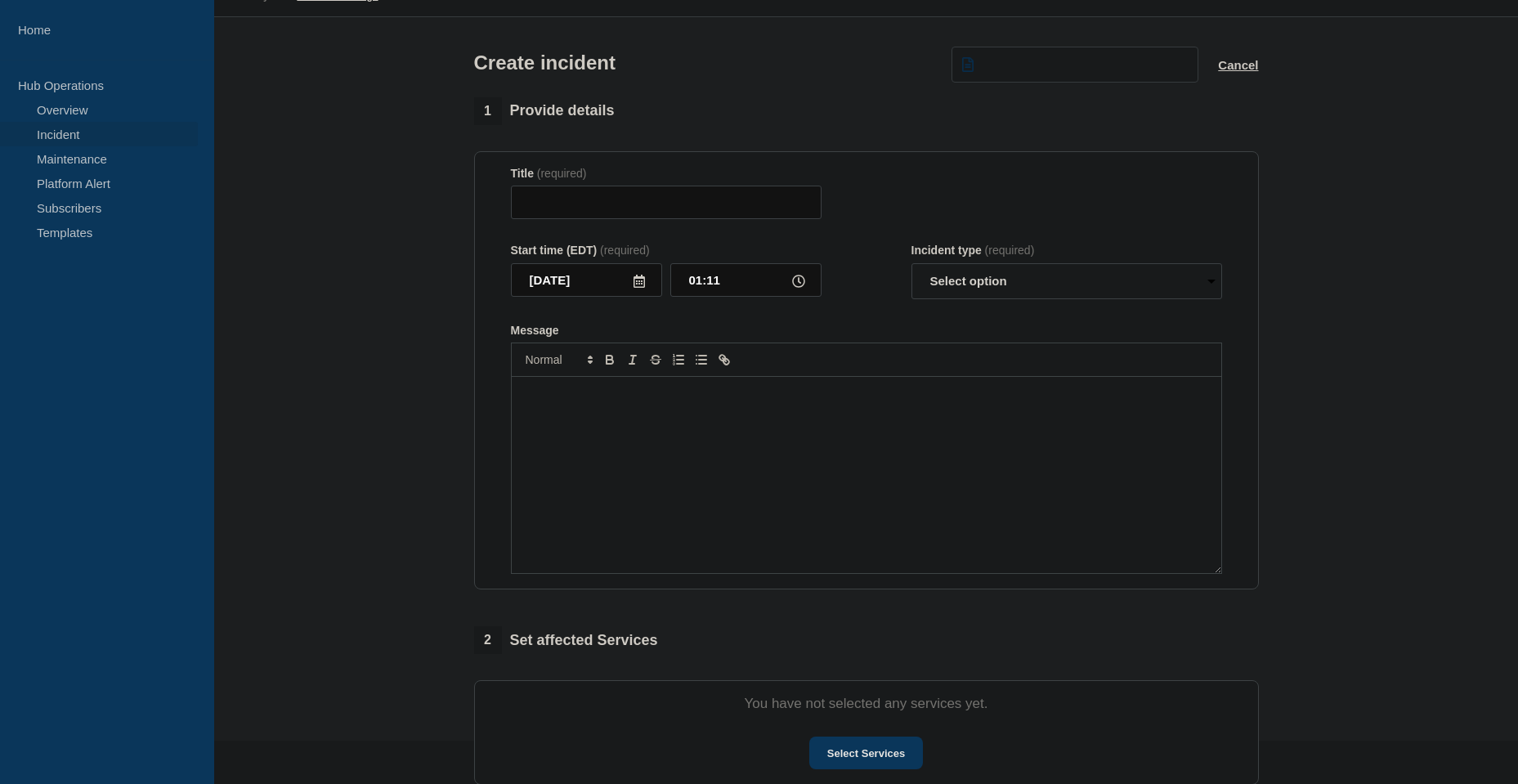
scroll to position [0, 0]
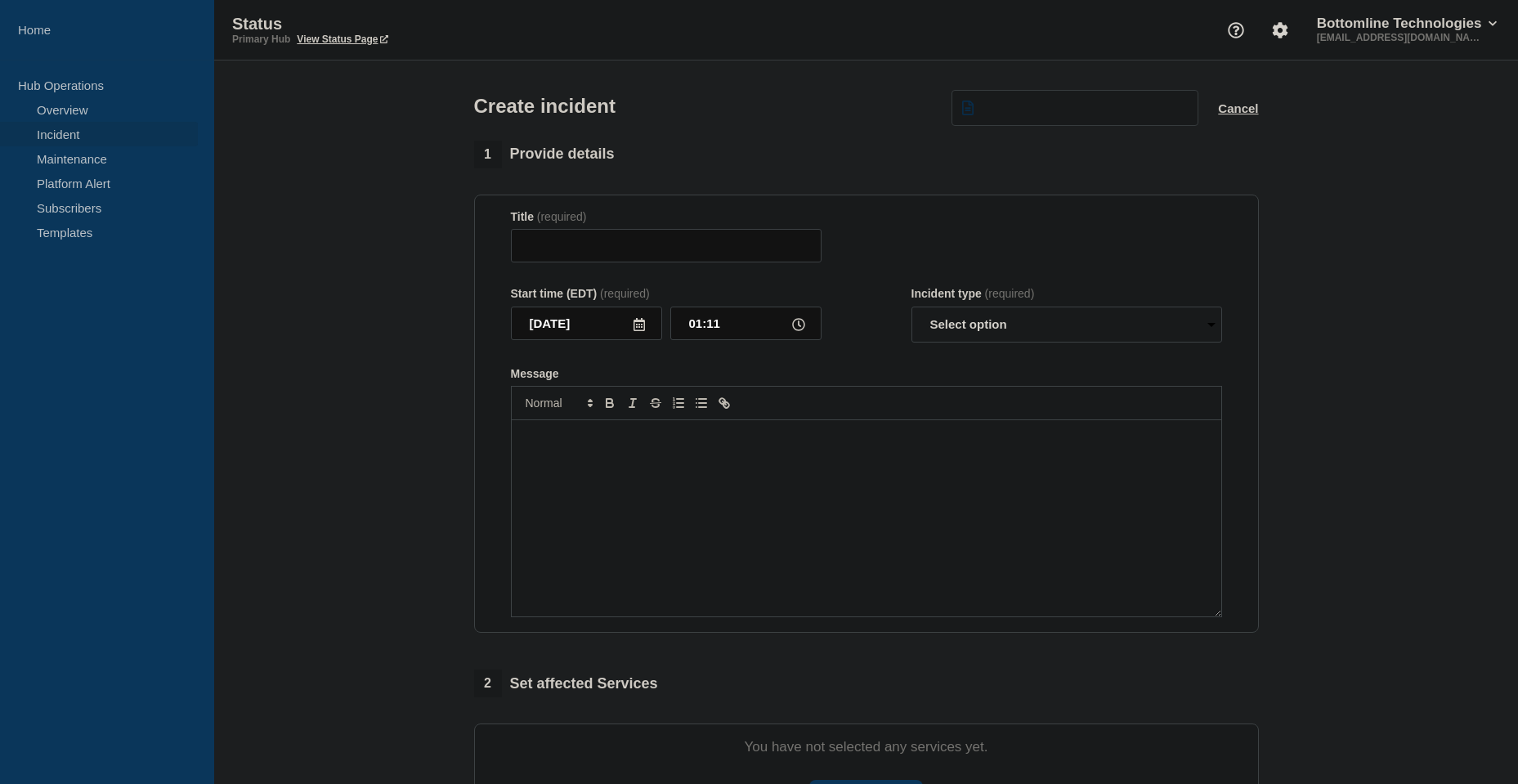
click at [1081, 235] on div "Title (required)" at bounding box center [866, 236] width 711 height 53
click at [1240, 111] on button "Cancel" at bounding box center [1238, 107] width 40 height 14
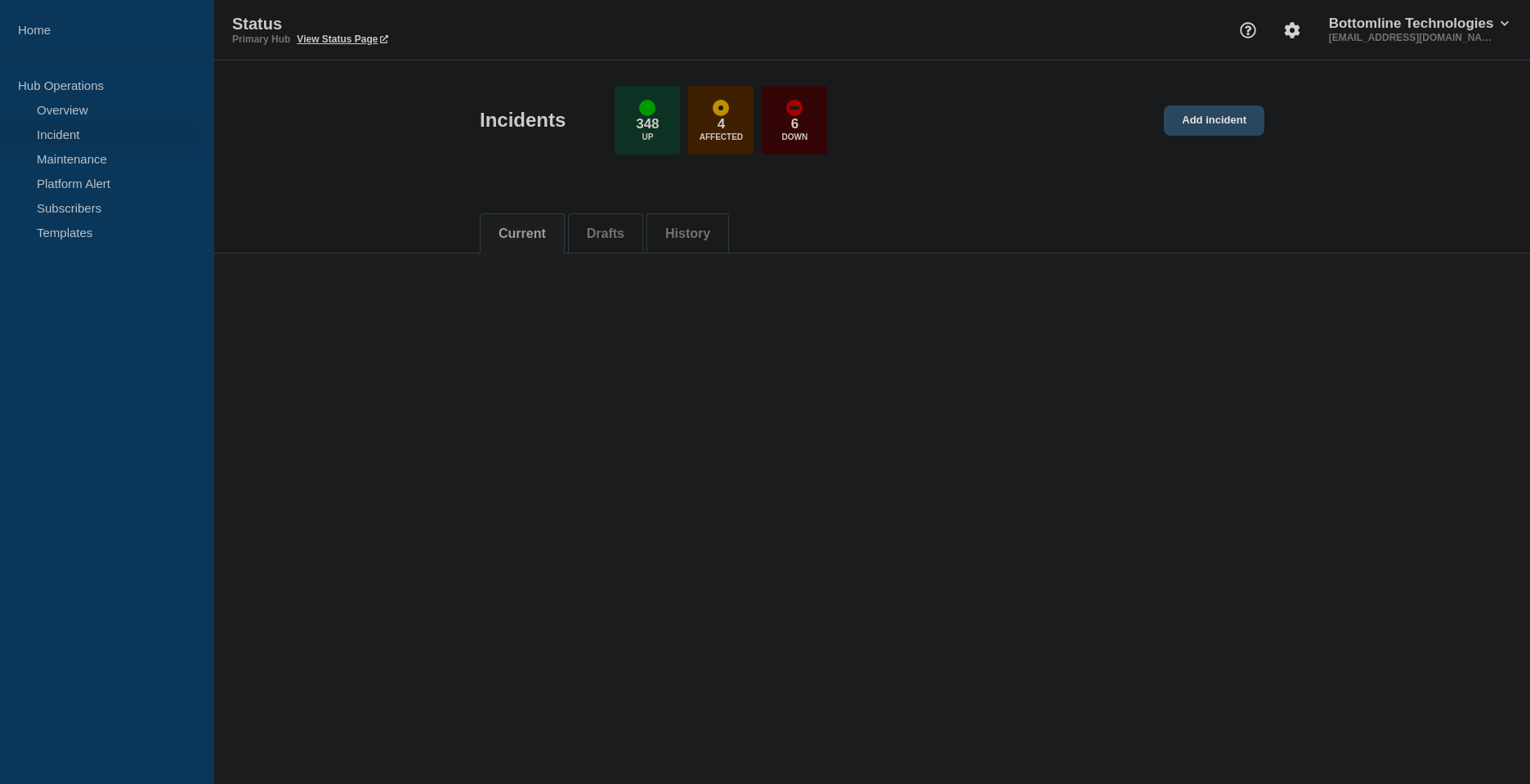
click at [1202, 122] on link "Add incident" at bounding box center [1215, 121] width 101 height 30
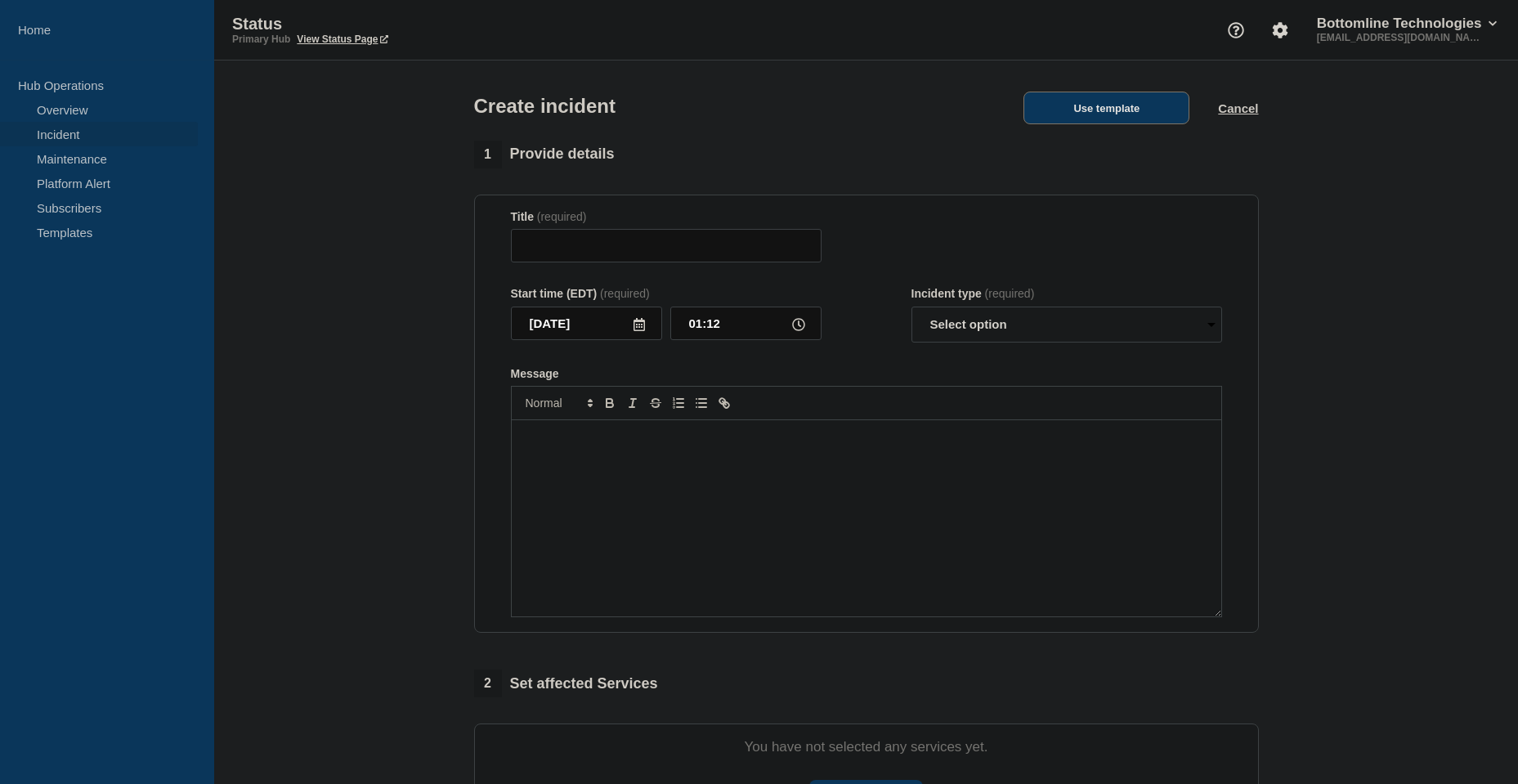
click at [1062, 113] on button "Use template" at bounding box center [1107, 107] width 166 height 33
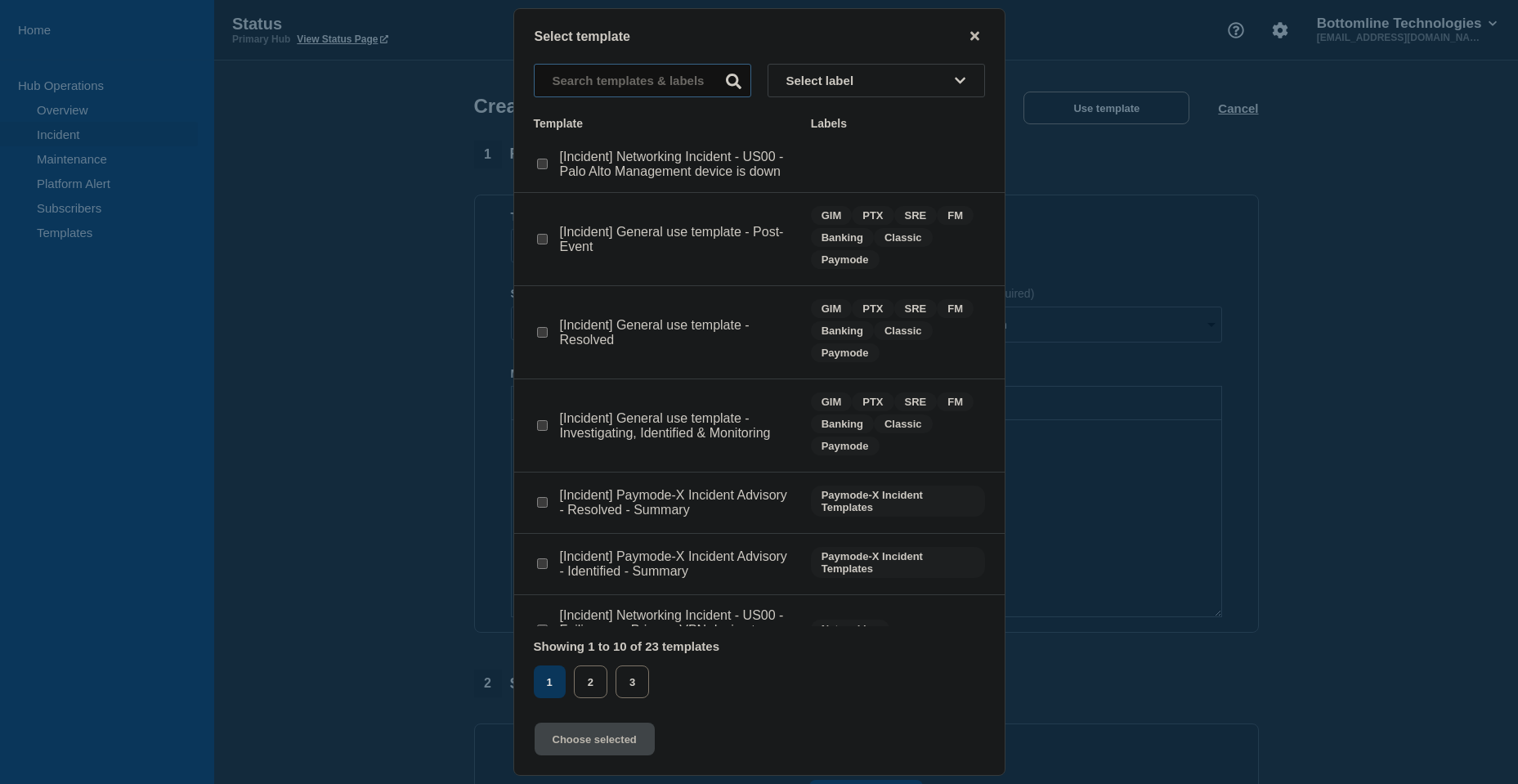
click at [595, 74] on input "text" at bounding box center [642, 80] width 218 height 34
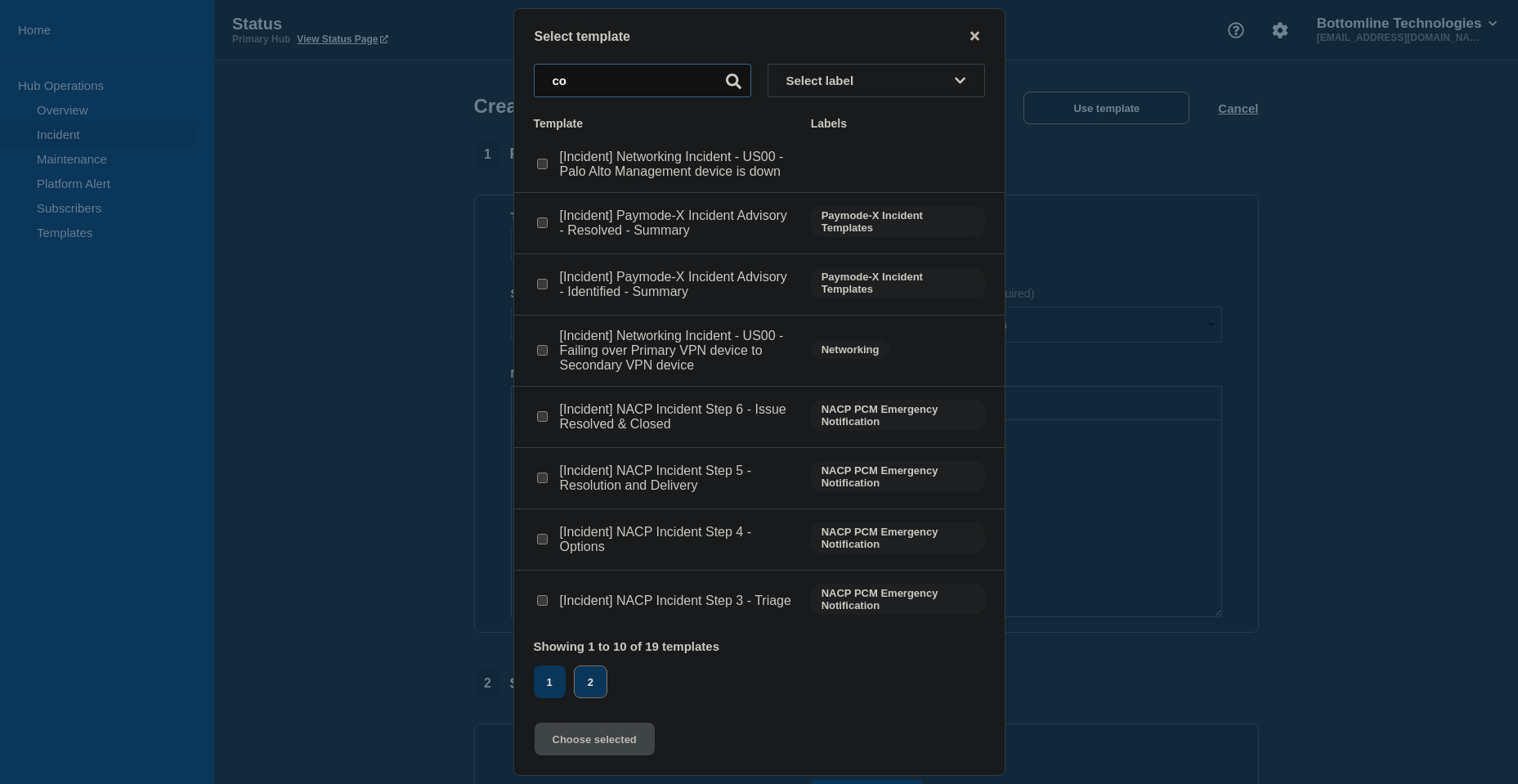
type input "co"
click at [603, 680] on button "2" at bounding box center [591, 681] width 34 height 33
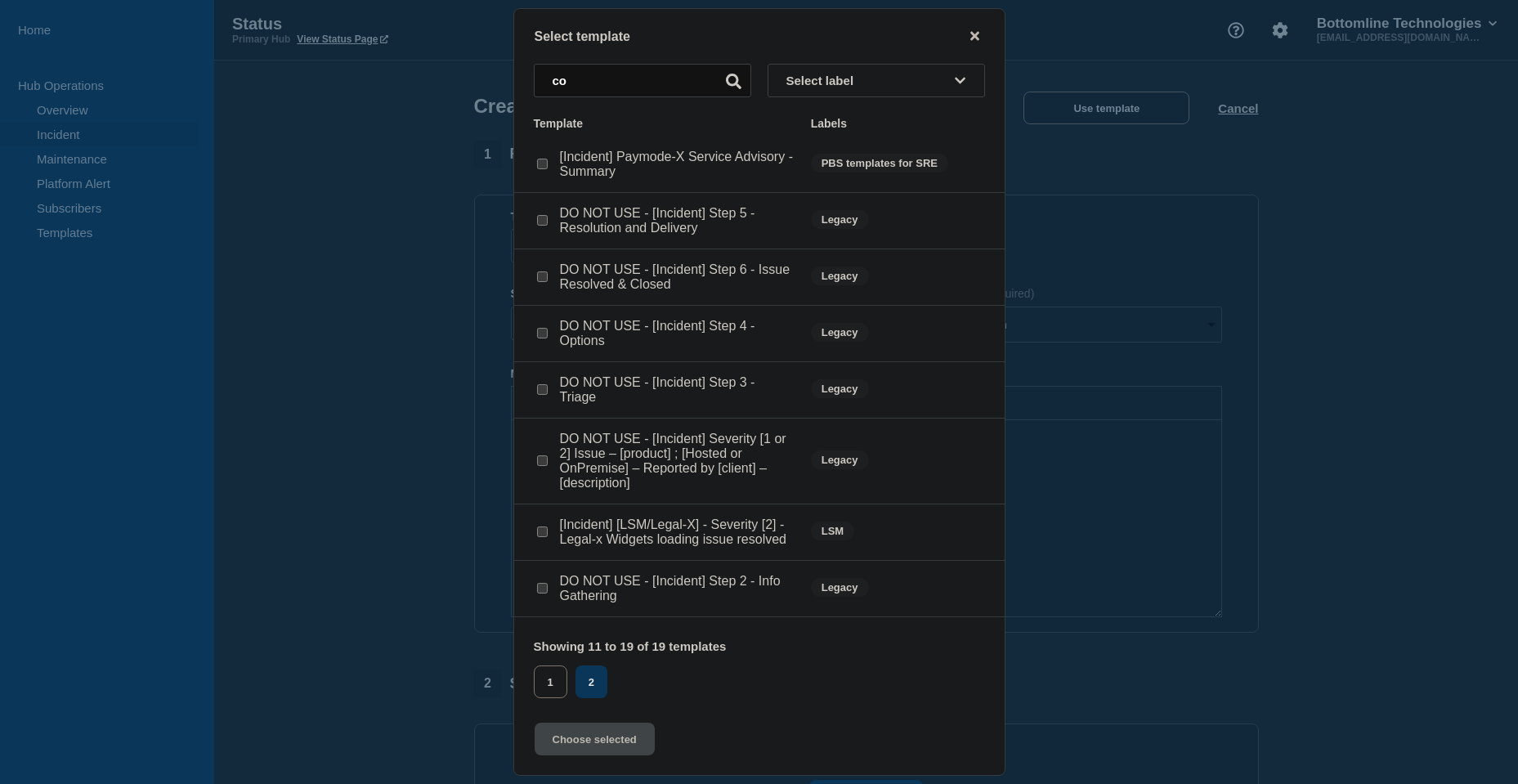
scroll to position [39, 0]
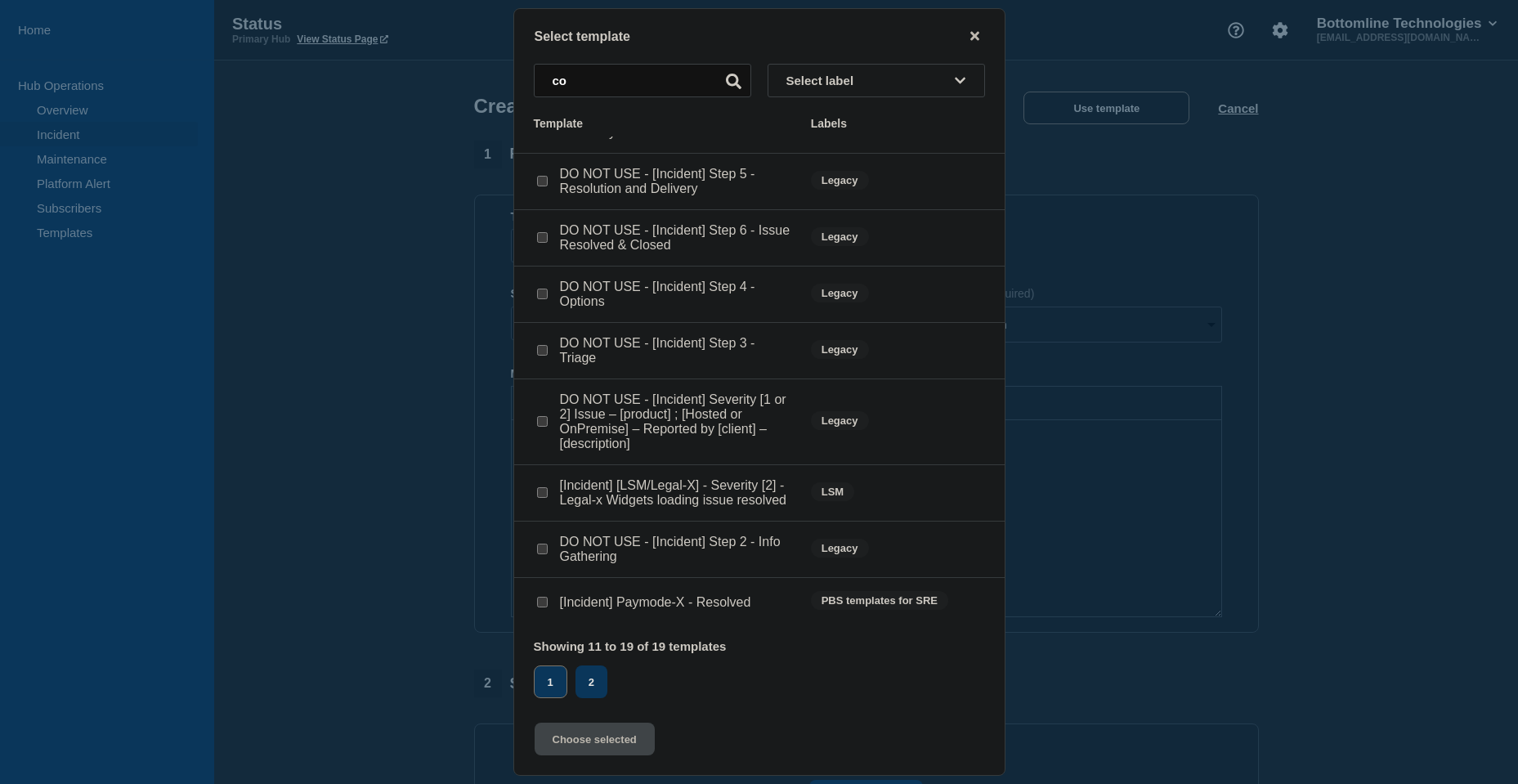
click at [558, 681] on button "1" at bounding box center [551, 681] width 34 height 33
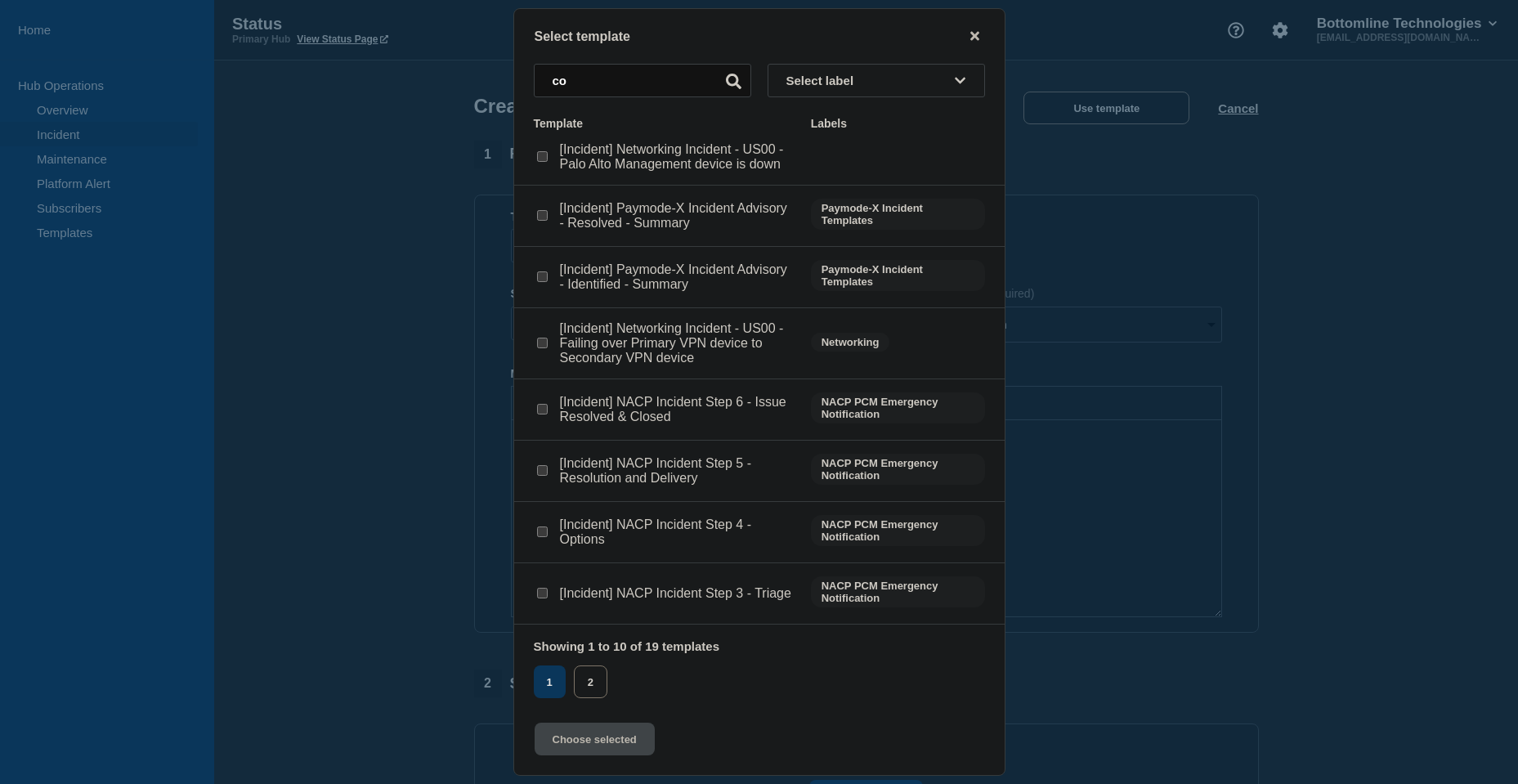
scroll to position [0, 0]
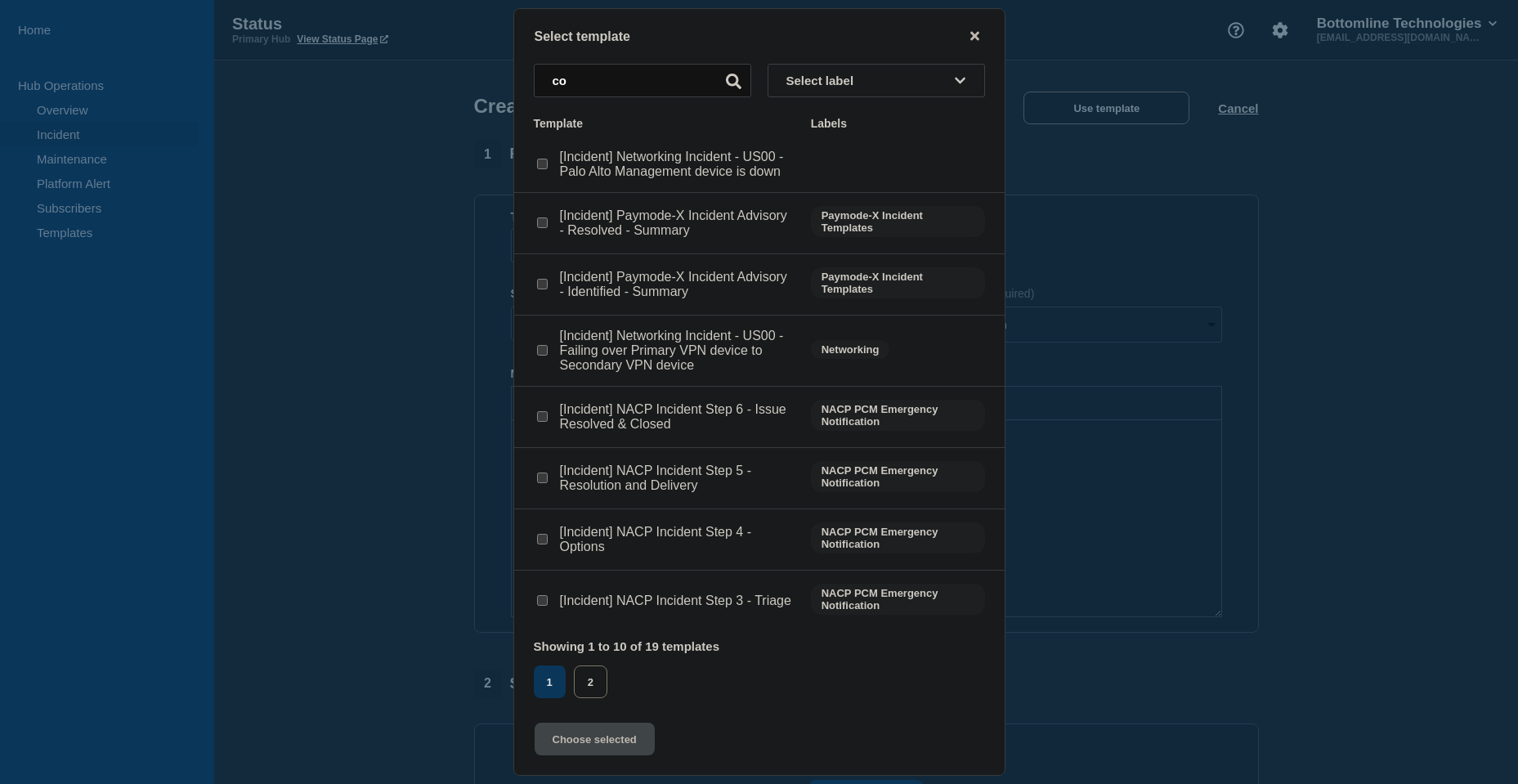
click at [455, 319] on div at bounding box center [759, 392] width 1518 height 784
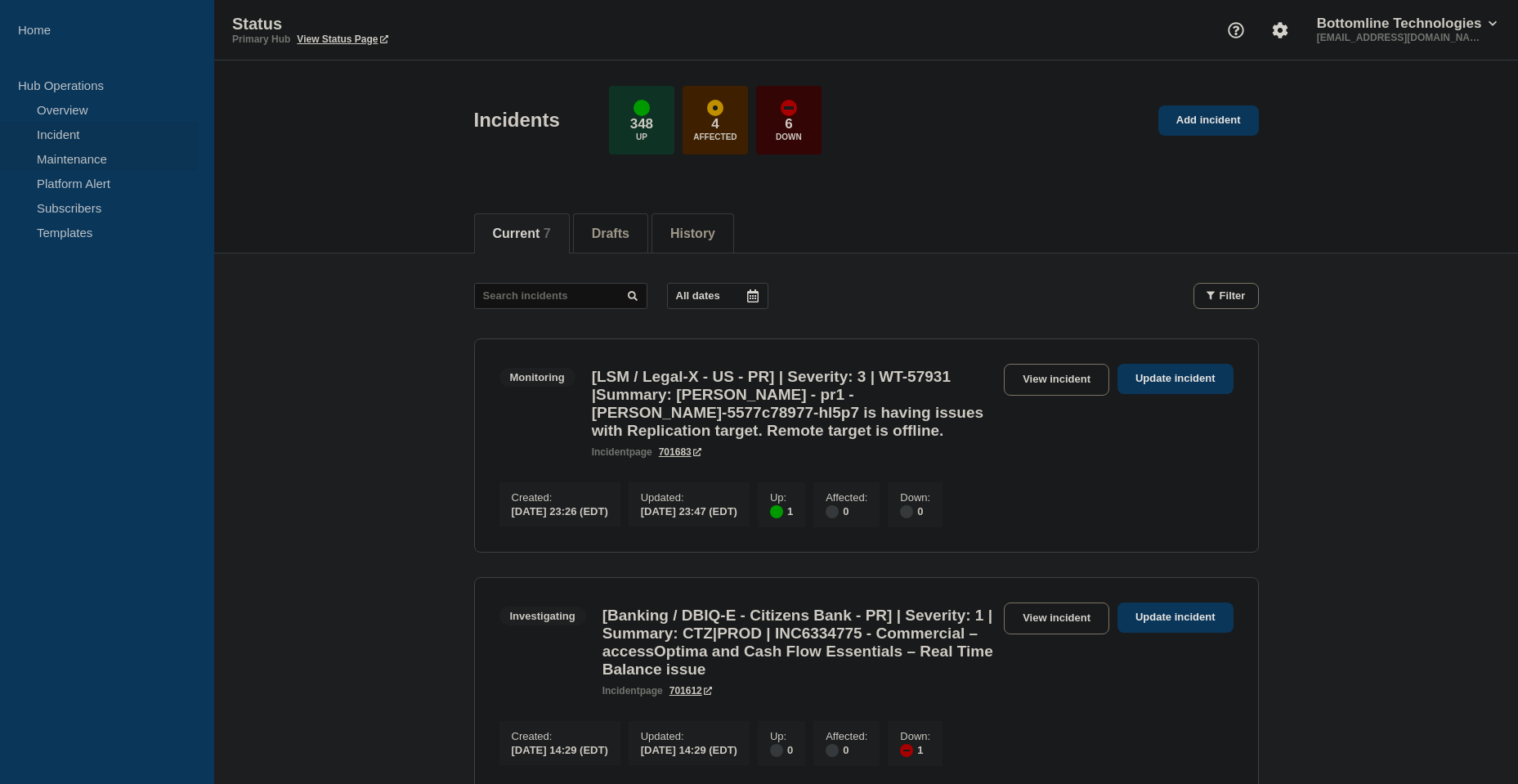
click at [86, 154] on link "Maintenance" at bounding box center [99, 159] width 198 height 24
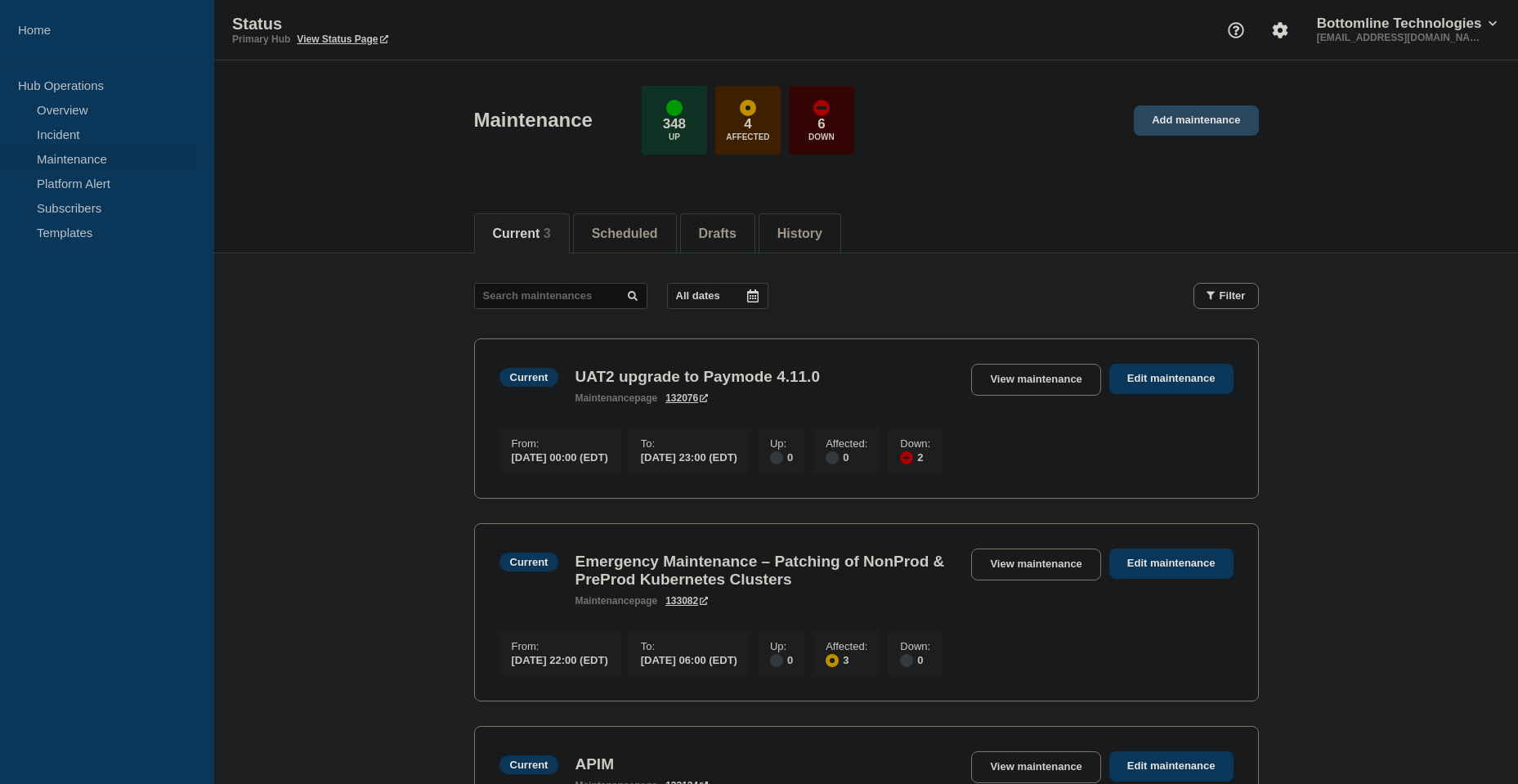
click at [1222, 119] on link "Add maintenance" at bounding box center [1196, 121] width 124 height 30
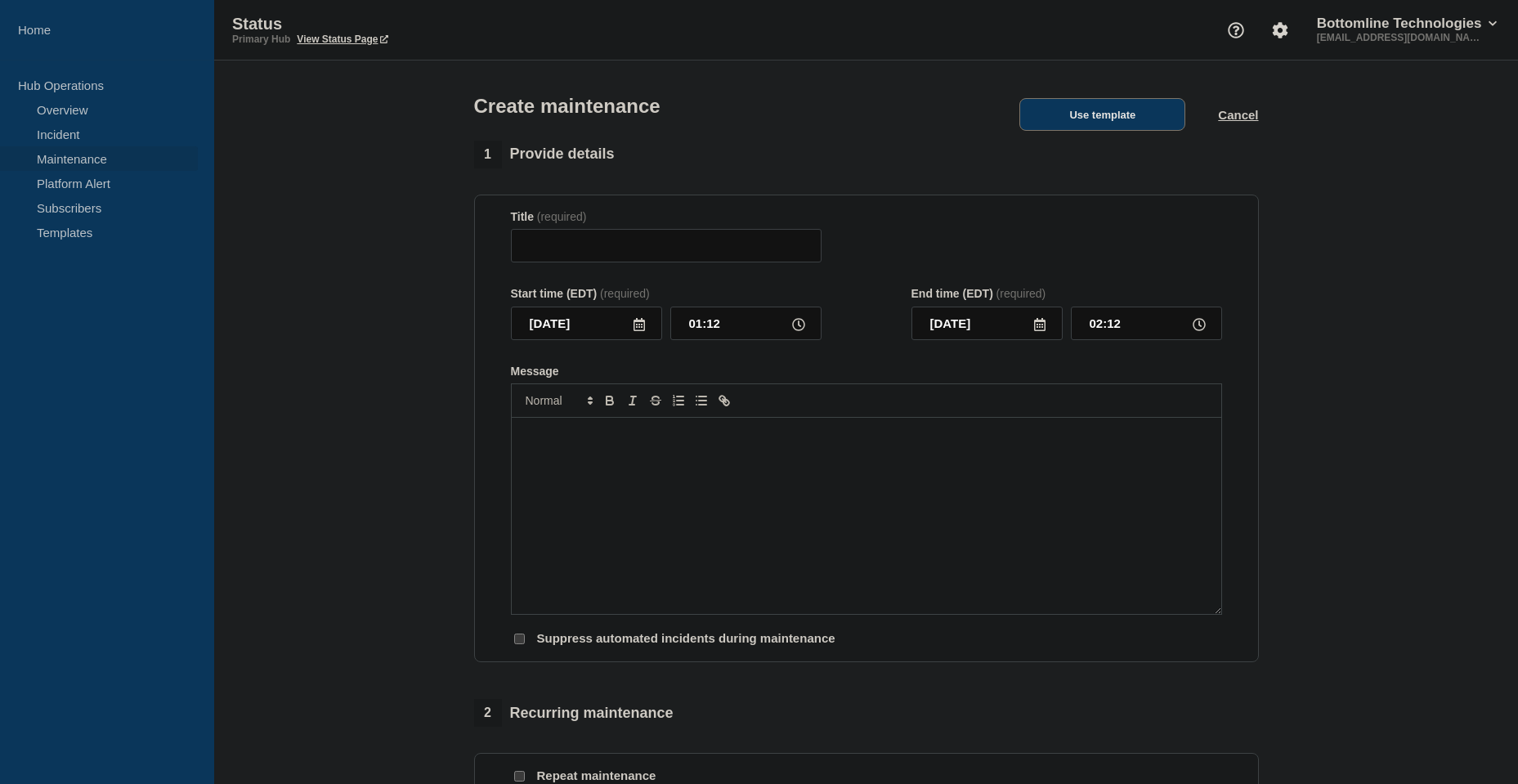
click at [1061, 112] on button "Use template" at bounding box center [1103, 114] width 166 height 33
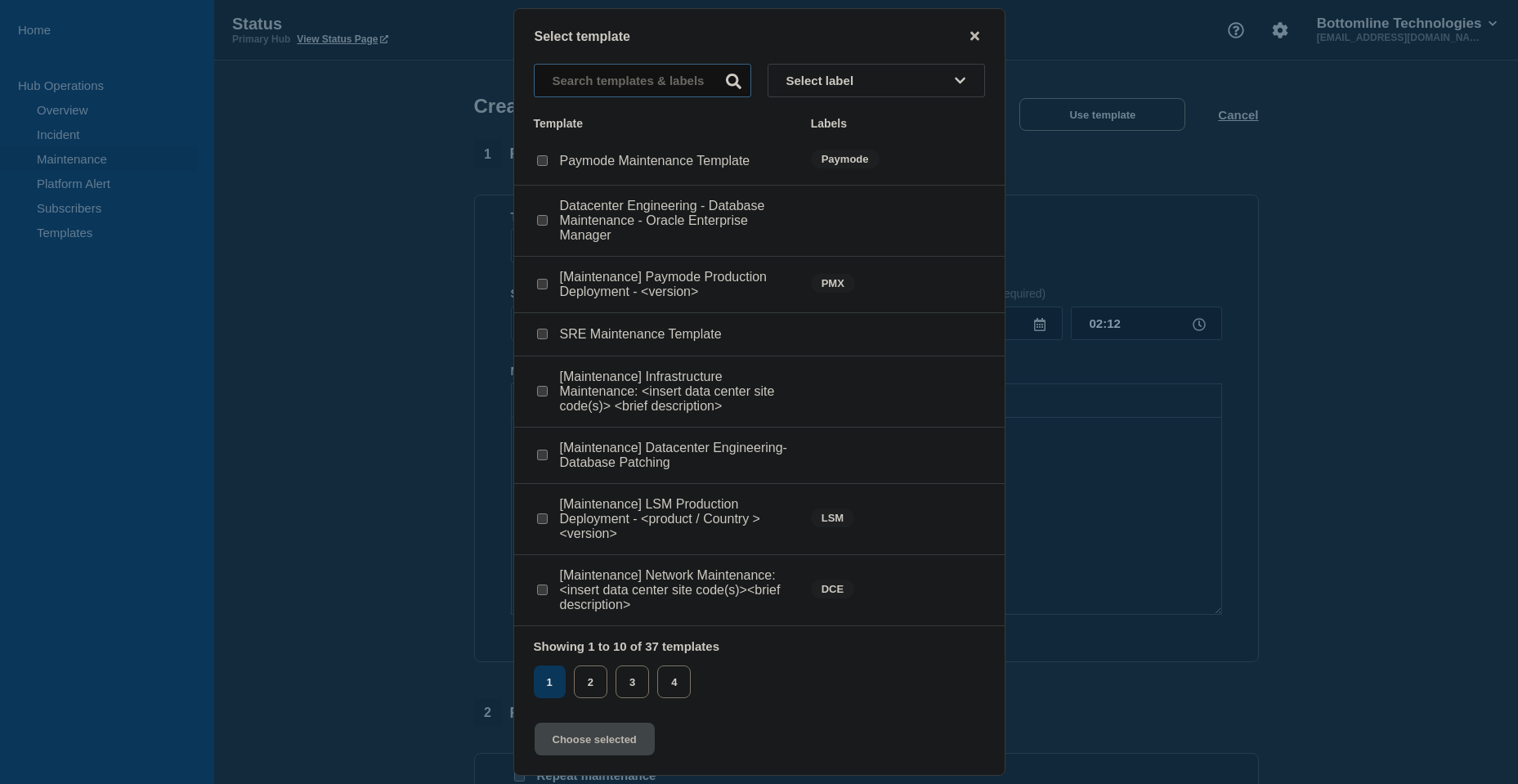
click at [620, 84] on input "text" at bounding box center [642, 80] width 218 height 34
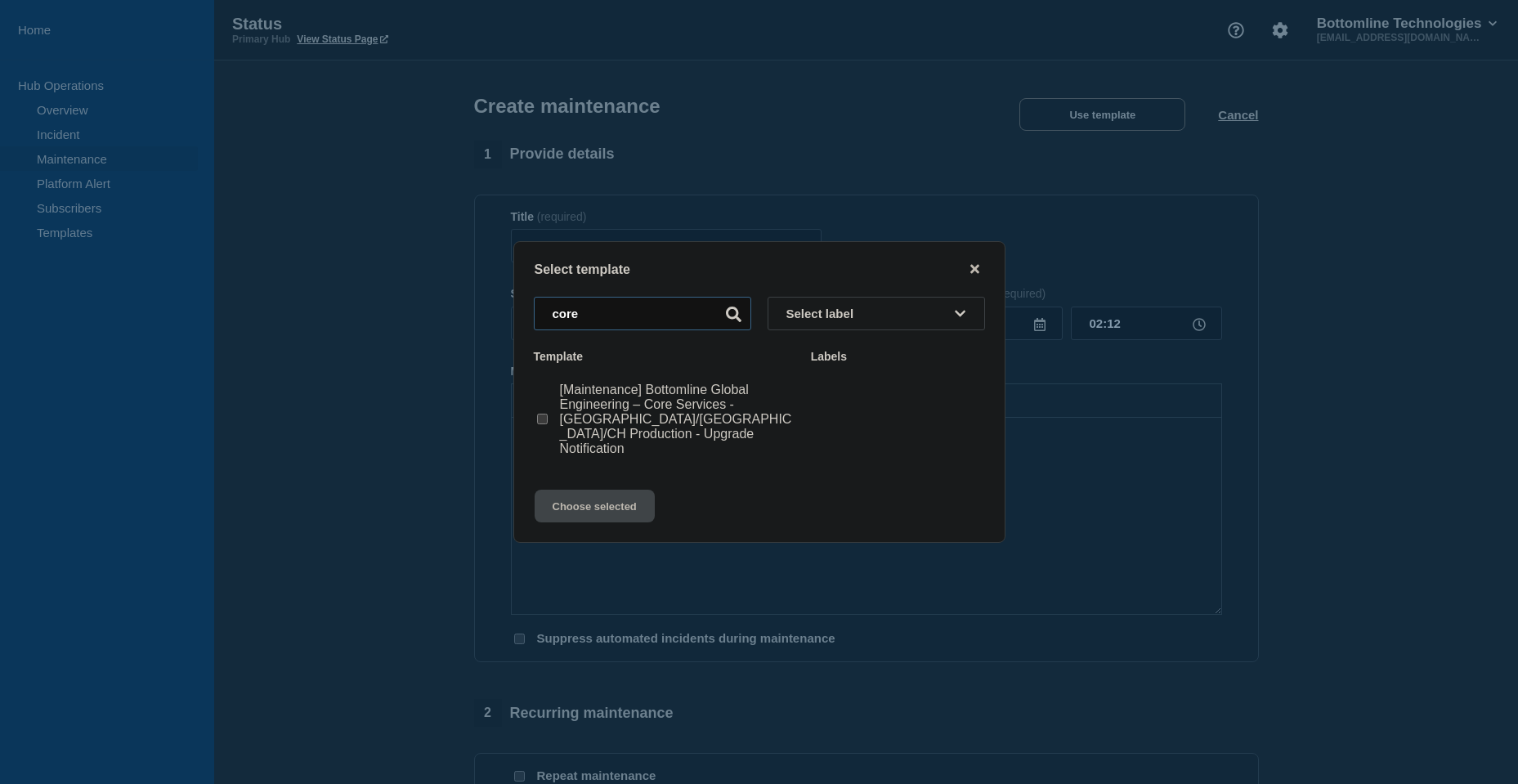
type input "core"
click at [543, 423] on checkbox"] "[Maintenance] Bottomline Global Engineering – Core Services - US/UK/CH Producti…" at bounding box center [542, 419] width 10 height 10
checkbox checkbox"] "true"
click at [582, 497] on button "Choose selected" at bounding box center [594, 506] width 121 height 33
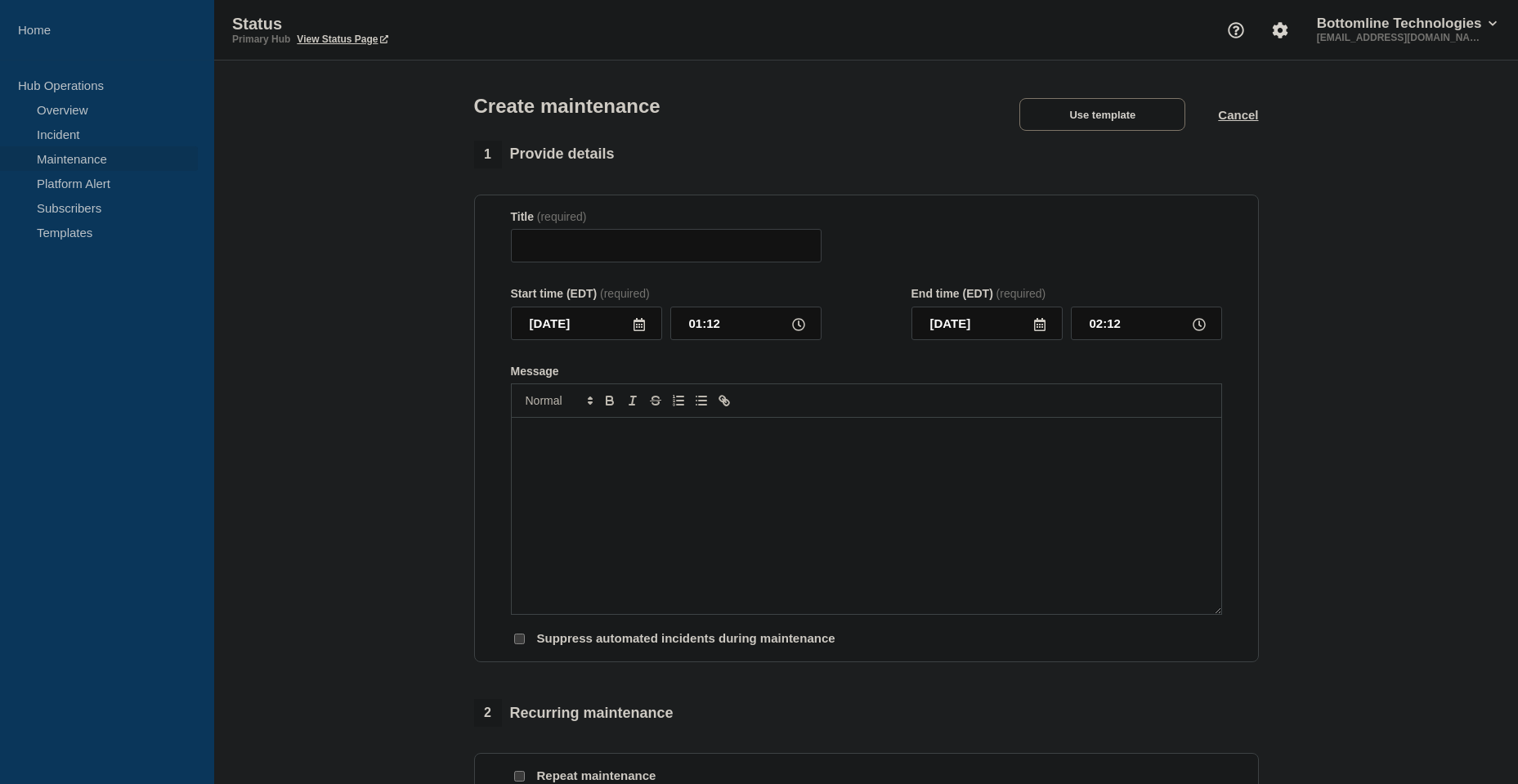
type input "[Maintenance] Bottomline Global Engineering – Core Services - [GEOGRAPHIC_DATA]…"
type input "04:12"
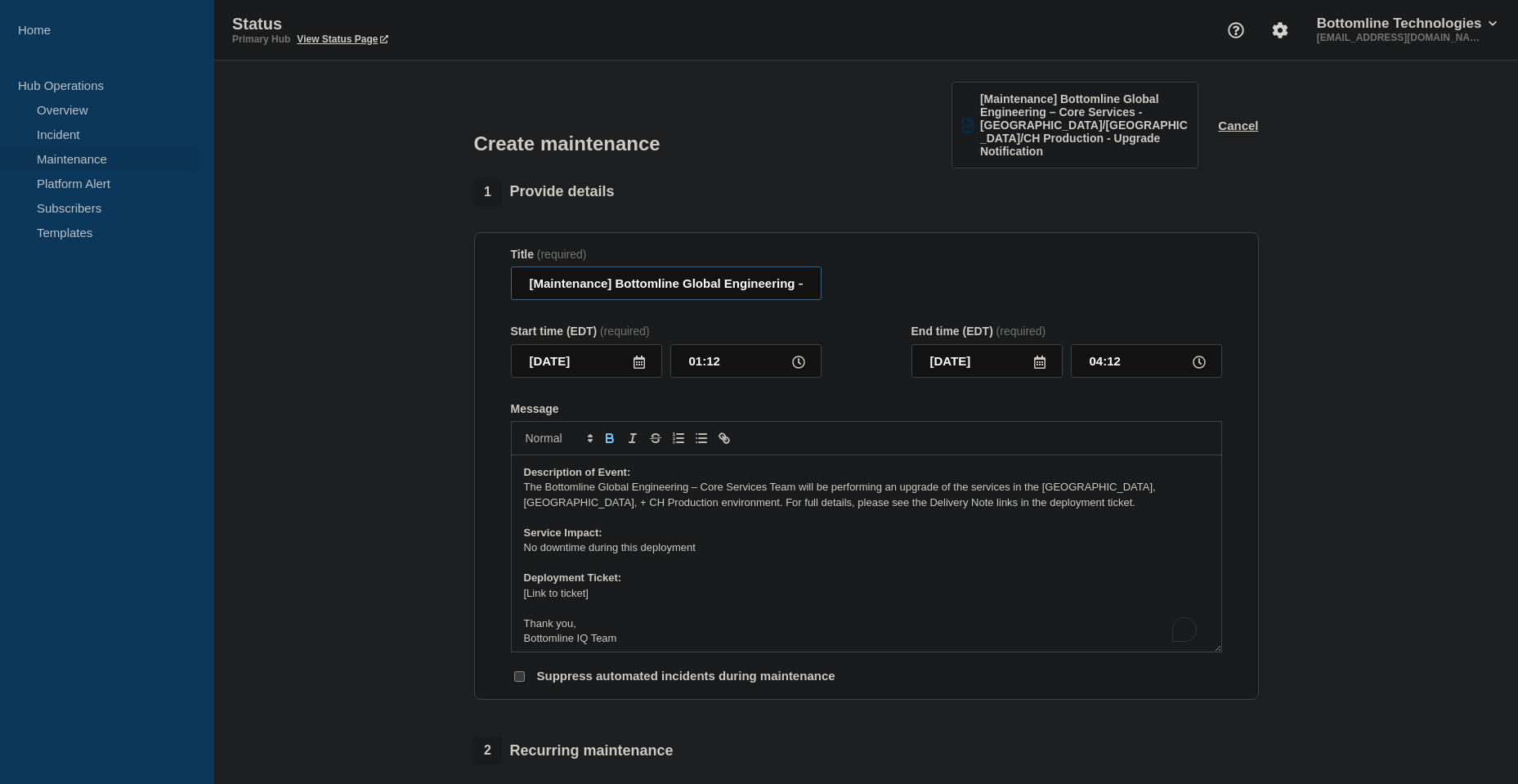
click at [571, 271] on input "[Maintenance] Bottomline Global Engineering – Core Services - [GEOGRAPHIC_DATA]…" at bounding box center [666, 283] width 310 height 34
click at [571, 272] on input "[Maintenance] Bottomline Global Engineering – Core Services - [GEOGRAPHIC_DATA]…" at bounding box center [666, 283] width 310 height 34
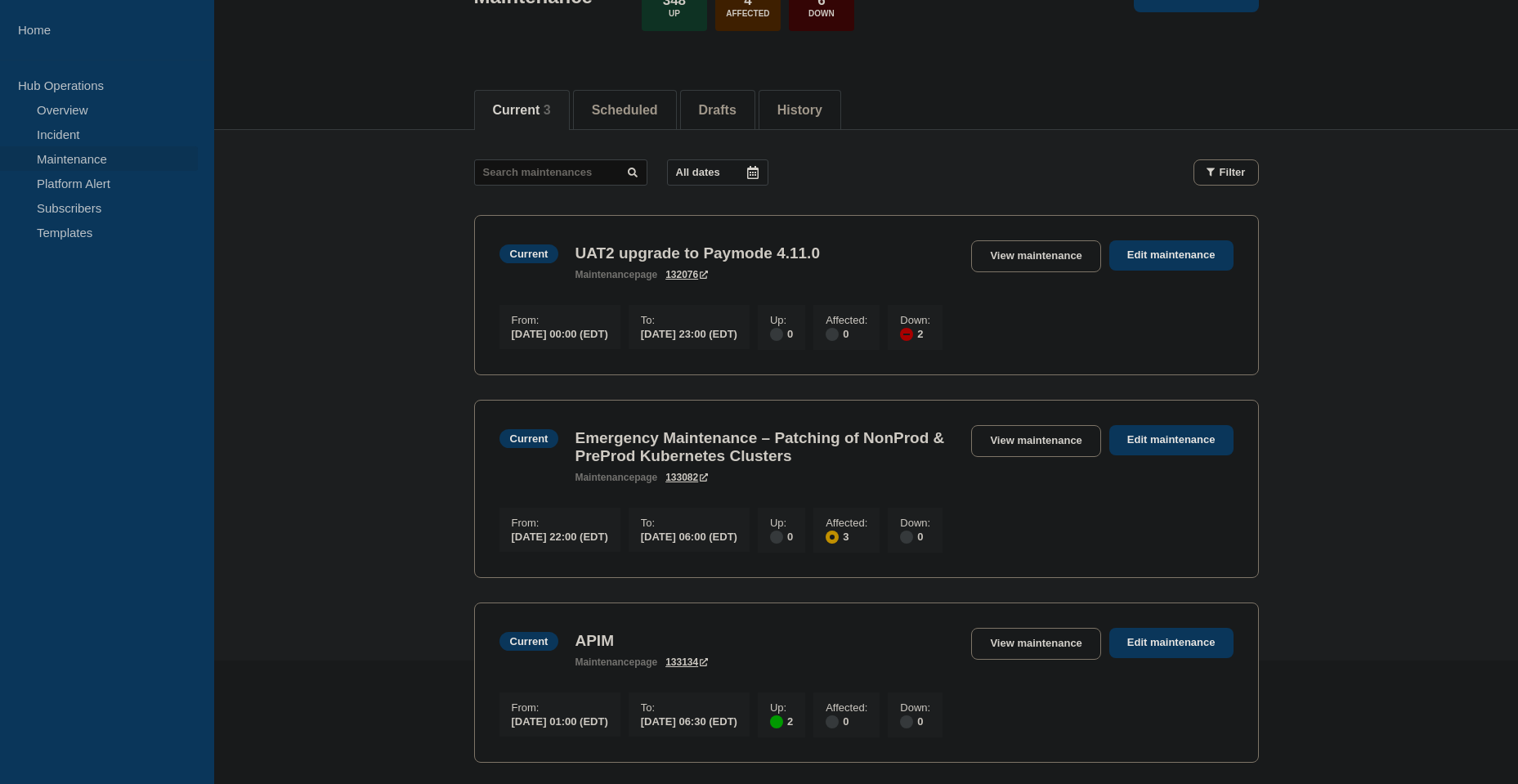
scroll to position [327, 0]
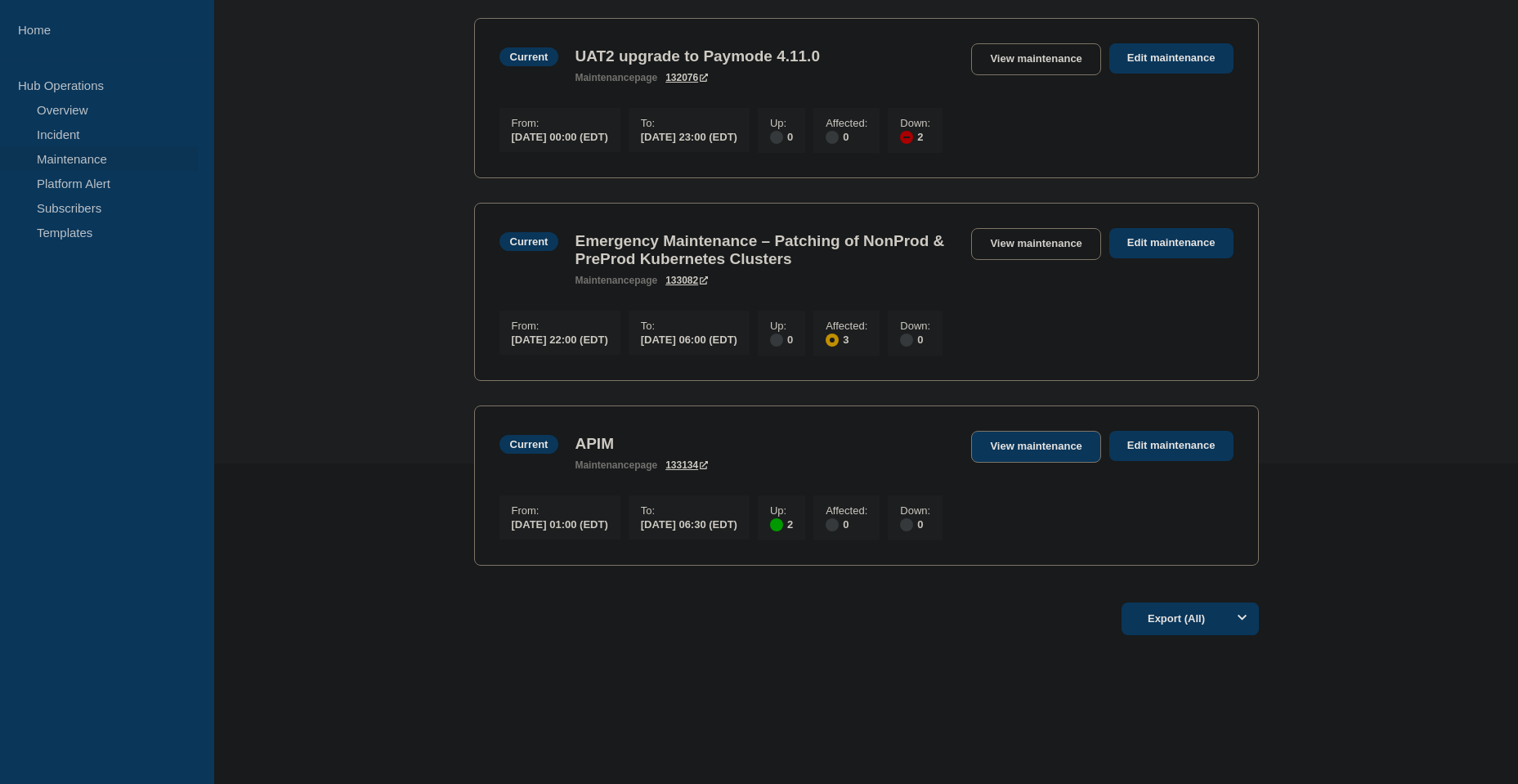
click at [1041, 451] on link "View maintenance" at bounding box center [1036, 447] width 129 height 32
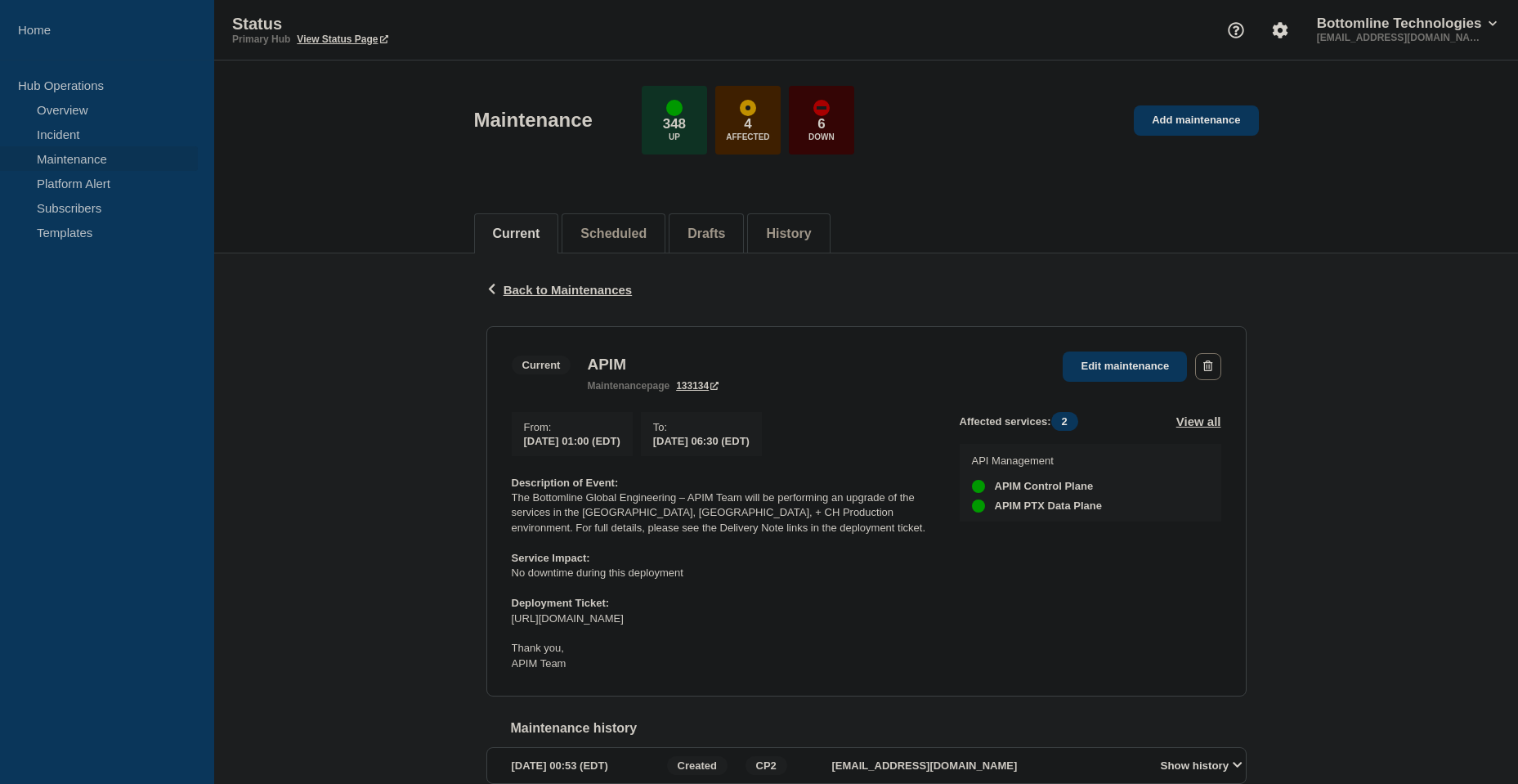
scroll to position [87, 0]
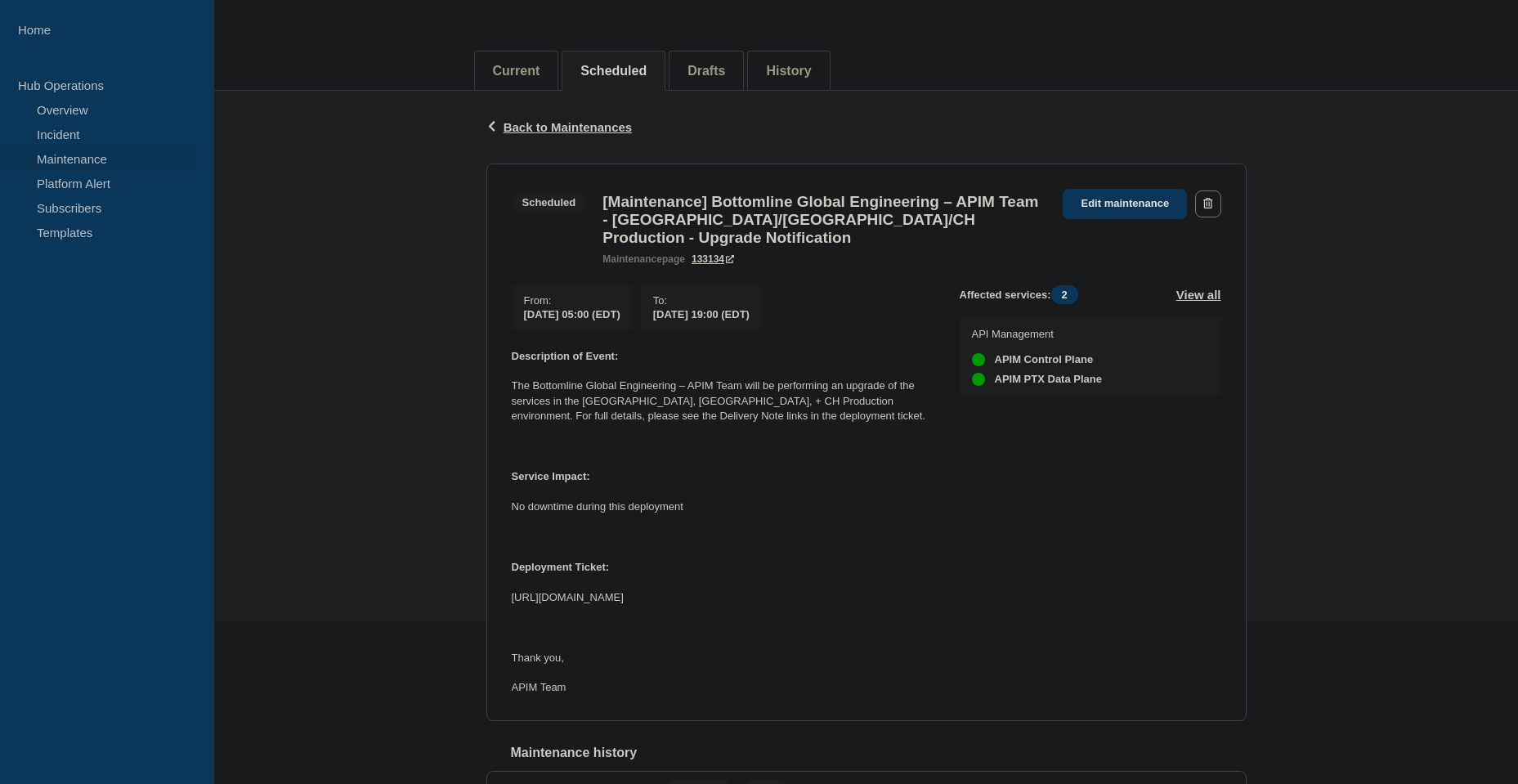
scroll to position [81, 0]
